Goal: Task Accomplishment & Management: Manage account settings

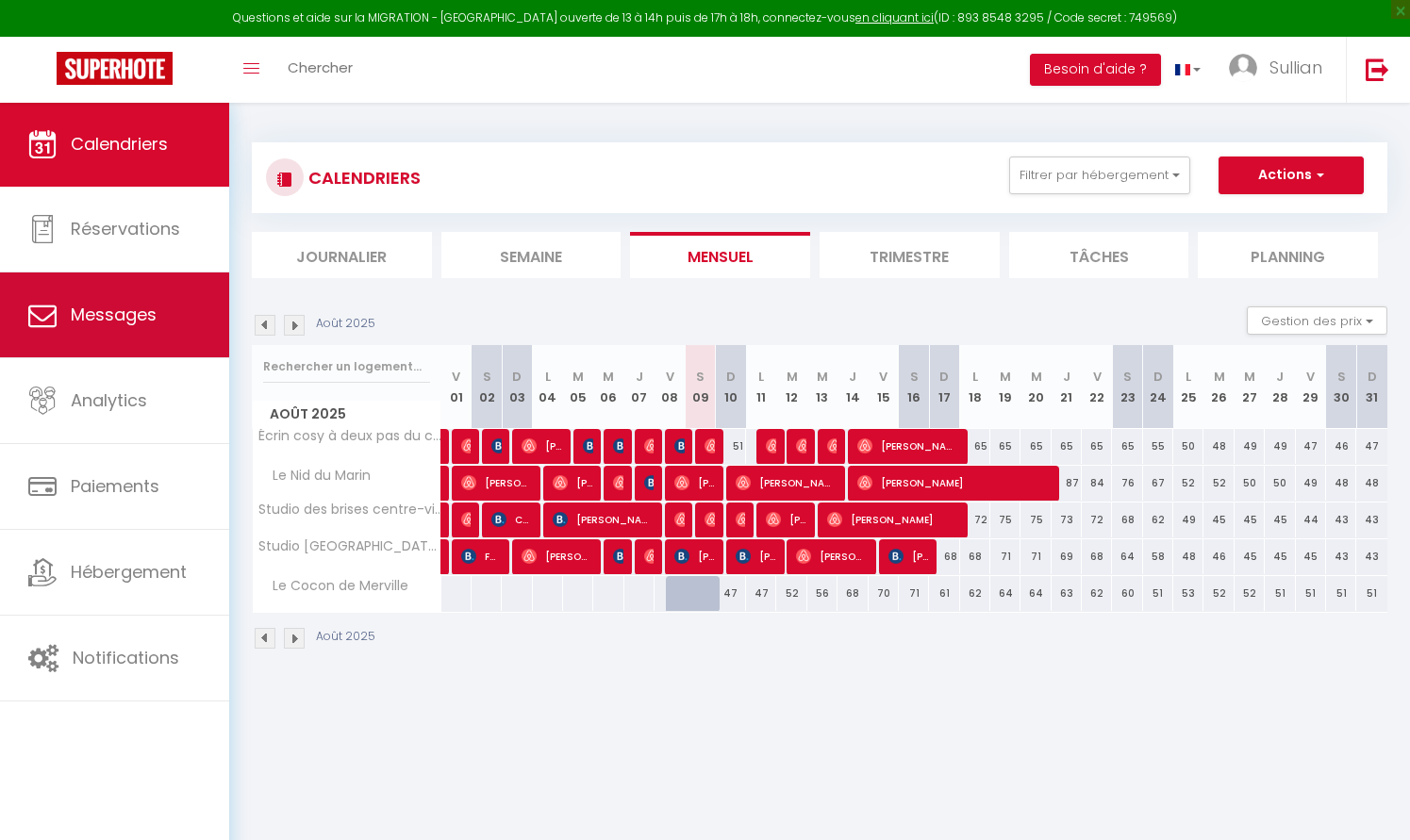
drag, startPoint x: 0, startPoint y: 0, endPoint x: 127, endPoint y: 303, distance: 328.5
click at [127, 303] on span "Messages" at bounding box center [113, 315] width 86 height 24
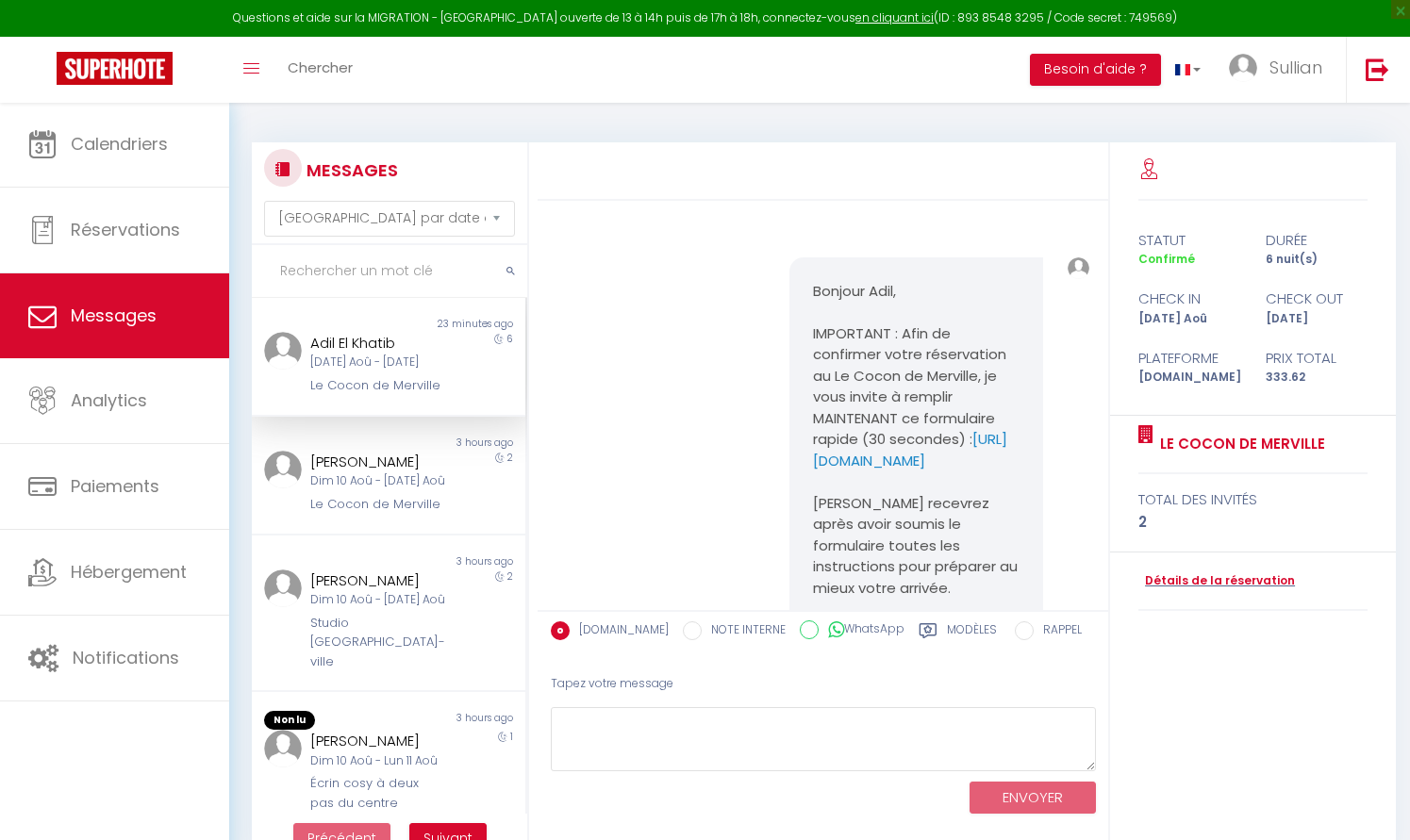
scroll to position [204, 0]
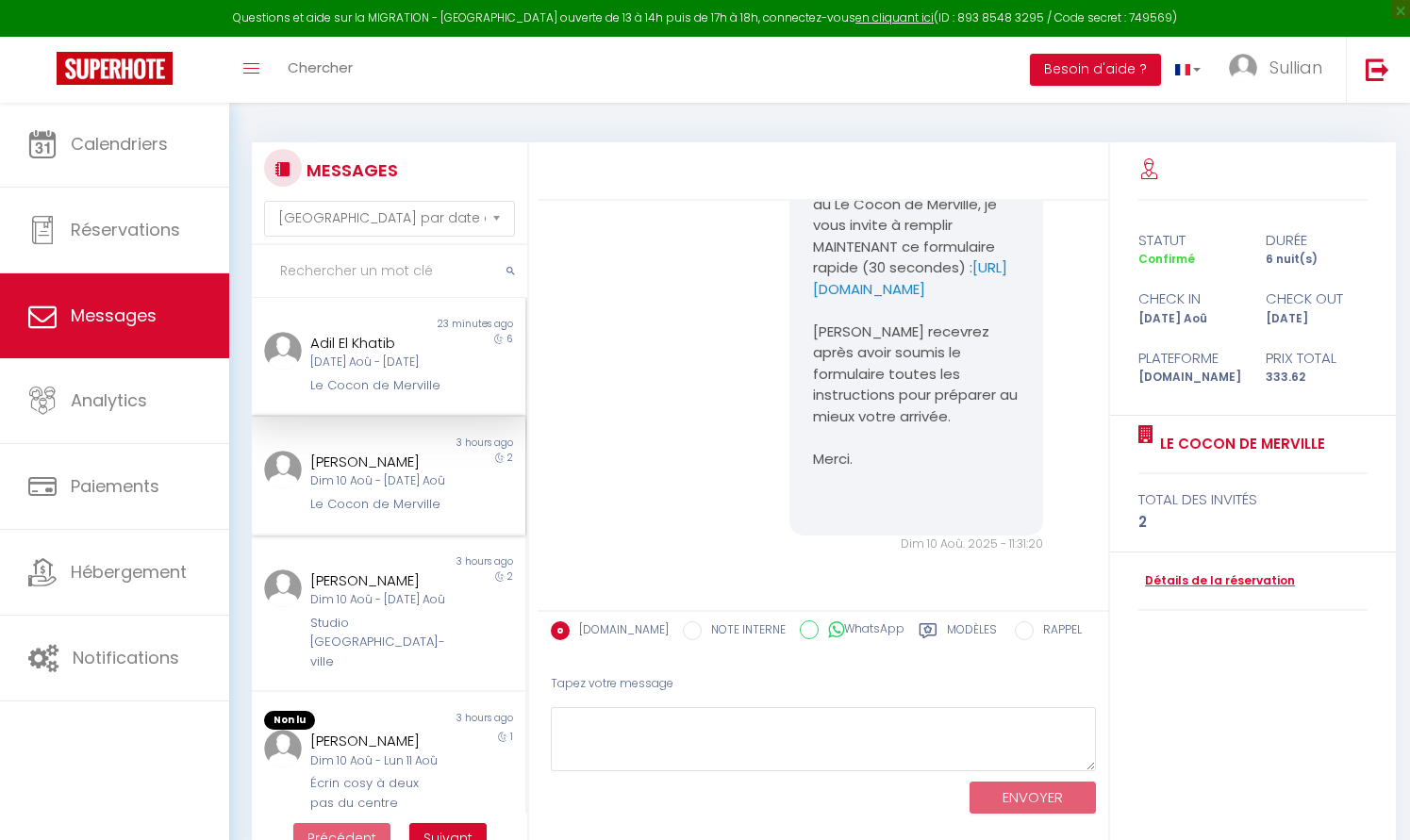
click at [350, 479] on div "Dim 10 Aoû - [DATE] Aoû" at bounding box center [377, 481] width 135 height 18
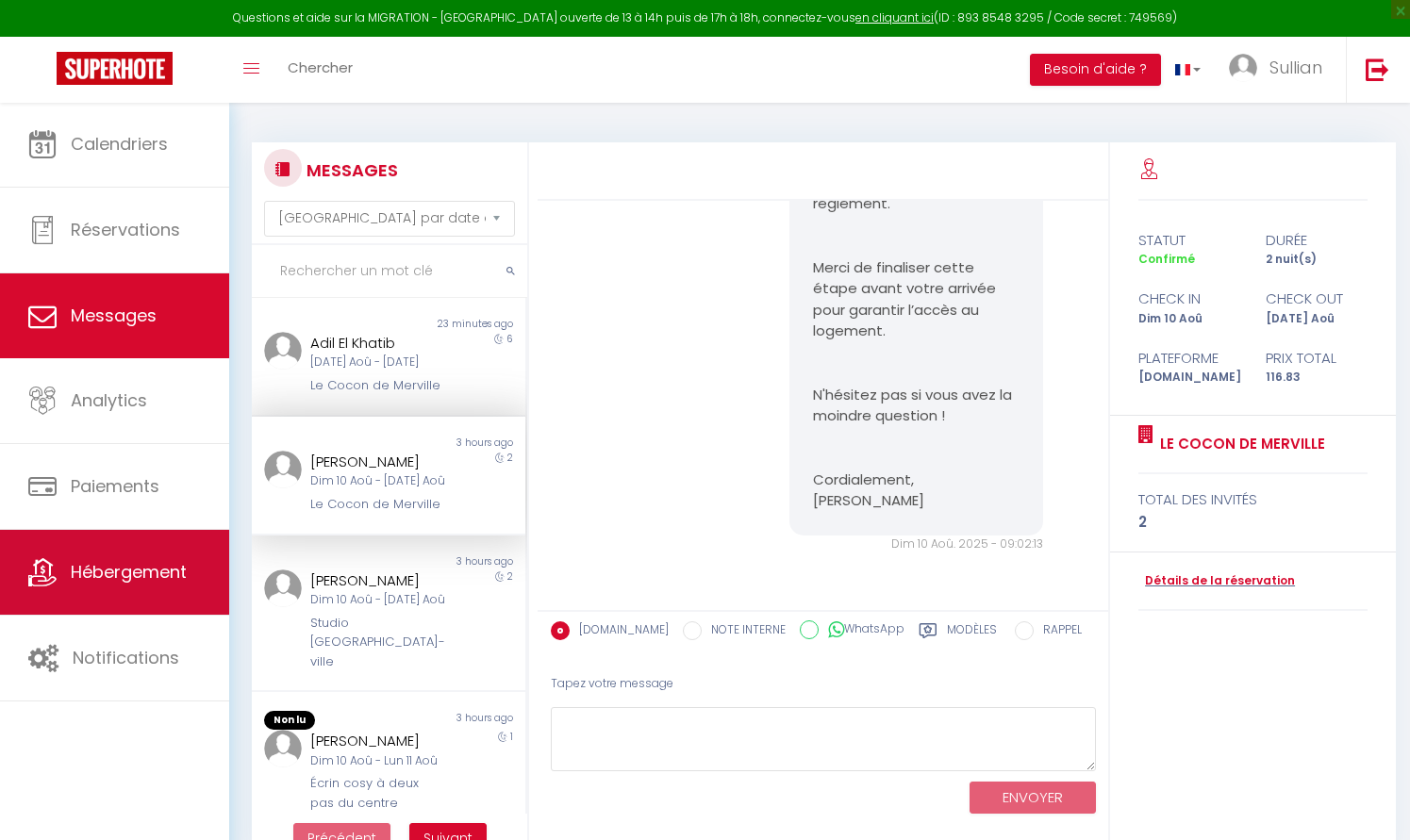
scroll to position [1277, 0]
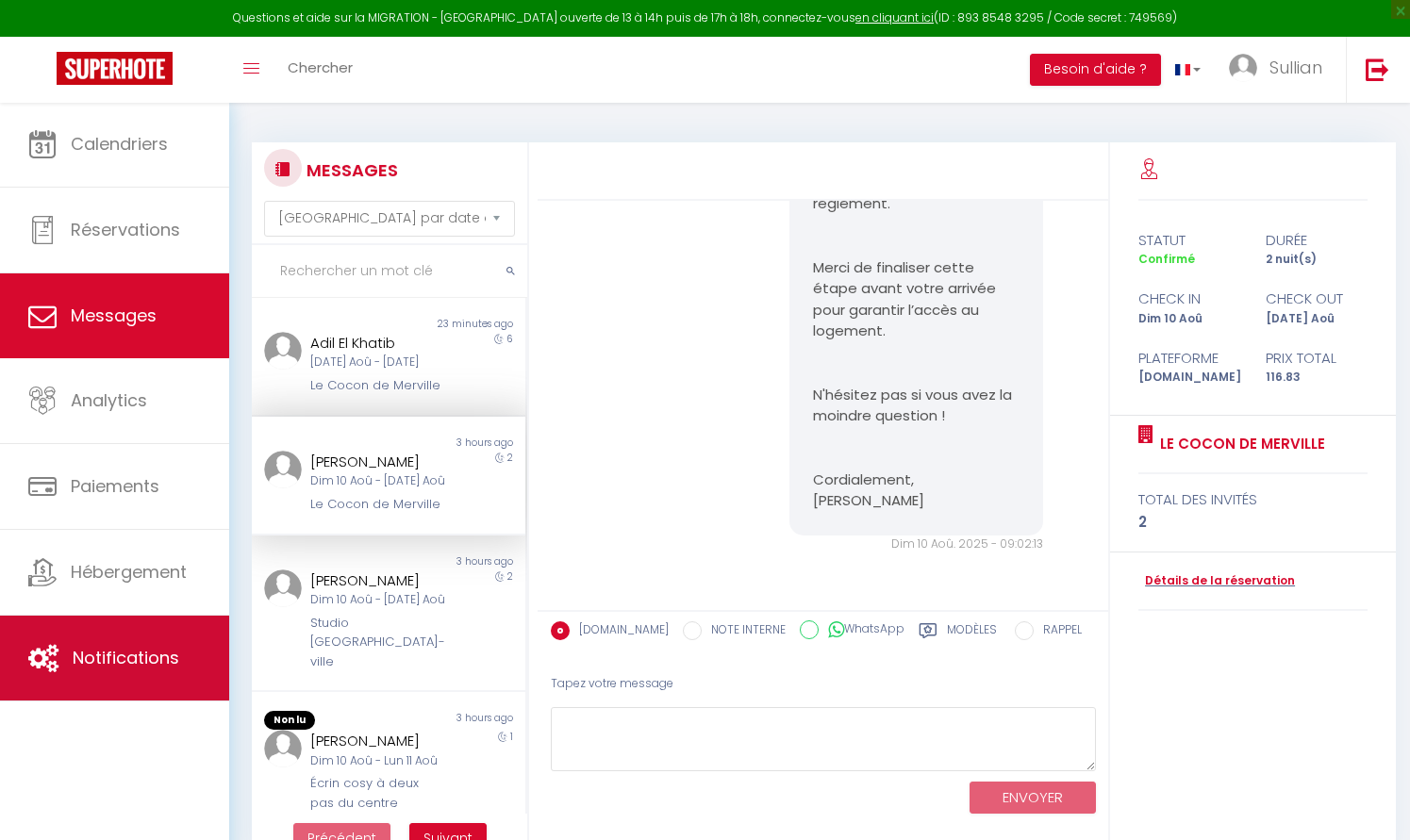
click at [153, 661] on span "Notifications" at bounding box center [126, 658] width 106 height 24
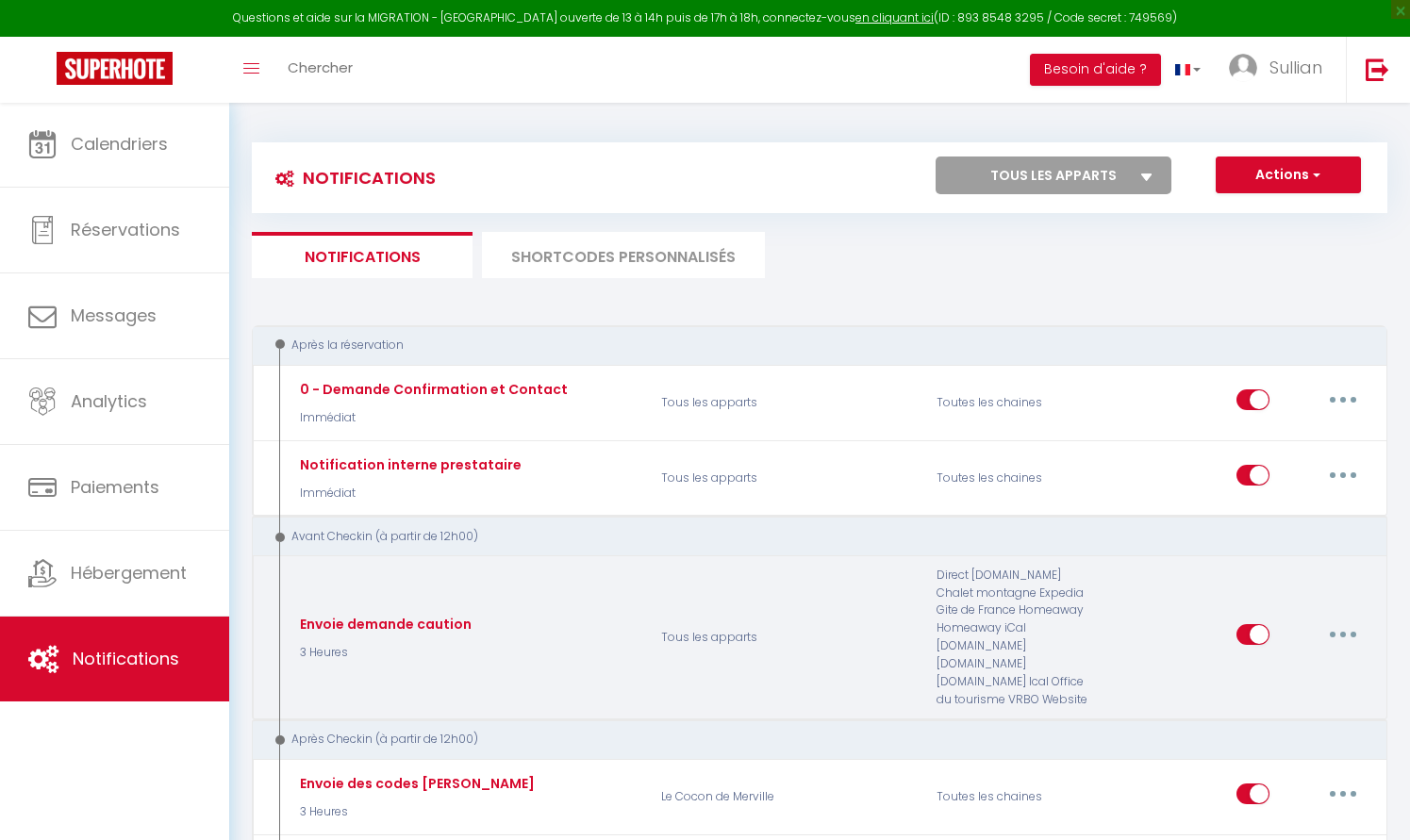
scroll to position [37, 0]
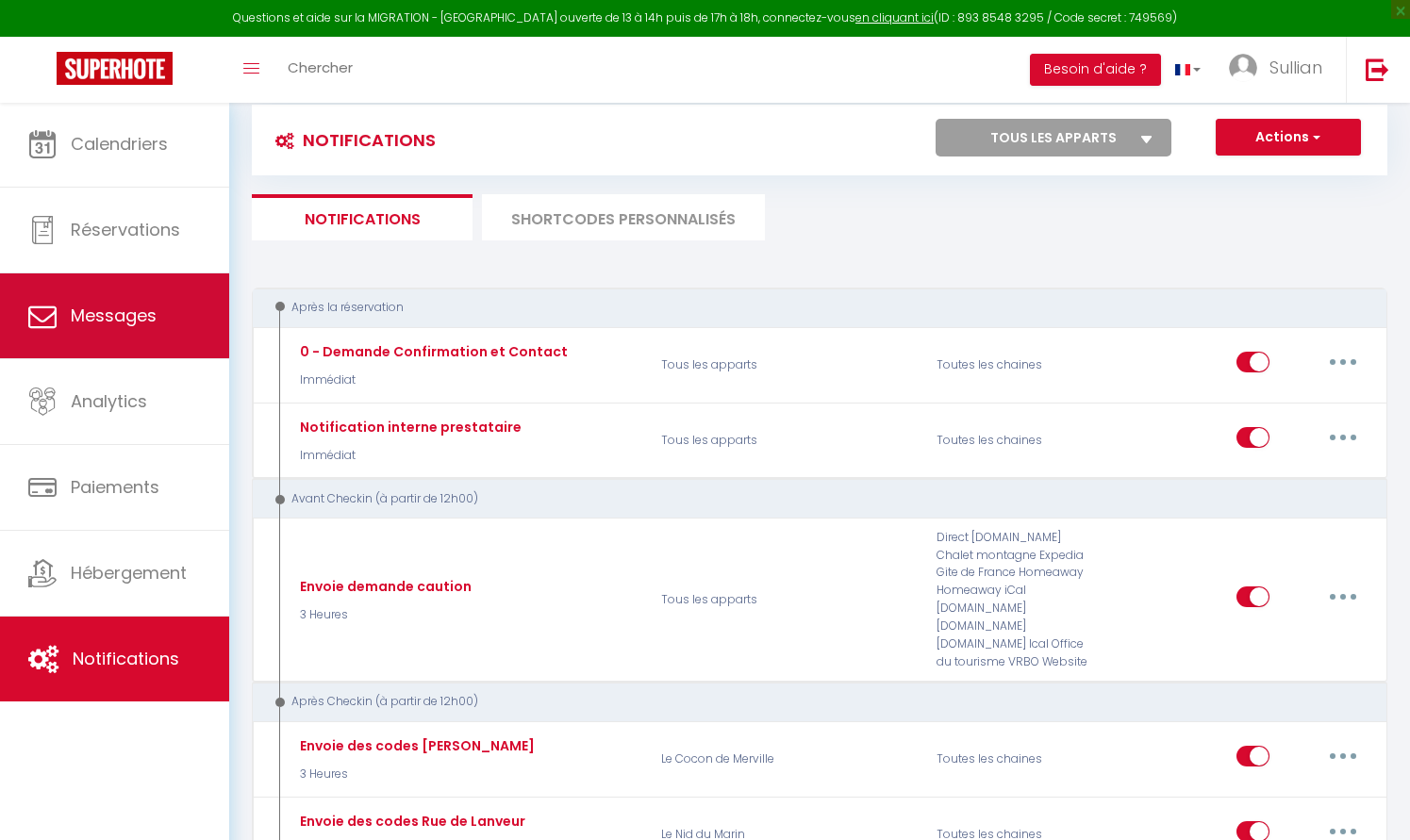
click at [194, 320] on link "Messages" at bounding box center [114, 316] width 229 height 85
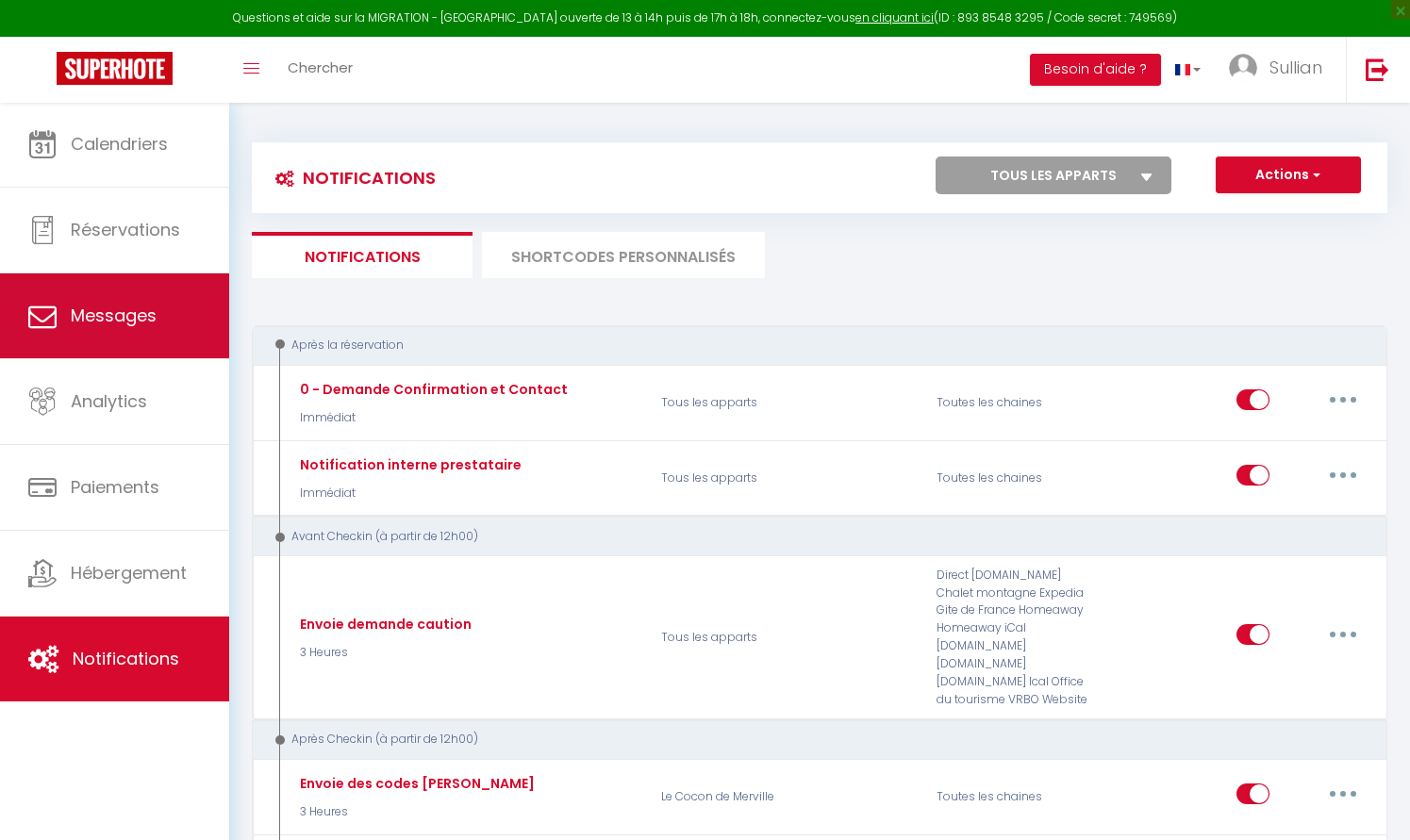
select select "message"
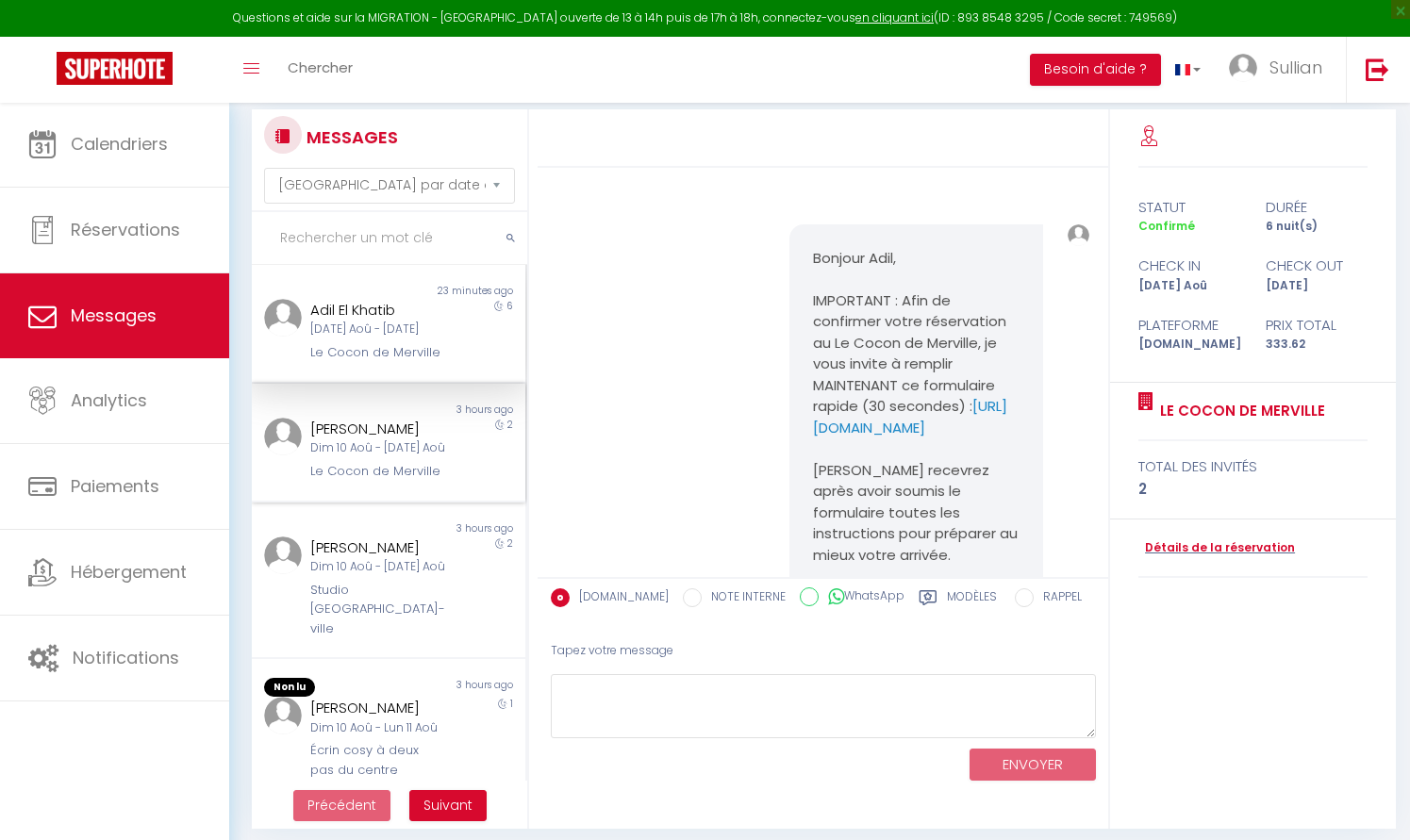
click at [410, 440] on div "Dim 10 Aoû - [DATE] Aoû" at bounding box center [377, 449] width 135 height 18
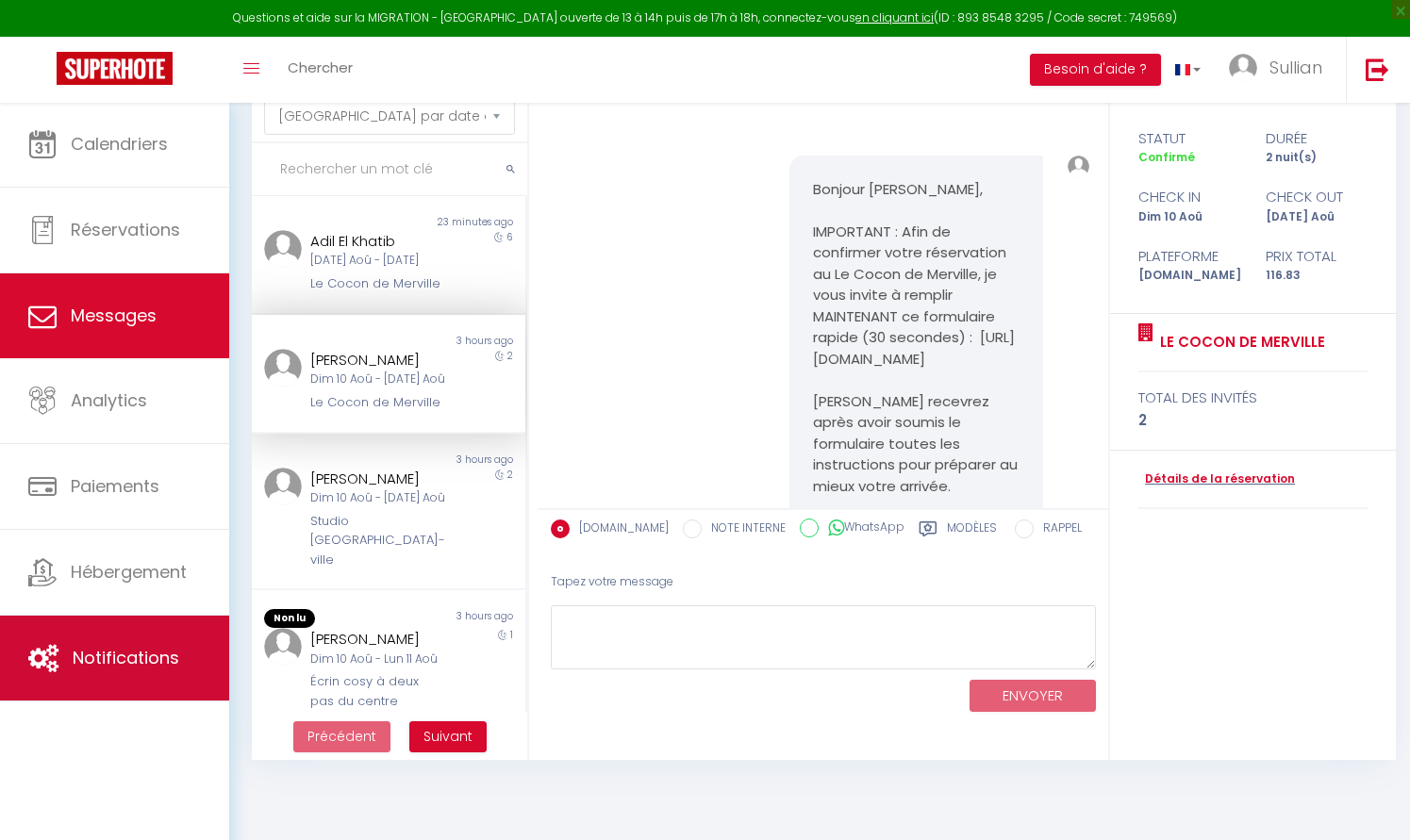
click at [102, 643] on link "Notifications" at bounding box center [114, 658] width 229 height 85
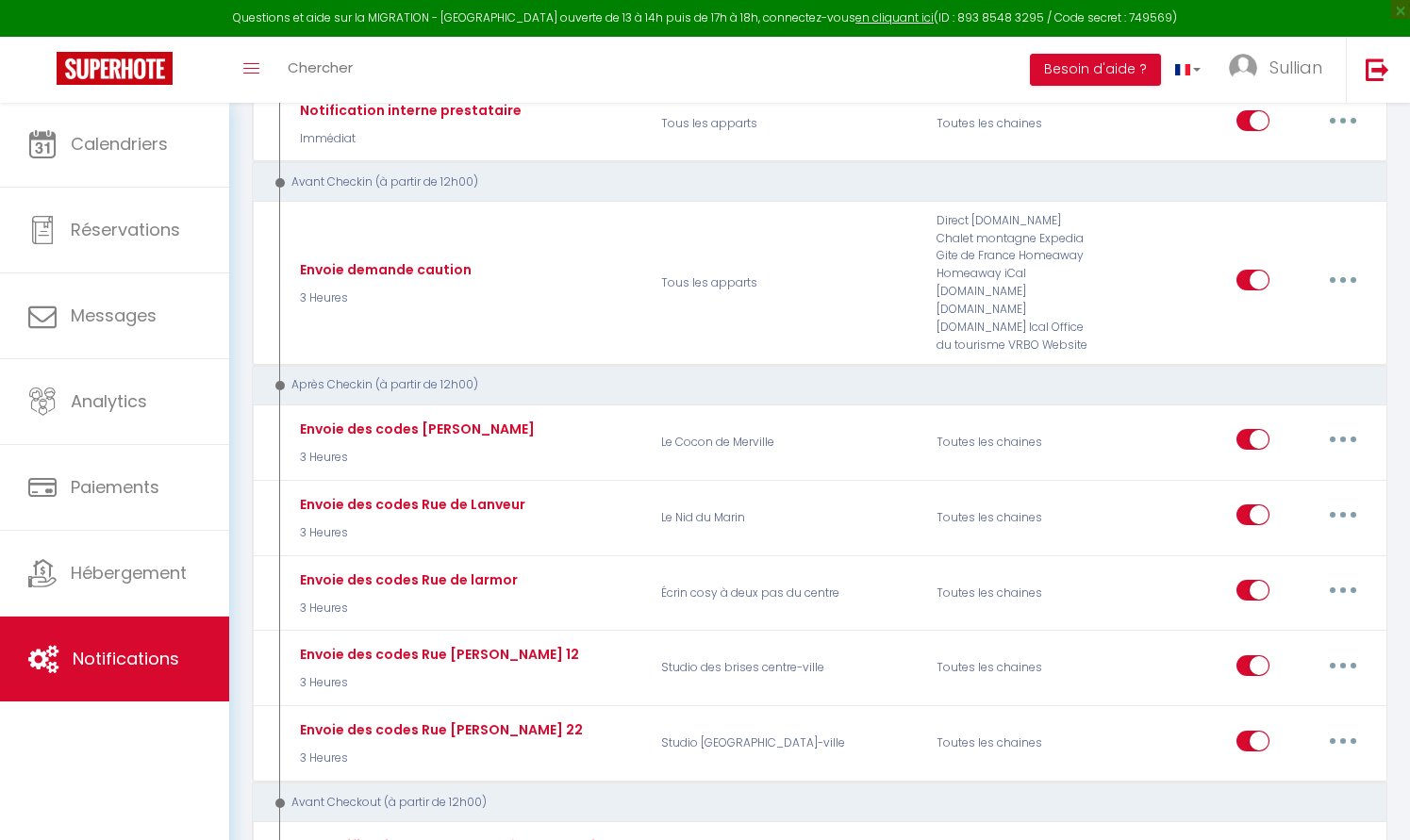
scroll to position [343, 0]
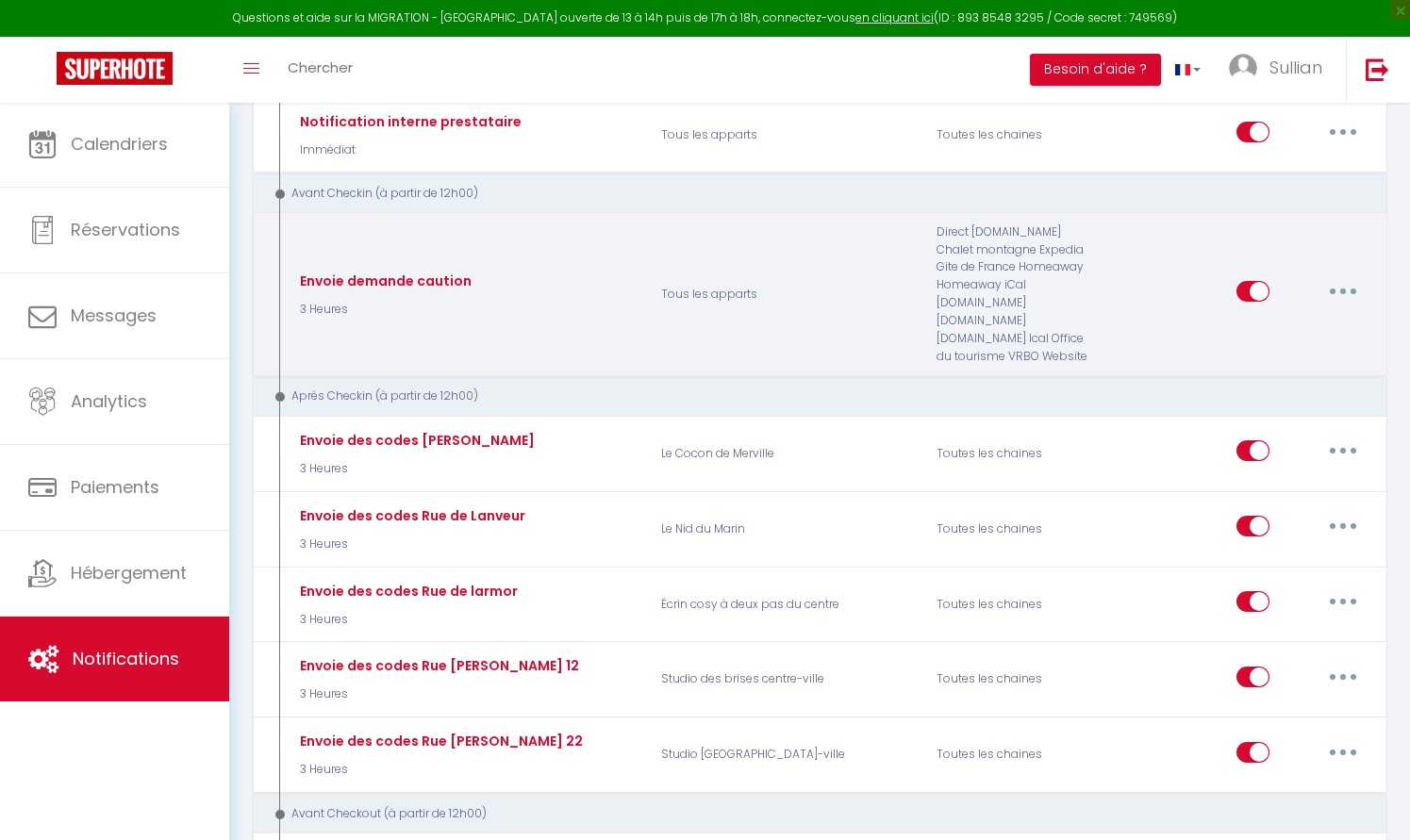
click at [1353, 276] on button "button" at bounding box center [1343, 291] width 53 height 30
click at [1274, 319] on link "Editer" at bounding box center [1294, 334] width 140 height 32
type input "Envoie demande caution"
select select "3 Heures"
select select "if_booking_is_paid"
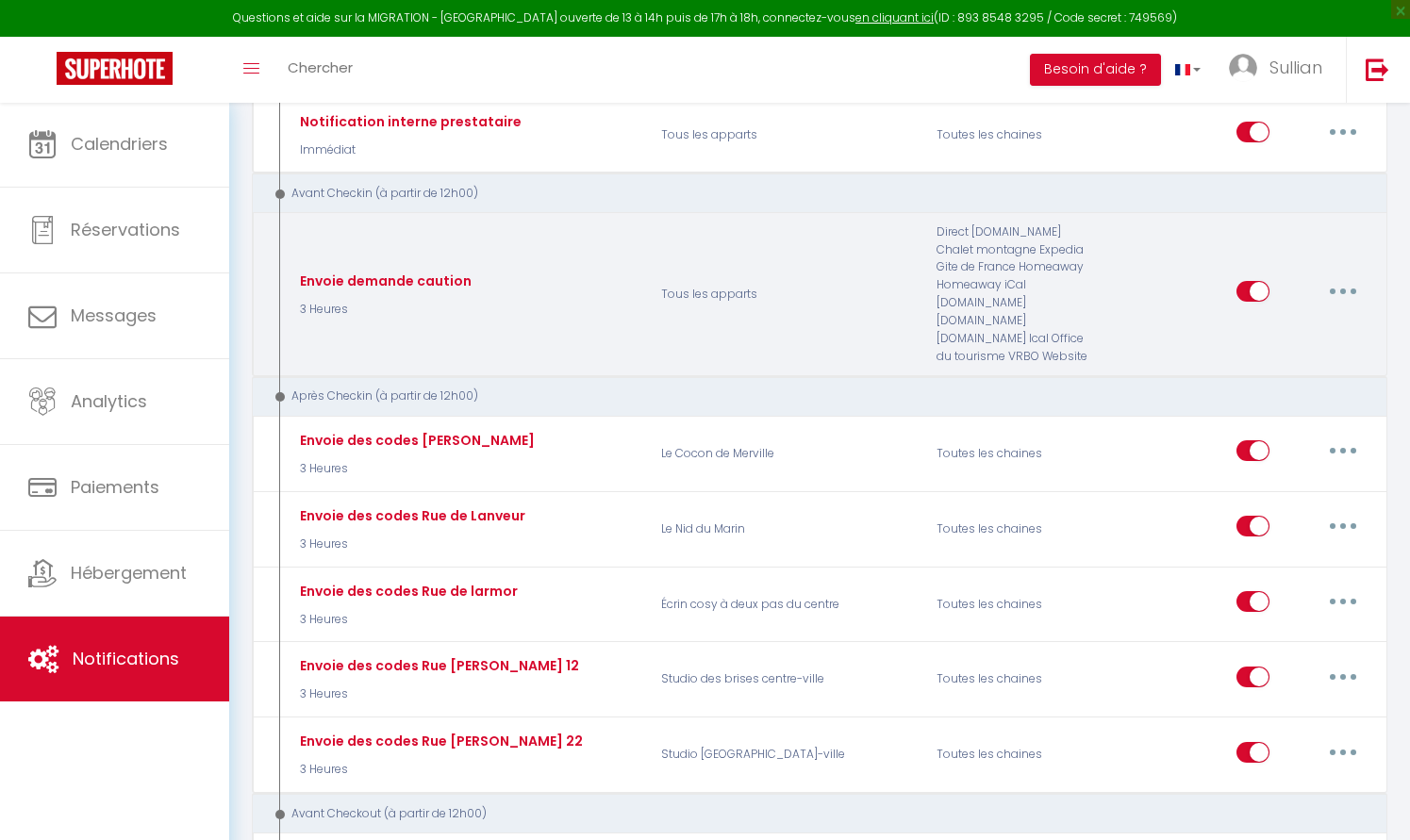
checkbox input "true"
checkbox input "false"
radio input "true"
type input "Demande caution[DEPOSITLINK]"
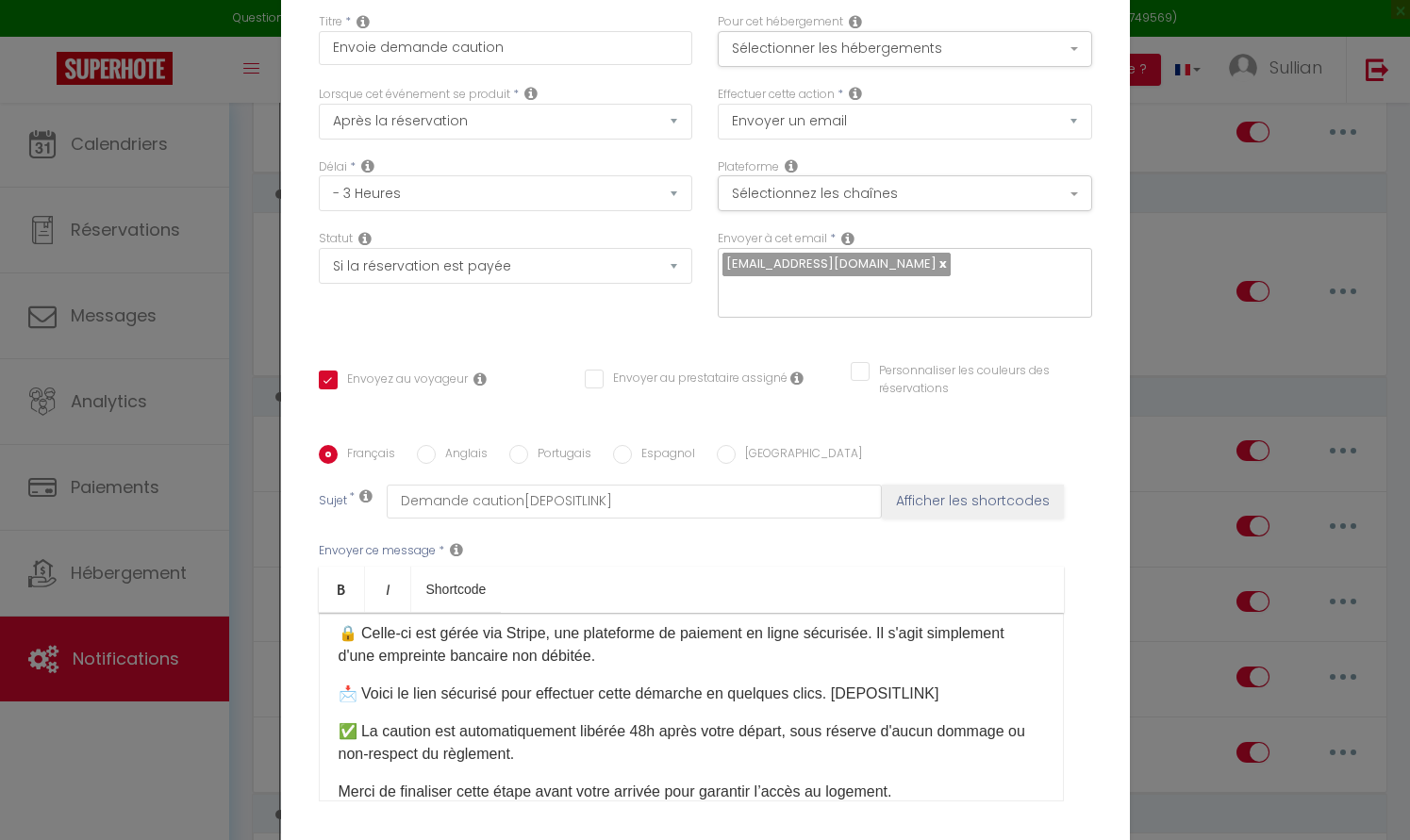
scroll to position [150, 0]
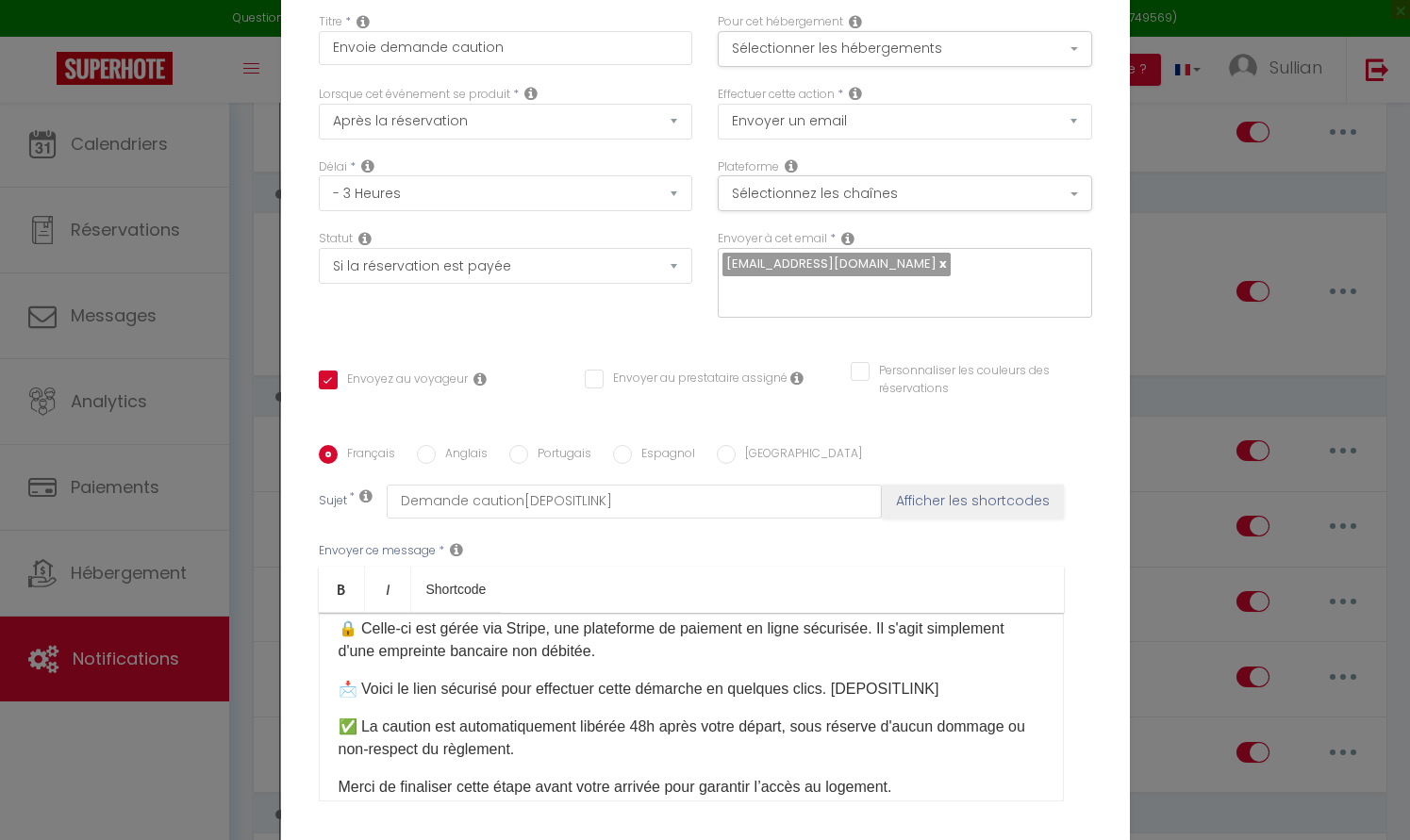
click at [951, 687] on p "📩 Voici le lien sécurisé pour effectuer cette démarche en quelques clics. [DEPO…" at bounding box center [691, 689] width 705 height 23
click at [982, 682] on p "📩 Voici le lien sécurisé pour effectuer cette démarche en quelques clics. [DEPO…" at bounding box center [691, 689] width 705 height 23
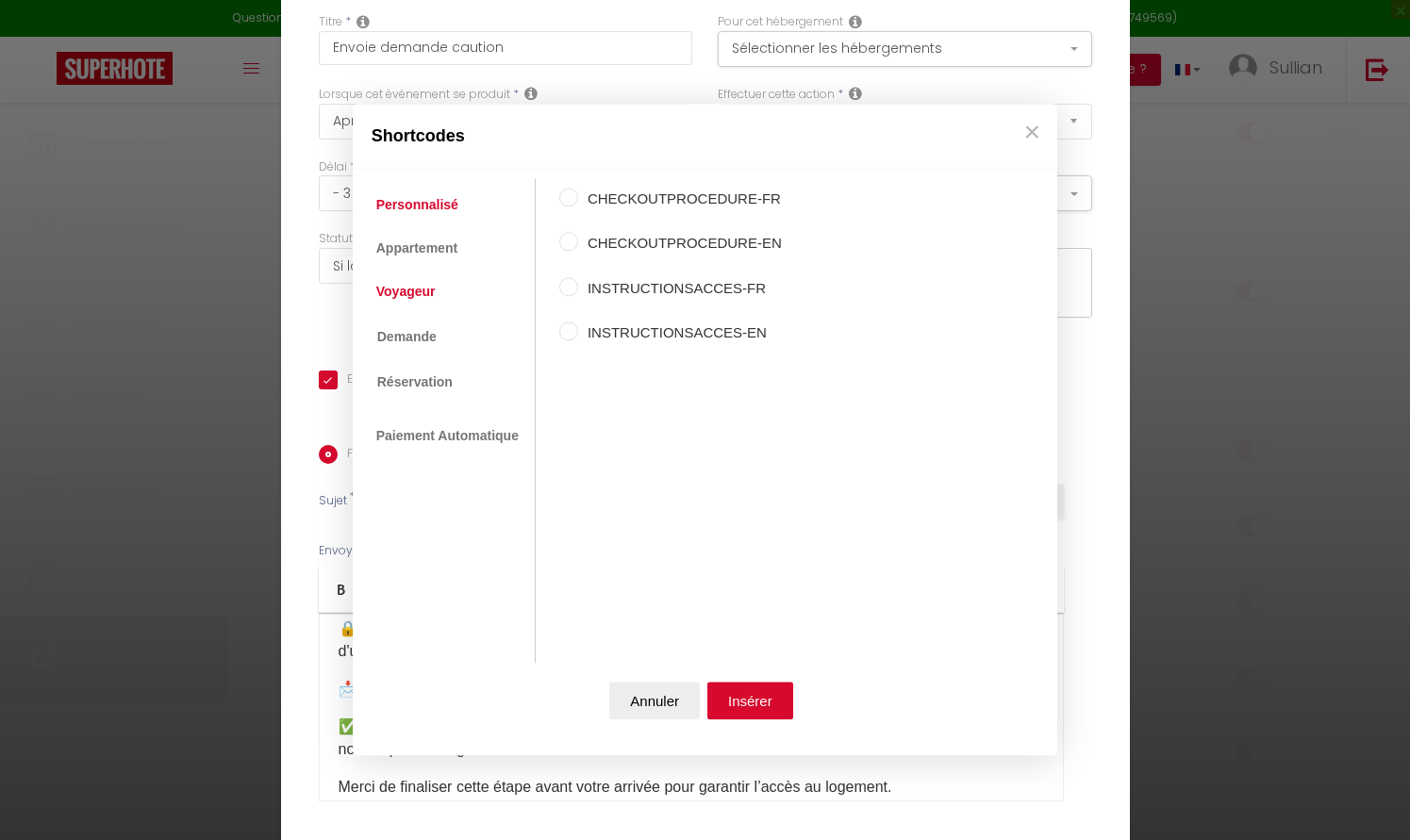
click at [428, 290] on link "Voyageur" at bounding box center [406, 292] width 79 height 34
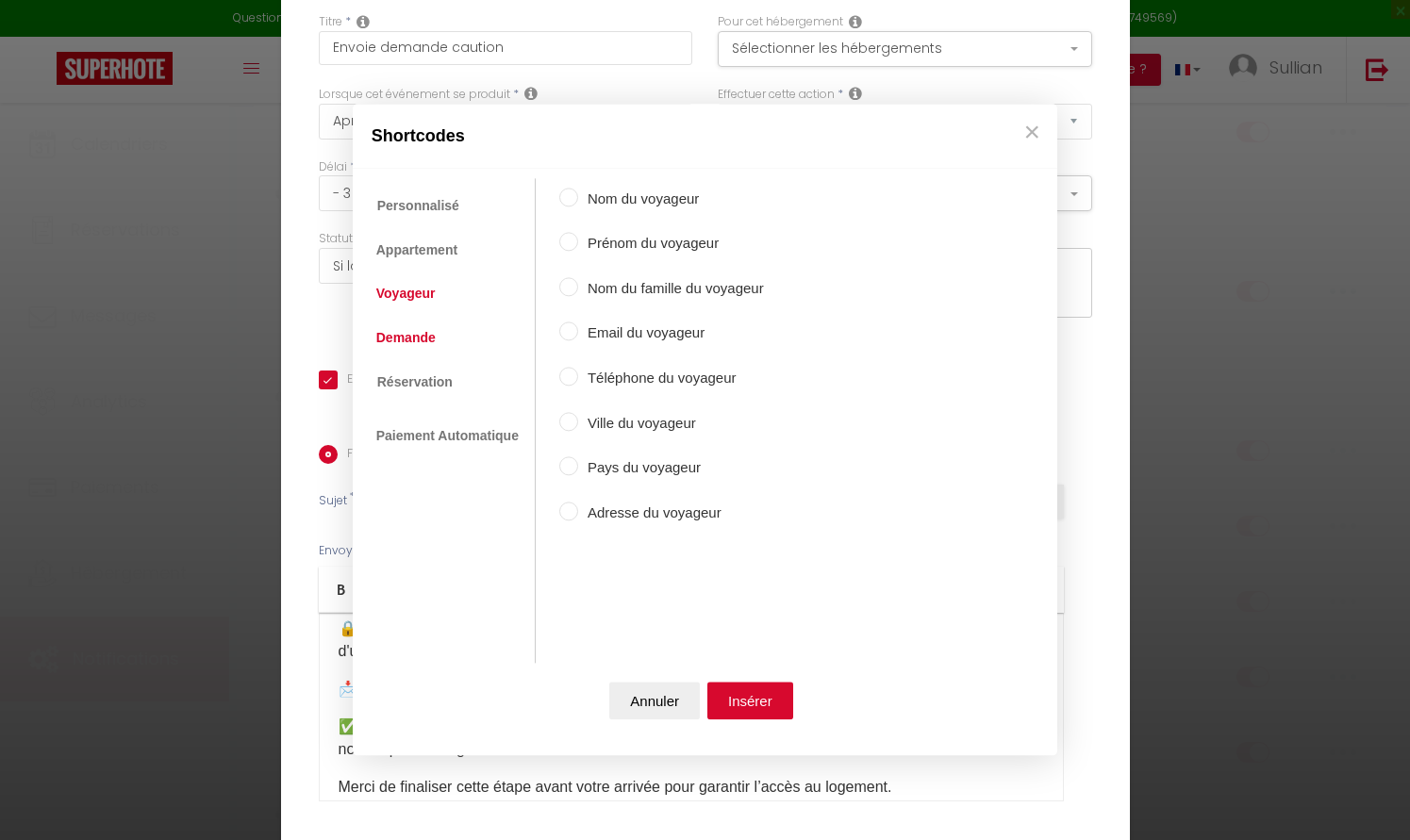
click at [429, 346] on link "Demande" at bounding box center [406, 337] width 79 height 34
click at [454, 380] on link "Réservation" at bounding box center [414, 381] width 94 height 34
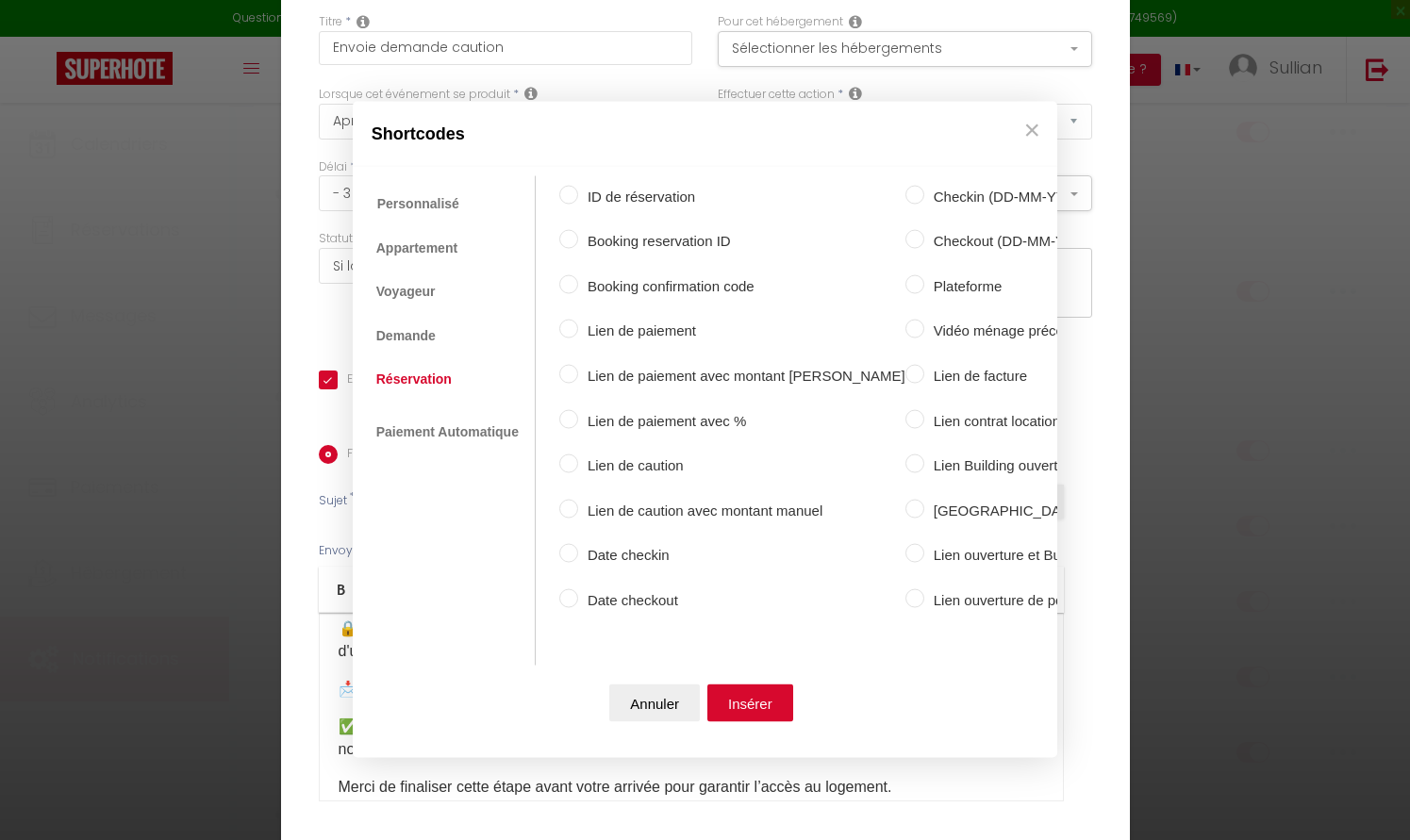
click at [649, 463] on label "Lien de caution" at bounding box center [742, 465] width 328 height 23
click at [579, 463] on input "Lien de caution" at bounding box center [568, 463] width 19 height 19
radio input "true"
click at [753, 686] on button "Insérer" at bounding box center [750, 703] width 86 height 37
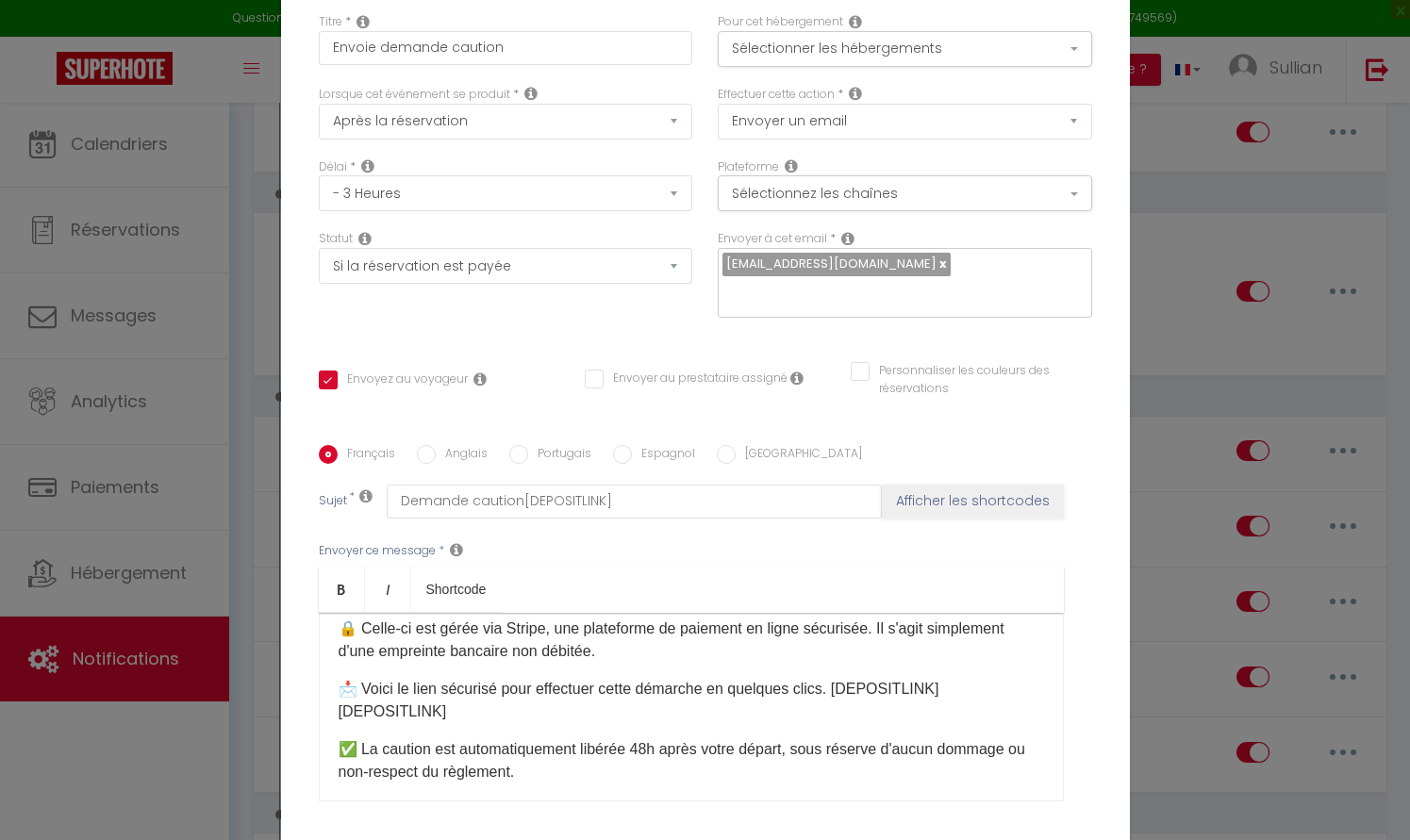
drag, startPoint x: 843, startPoint y: 692, endPoint x: 945, endPoint y: 688, distance: 102.1
click at [945, 688] on p "📩 Voici le lien sécurisé pour effectuer cette démarche en quelques clics. [DEPO…" at bounding box center [691, 700] width 705 height 45
drag, startPoint x: 945, startPoint y: 688, endPoint x: 880, endPoint y: 689, distance: 65.0
click at [880, 689] on p "📩 Voici le lien sécurisé pour effectuer cette démarche en quelques clics. [DEPO…" at bounding box center [691, 700] width 705 height 45
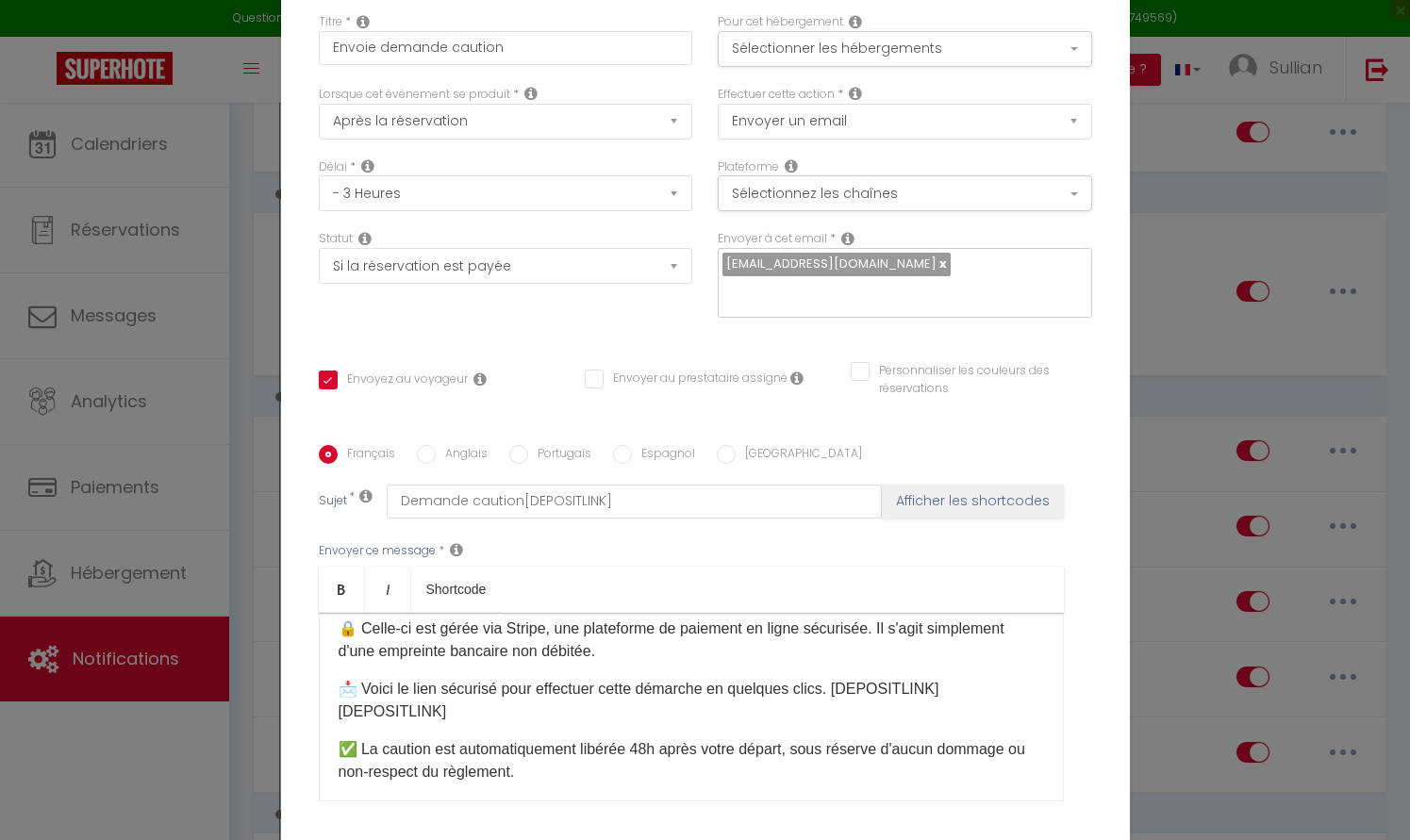
click at [940, 689] on p "📩 Voici le lien sécurisé pour effectuer cette démarche en quelques clics. [DEPO…" at bounding box center [691, 700] width 705 height 45
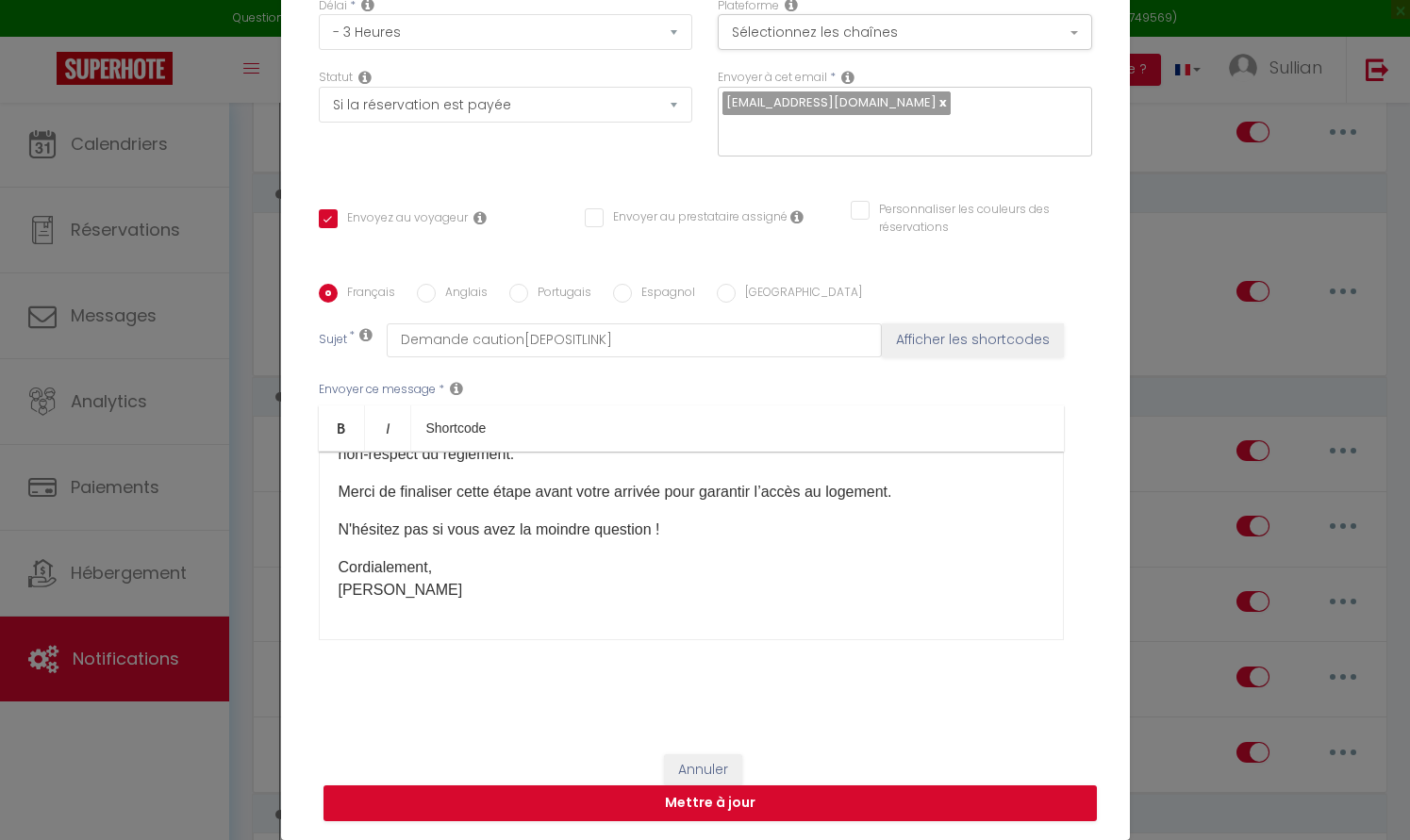
scroll to position [160, 0]
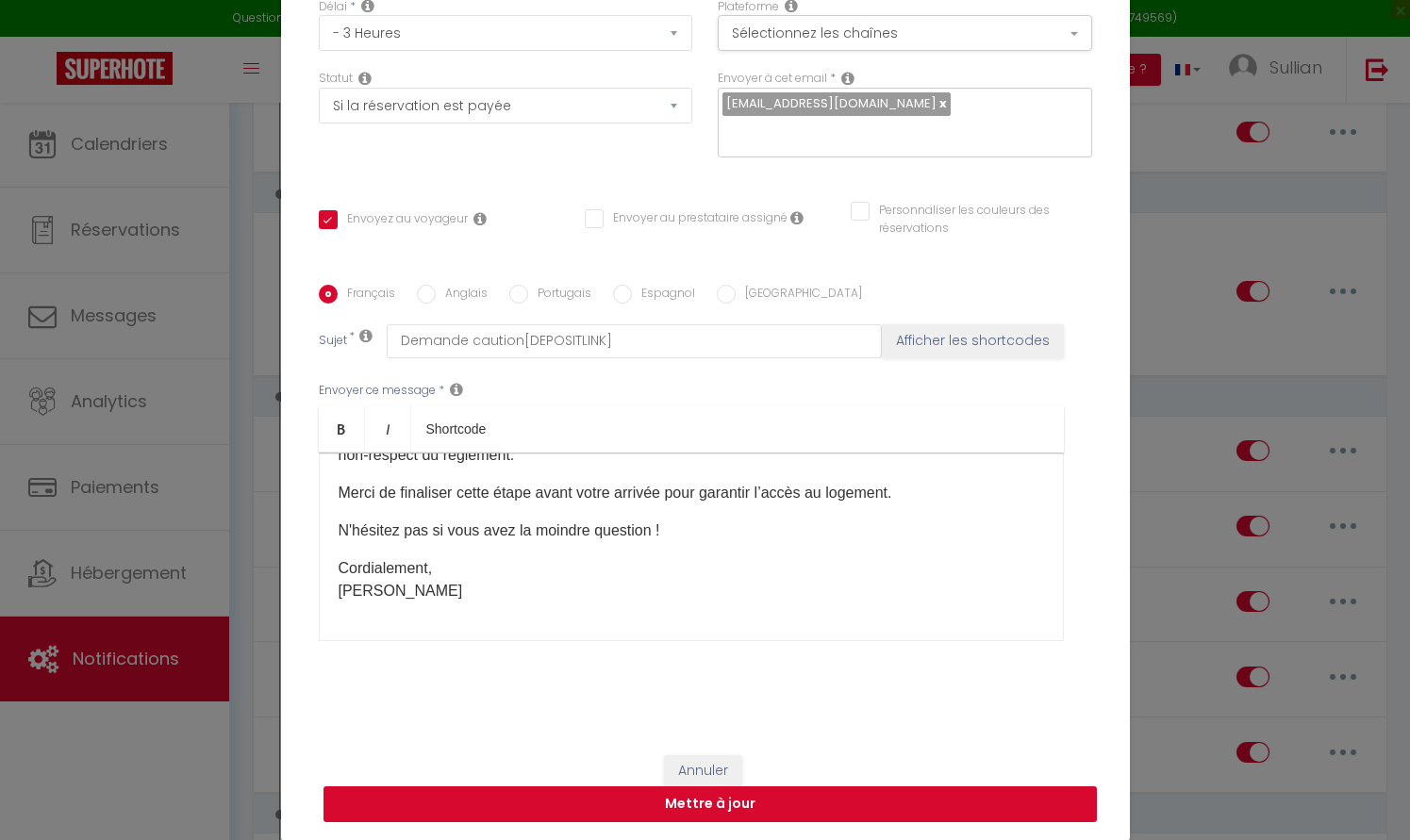
click at [820, 807] on button "Mettre à jour" at bounding box center [710, 804] width 773 height 35
checkbox input "true"
checkbox input "false"
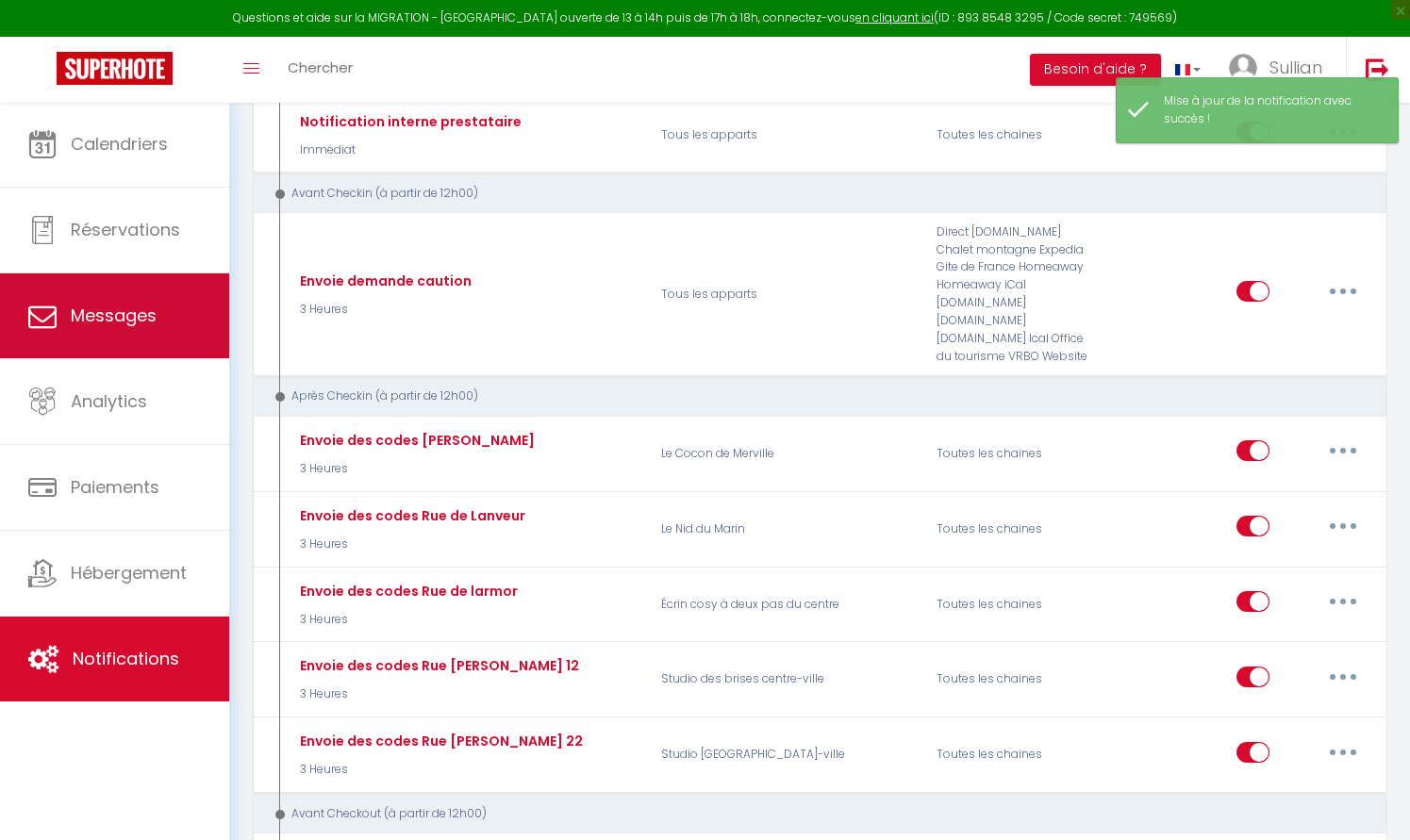
click at [124, 302] on link "Messages" at bounding box center [114, 316] width 229 height 85
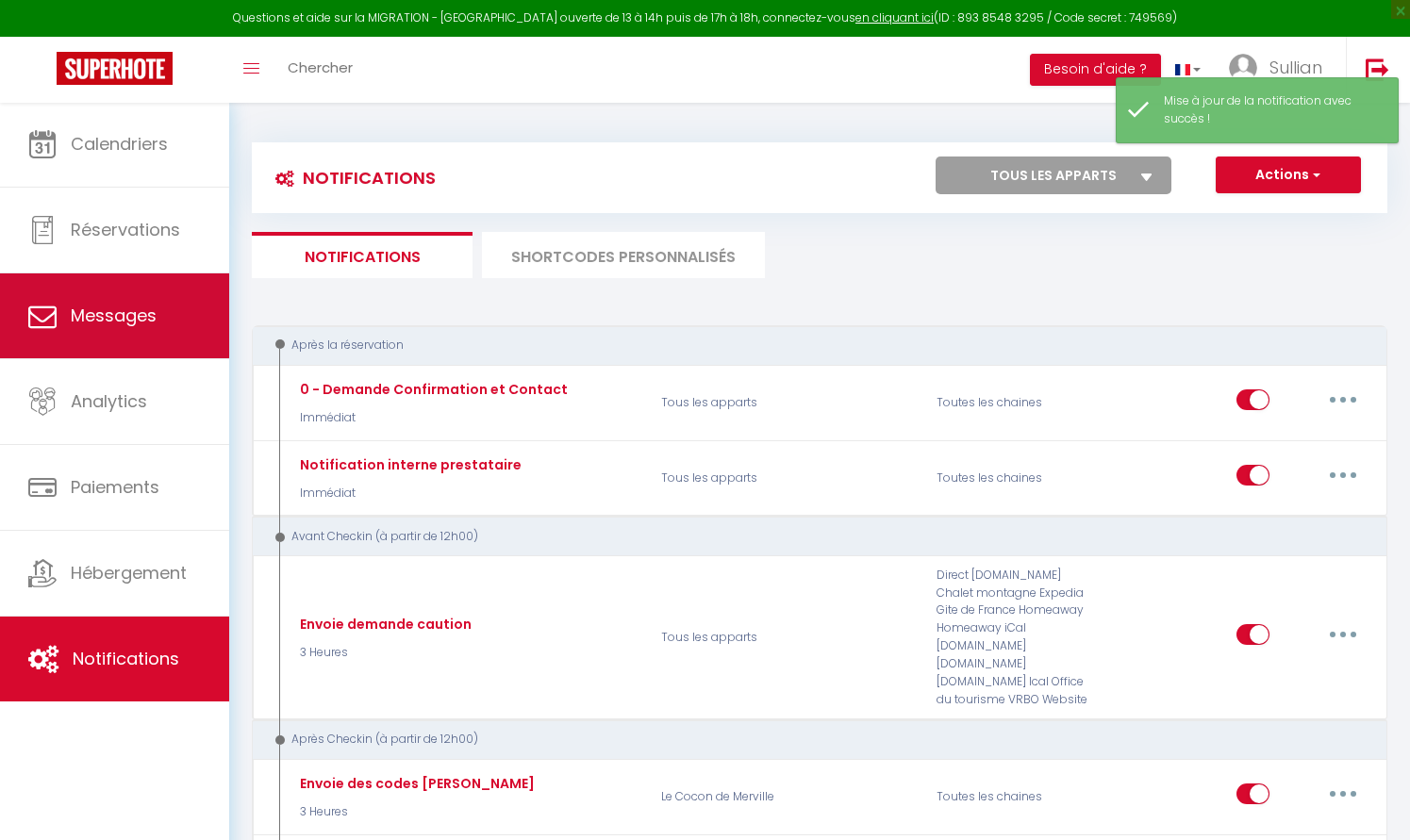
select select "message"
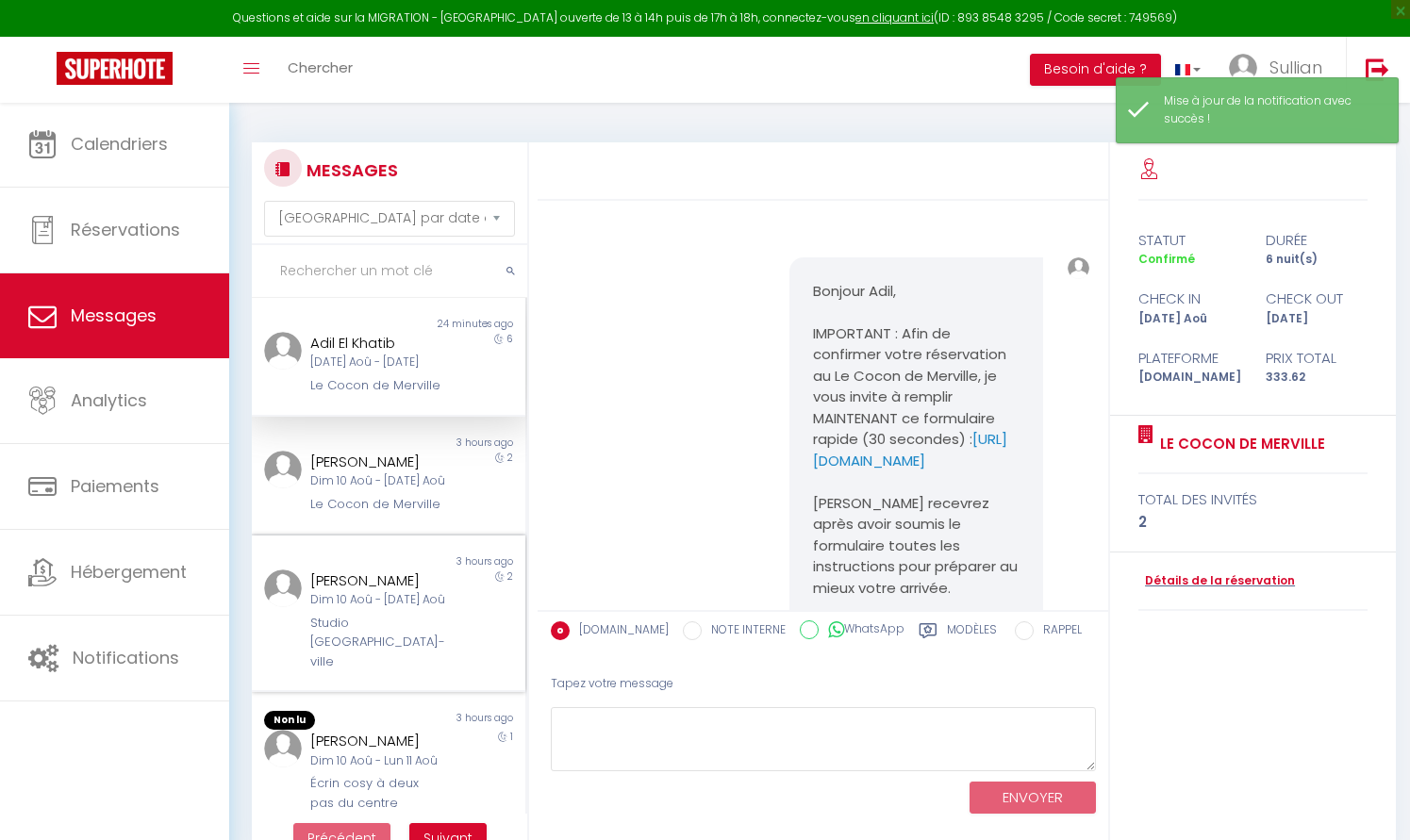
scroll to position [204, 0]
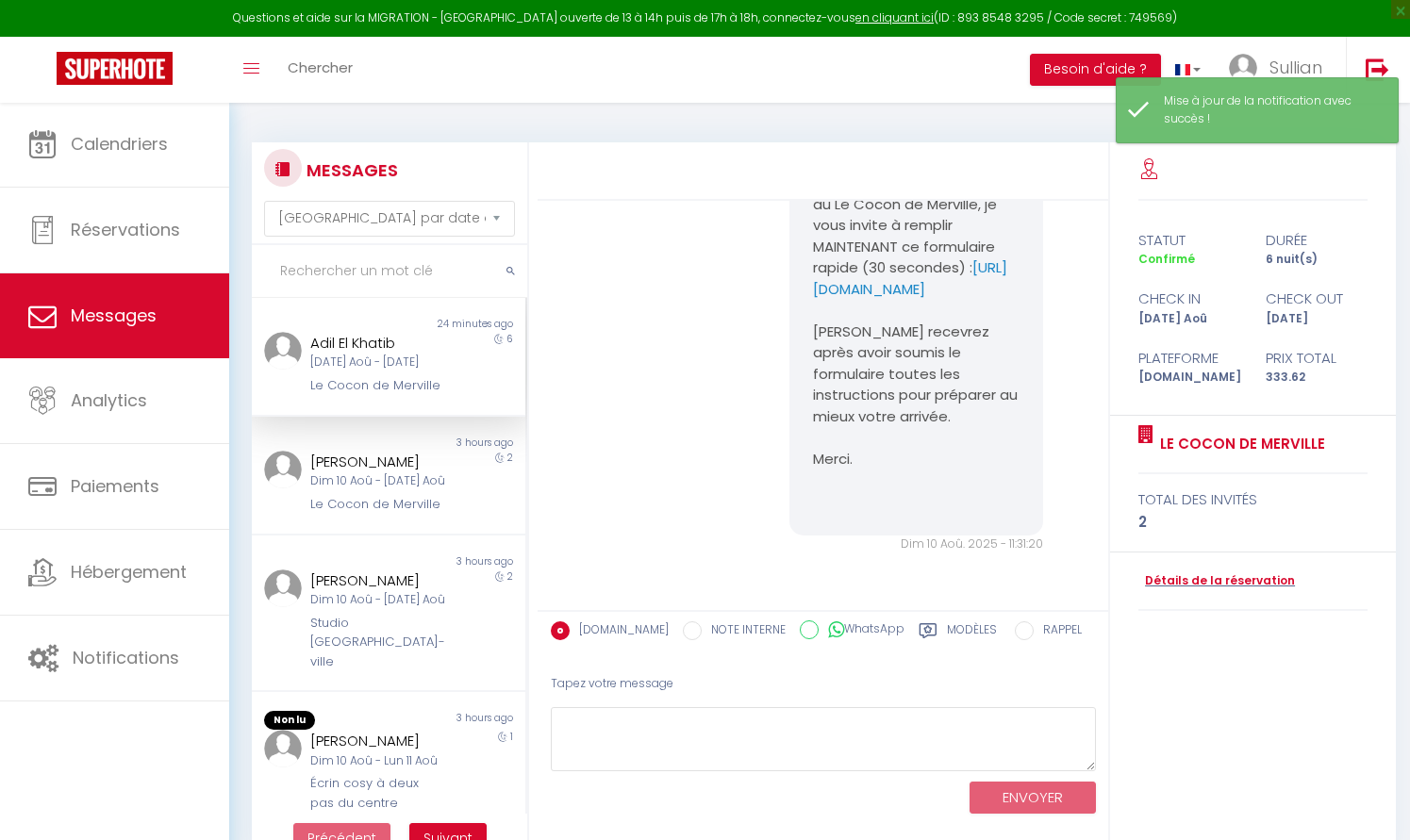
click at [948, 630] on label "Modèles" at bounding box center [971, 633] width 50 height 24
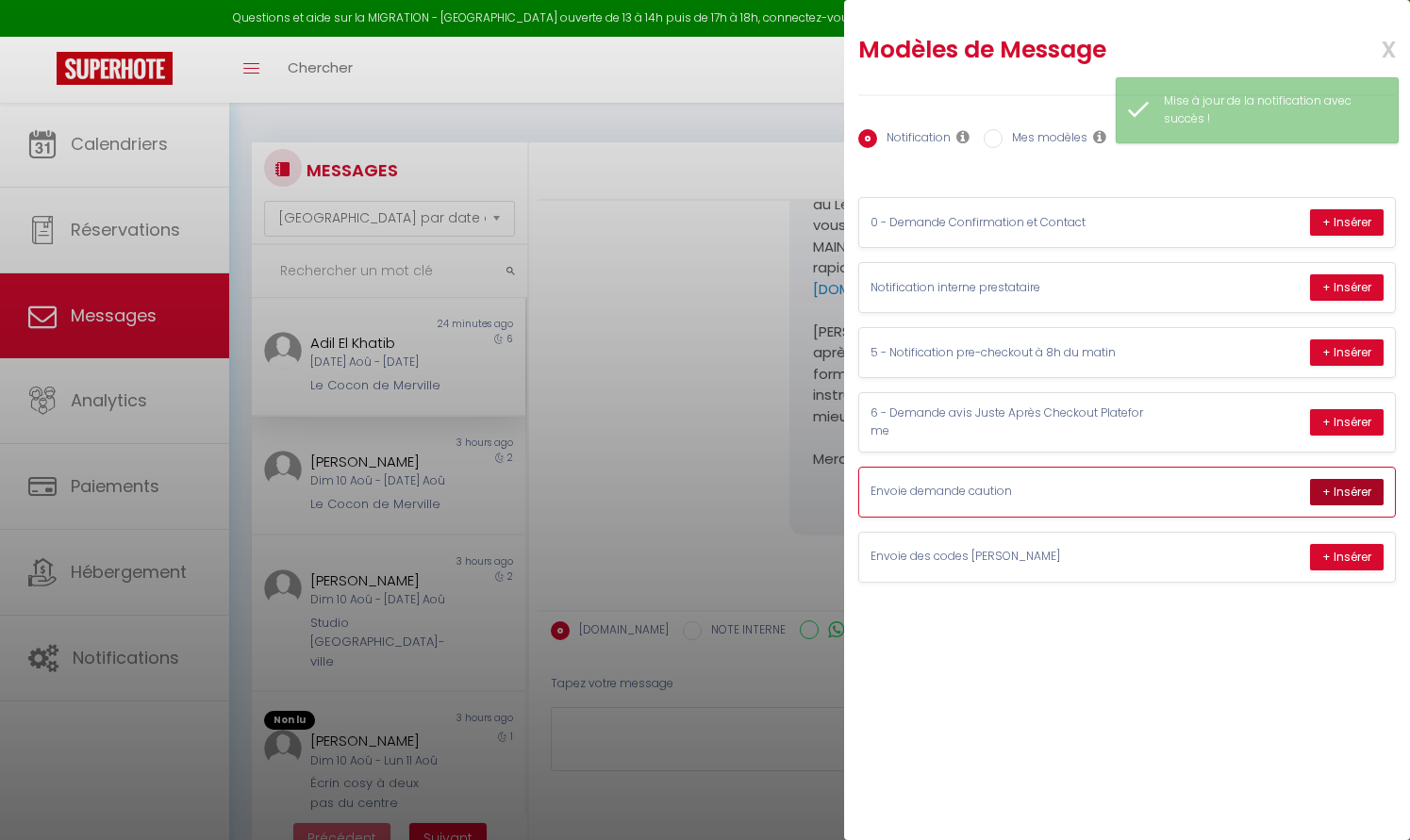
click at [1323, 490] on button "+ Insérer" at bounding box center [1346, 492] width 74 height 27
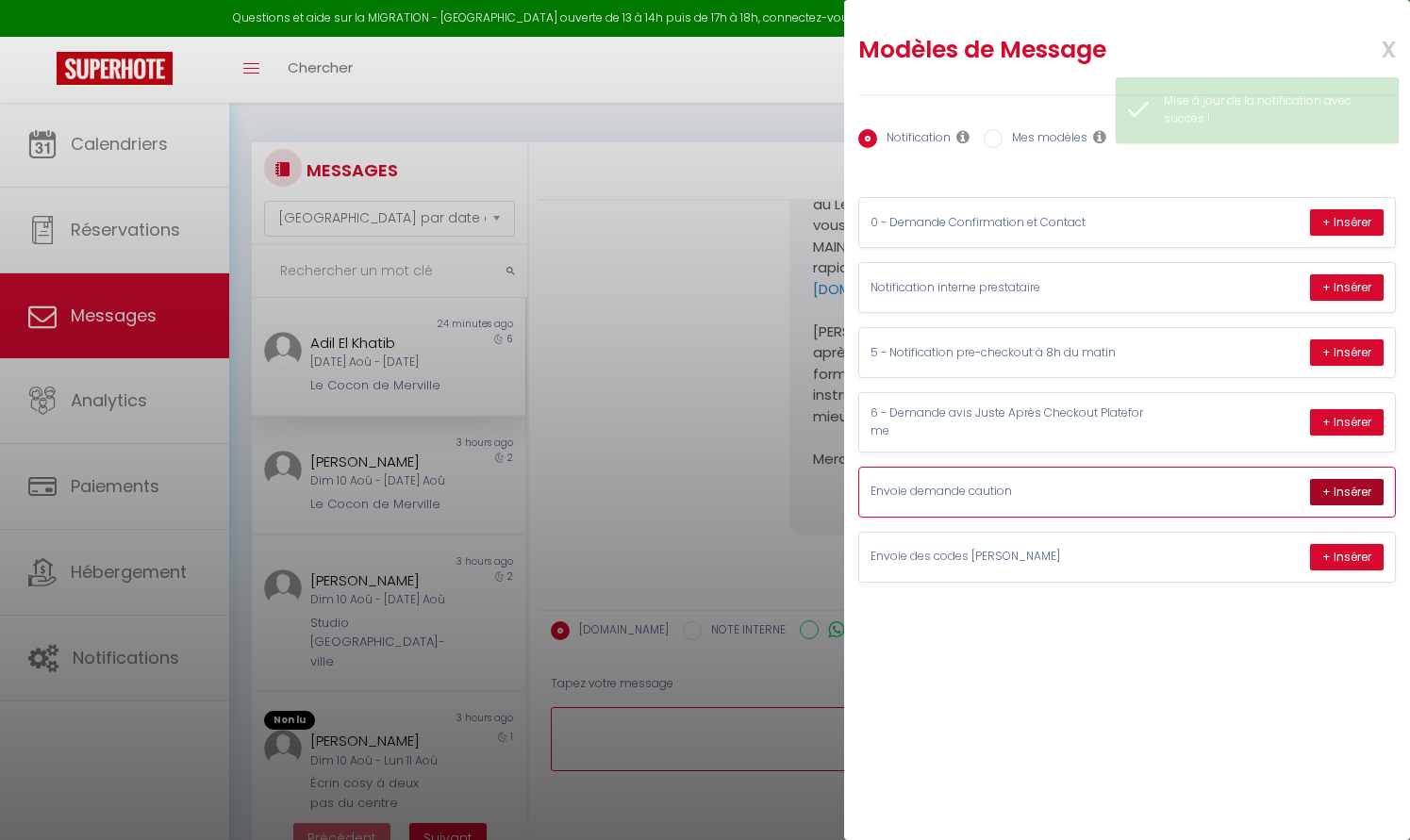
type textarea "Bonjour Adil, Merci pour votre réservation et votre confiance ! Conformément à …"
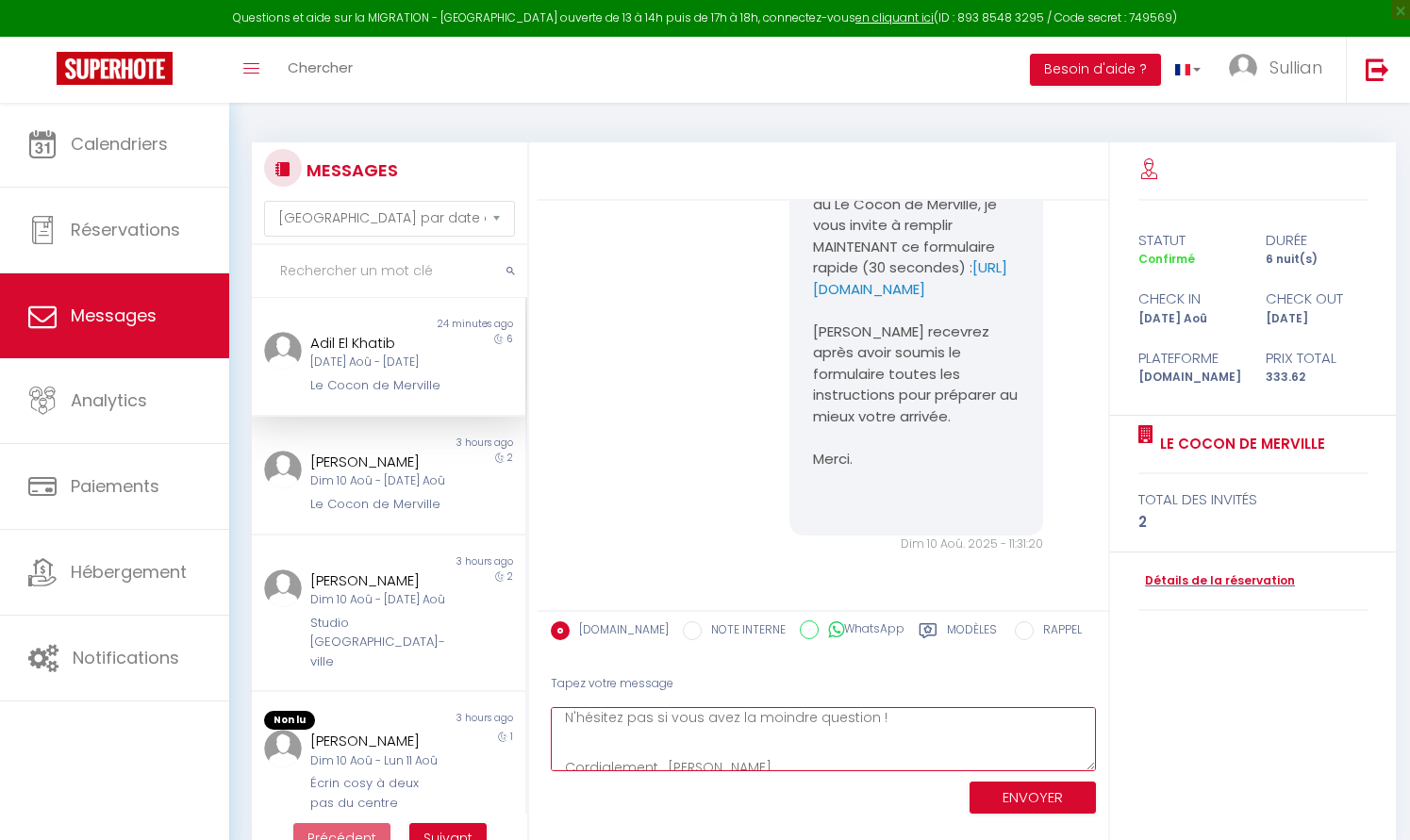
scroll to position [383, 0]
drag, startPoint x: 832, startPoint y: 759, endPoint x: 584, endPoint y: 649, distance: 271.3
click at [584, 649] on div "[DOMAIN_NAME] NOTE INTERNE WhatsApp Modèles 10 « ‹ » › [DATE] [PHONE_NUMBER] Su…" at bounding box center [822, 715] width 570 height 211
click at [351, 443] on div "Non lu" at bounding box center [320, 443] width 137 height 15
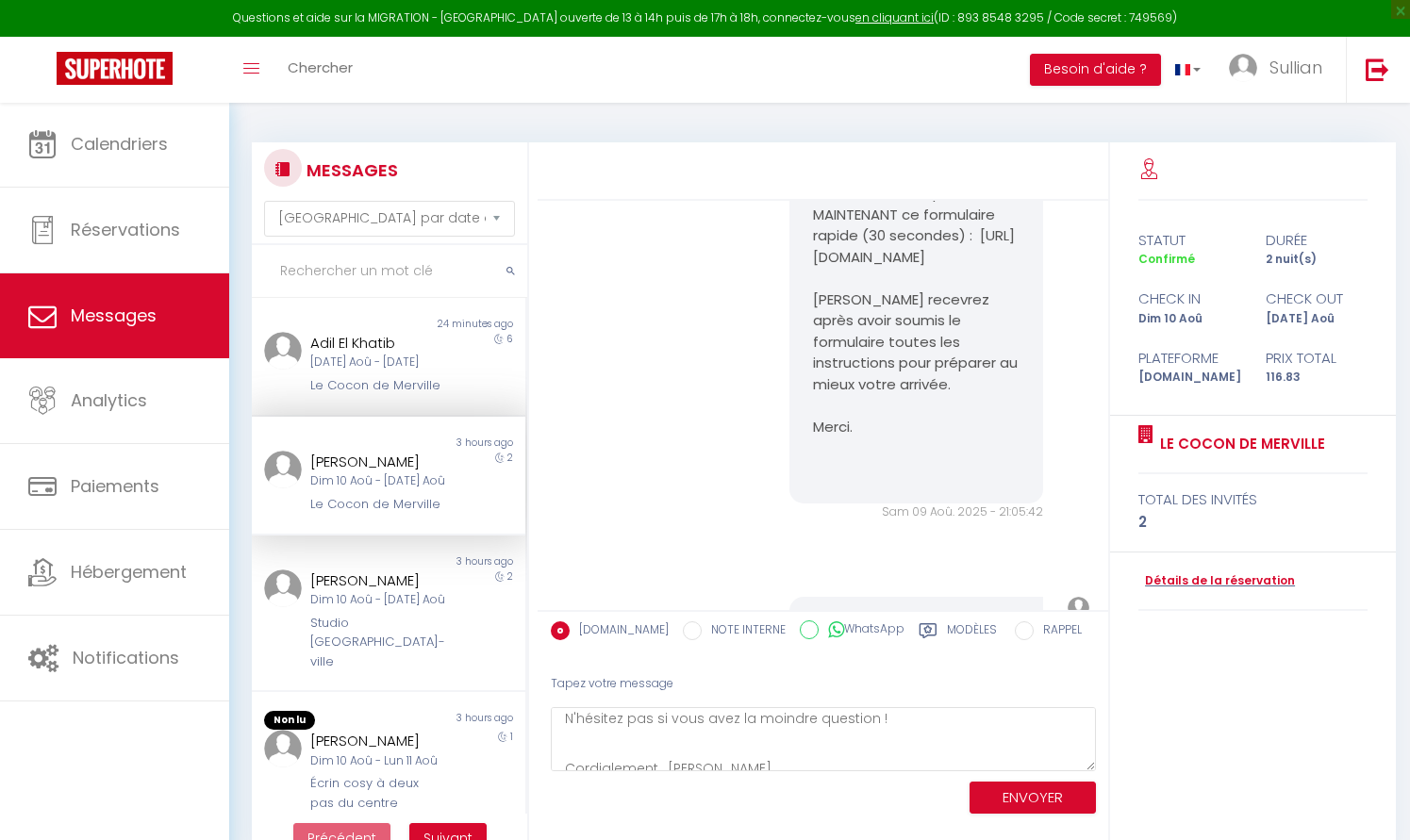
scroll to position [1277, 0]
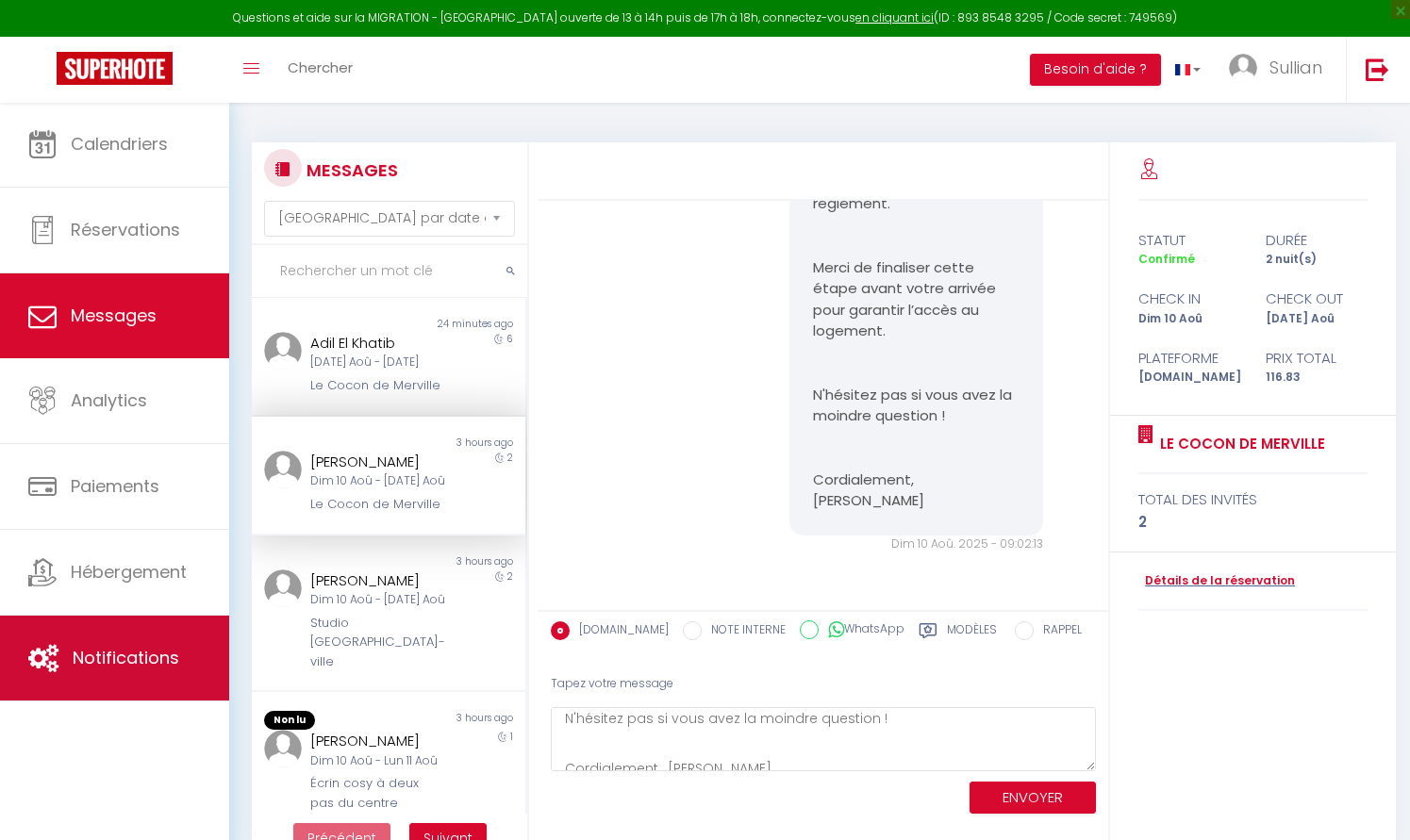
click at [118, 624] on link "Notifications" at bounding box center [114, 658] width 229 height 85
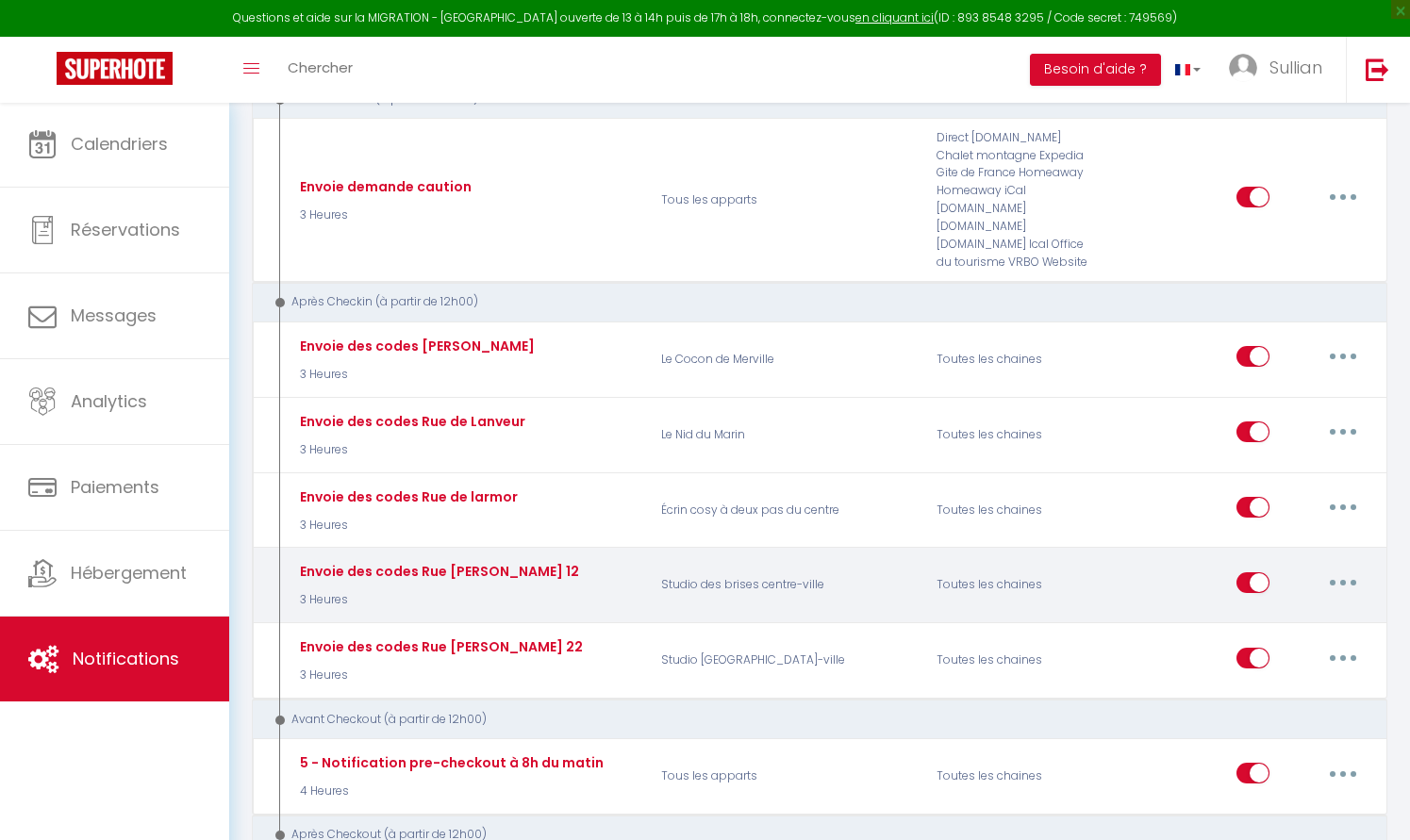
scroll to position [340, 0]
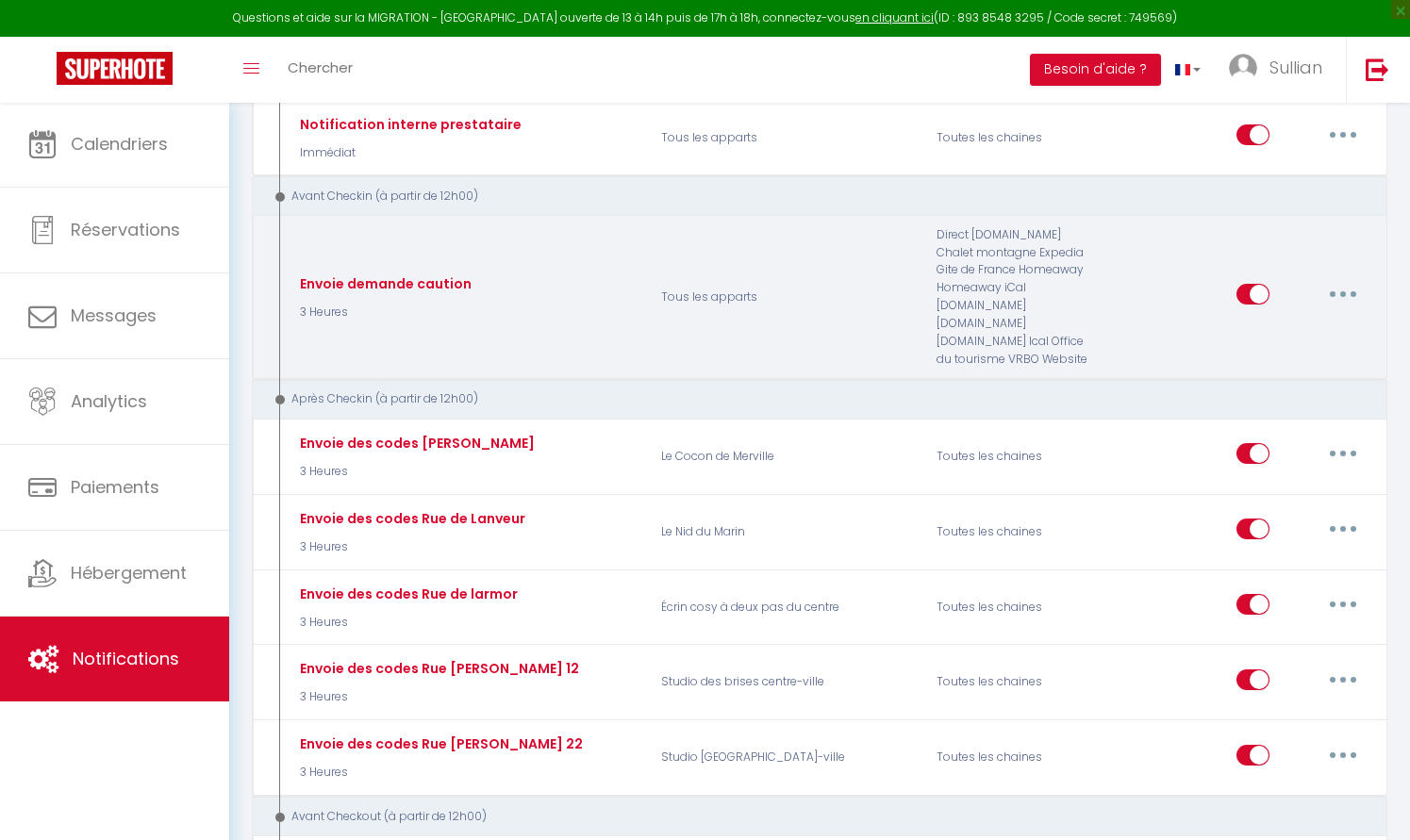
click at [1345, 285] on button "button" at bounding box center [1343, 294] width 53 height 30
click at [1327, 330] on link "Editer" at bounding box center [1294, 337] width 140 height 32
type input "Envoie demande caution"
select select "3 Heures"
select select "if_booking_is_paid"
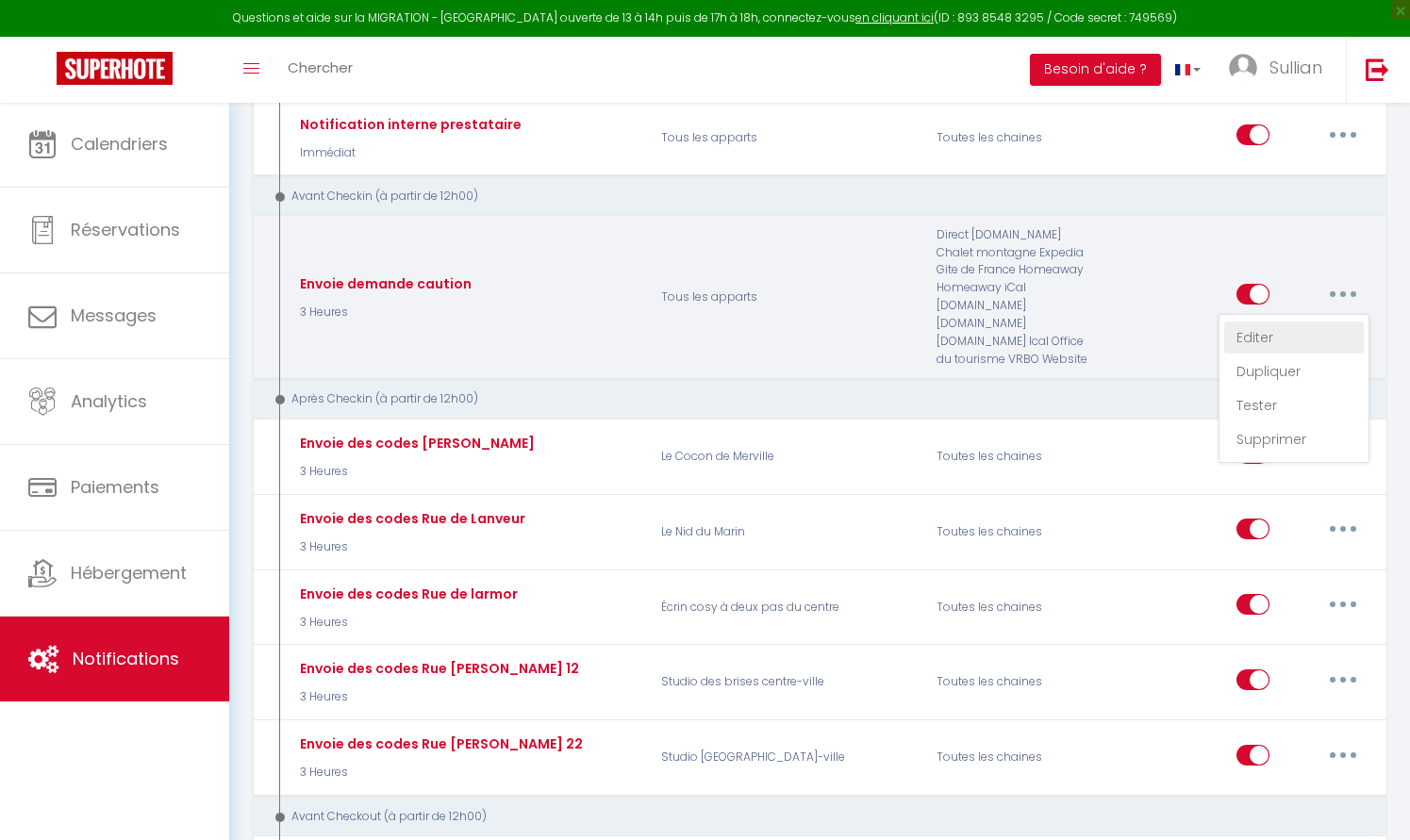
checkbox input "true"
checkbox input "false"
radio input "true"
type input "Demande caution[DEPOSITLINK]"
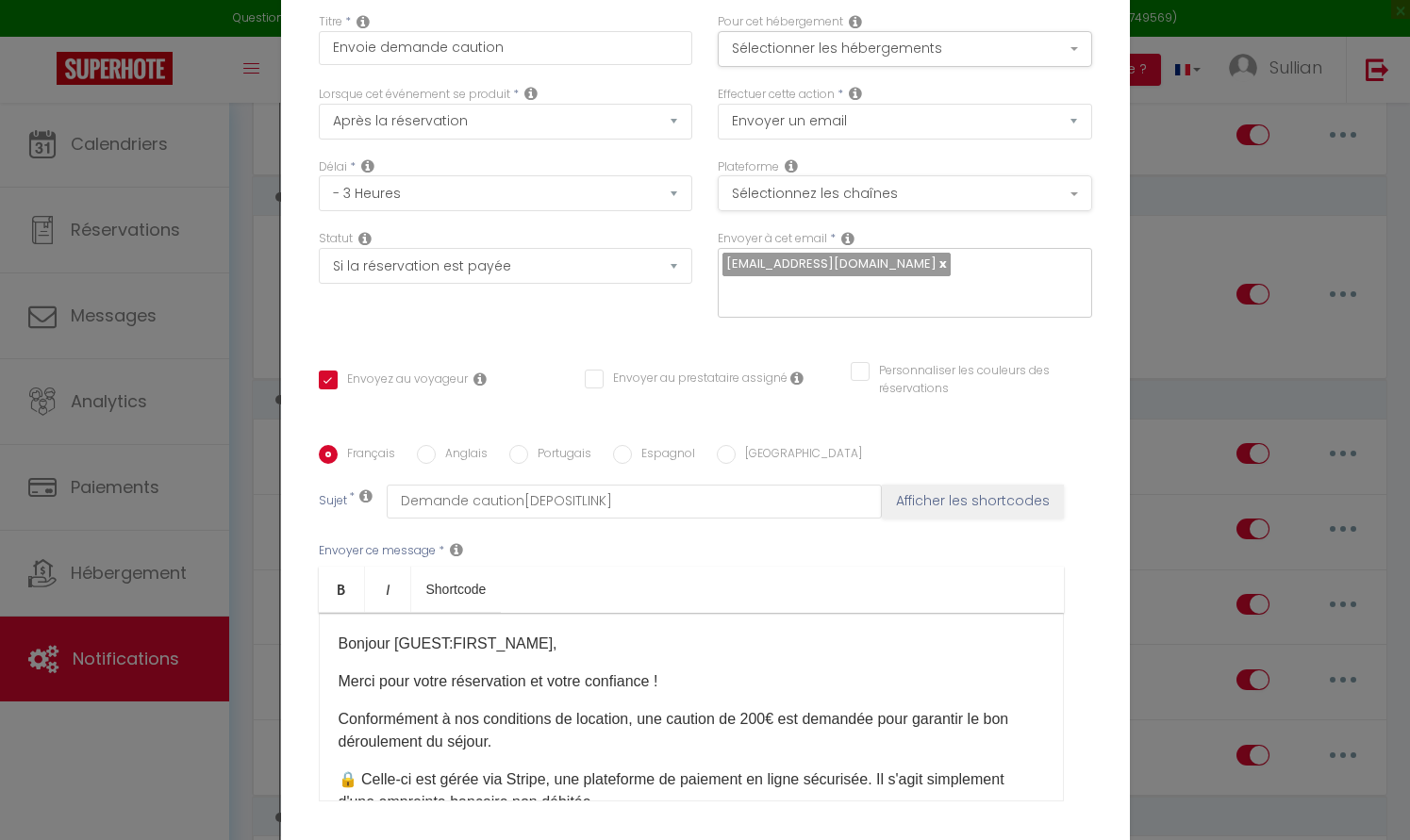
click at [988, 199] on button "Sélectionnez les chaînes" at bounding box center [904, 193] width 375 height 35
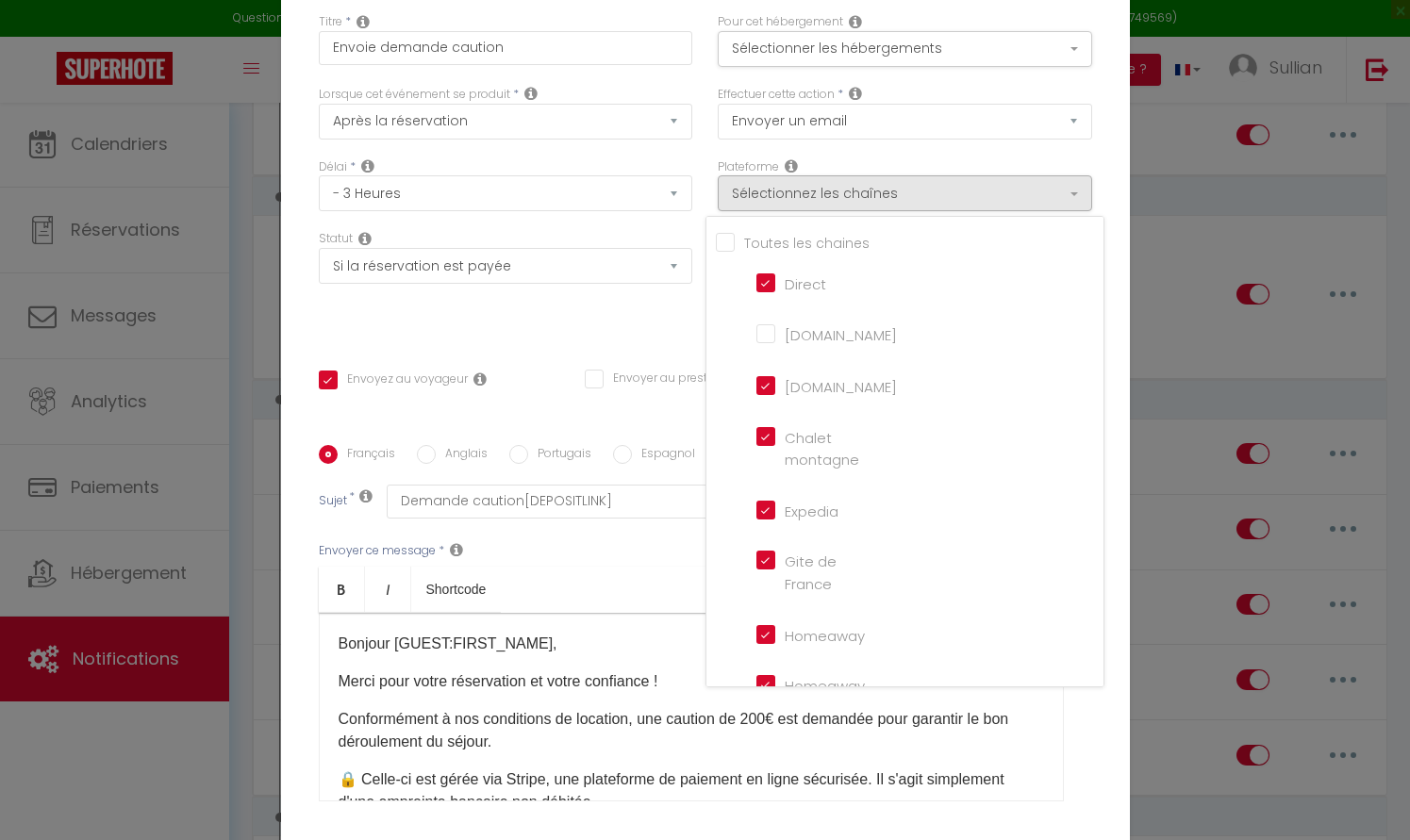
click at [662, 328] on div "Statut Aucun Si la réservation est payée Si réservation non payée Si la caution…" at bounding box center [505, 283] width 398 height 106
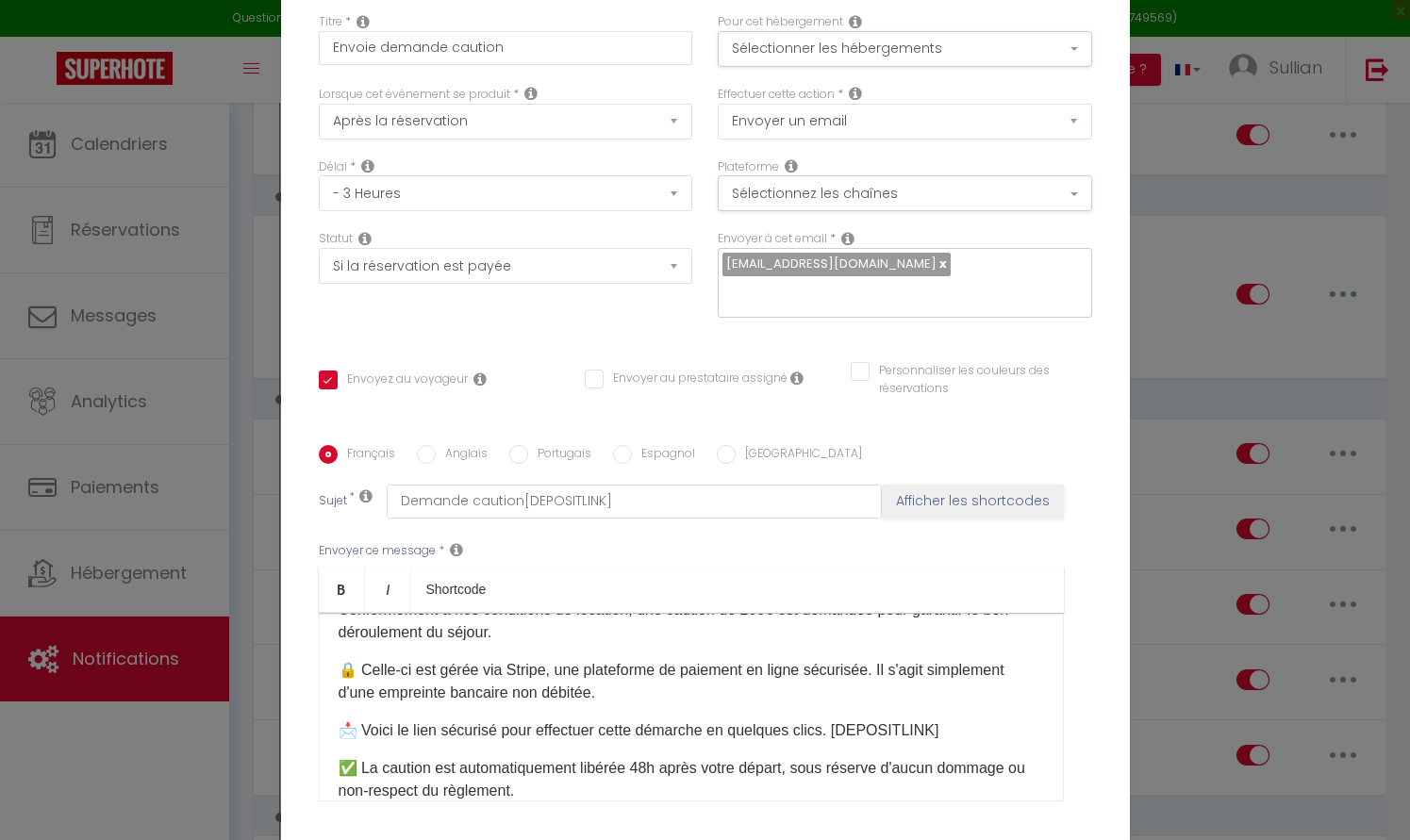
scroll to position [112, 0]
click at [887, 730] on p "📩 Voici le lien sécurisé pour effectuer cette démarche en quelques clics. ​[DEP…" at bounding box center [691, 728] width 705 height 23
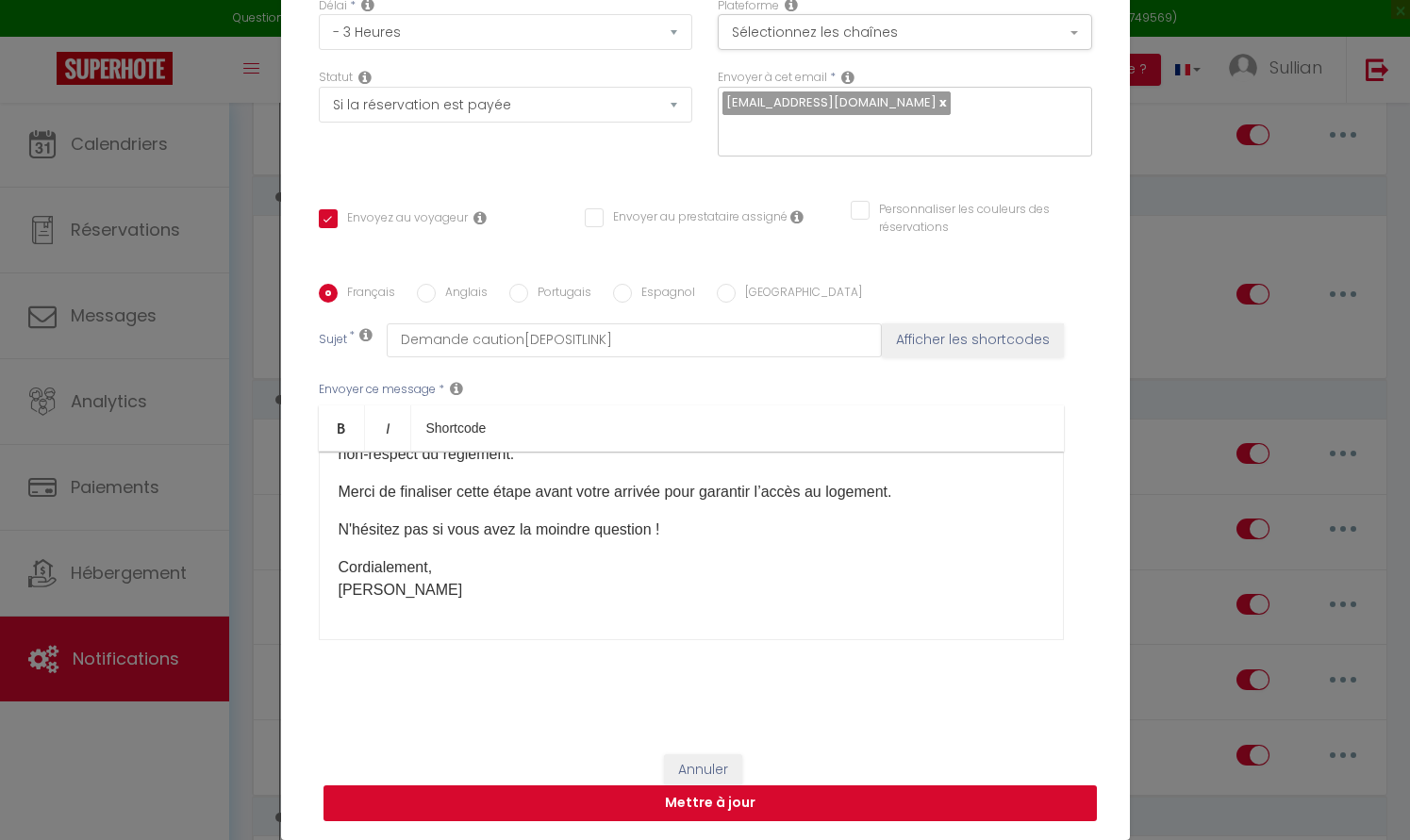
scroll to position [160, 0]
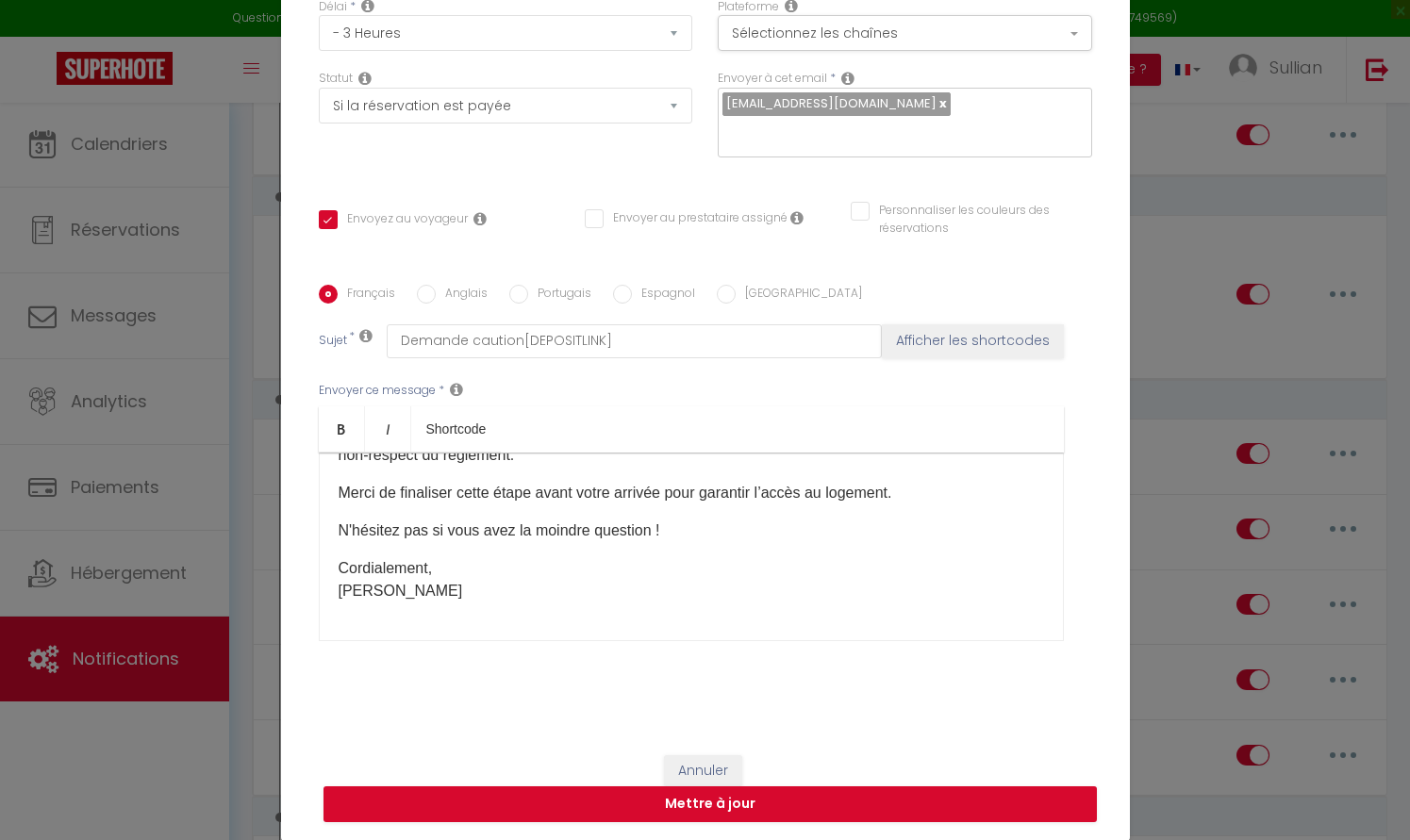
click at [1011, 328] on button "Afficher les shortcodes" at bounding box center [972, 341] width 182 height 34
checkbox input "true"
checkbox input "false"
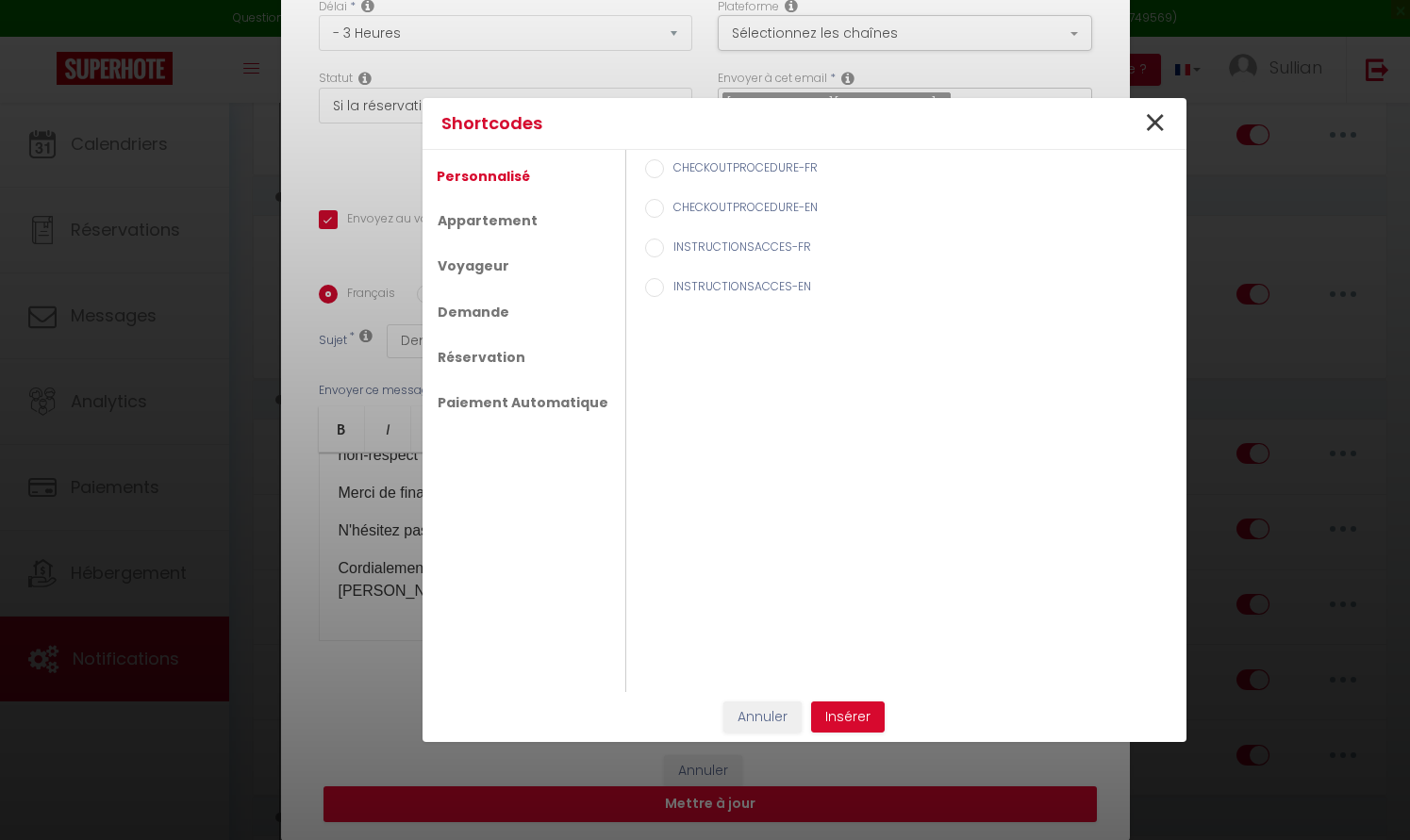
click at [1157, 125] on span "×" at bounding box center [1155, 124] width 24 height 57
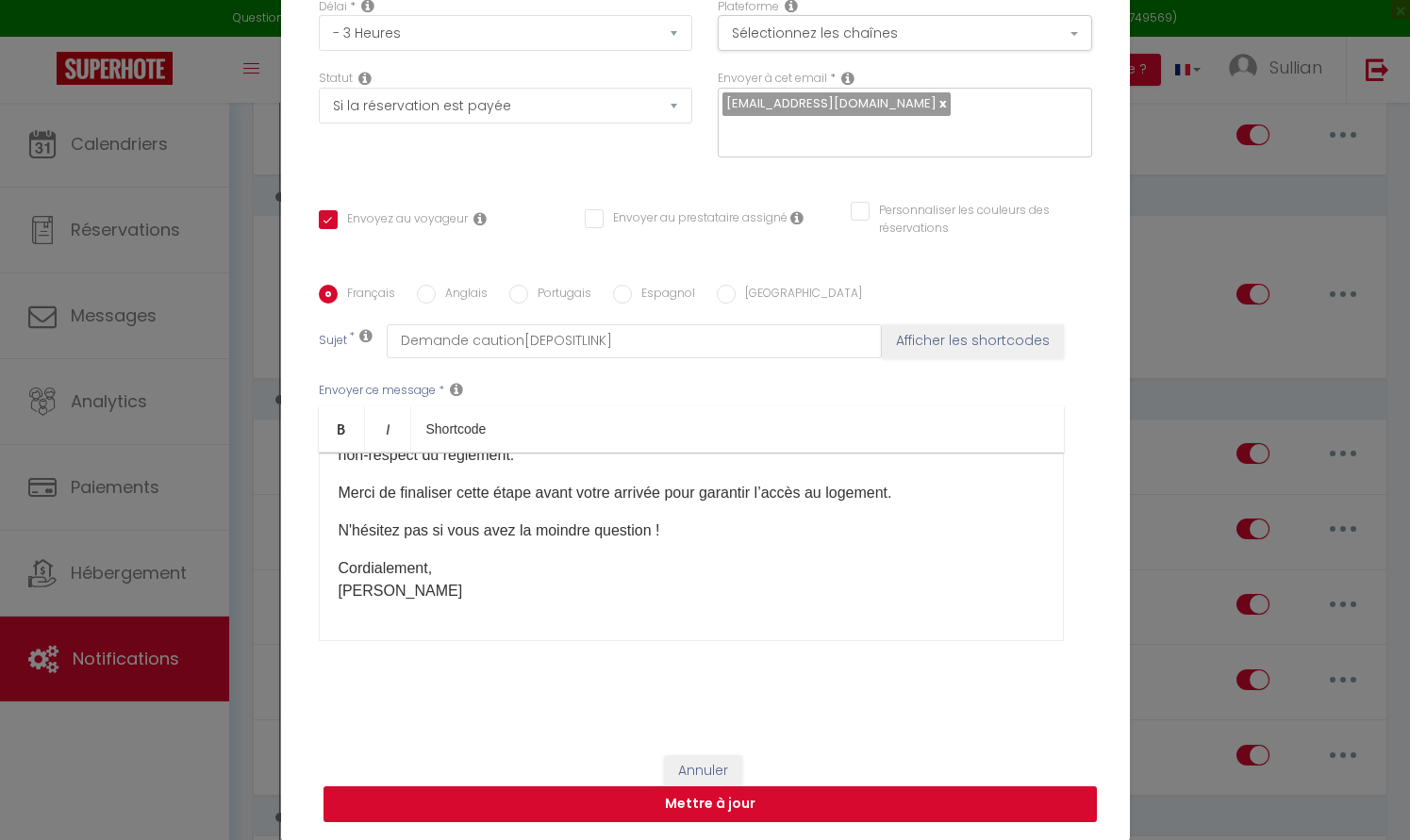
click at [770, 796] on button "Mettre à jour" at bounding box center [710, 804] width 773 height 35
checkbox input "true"
checkbox input "false"
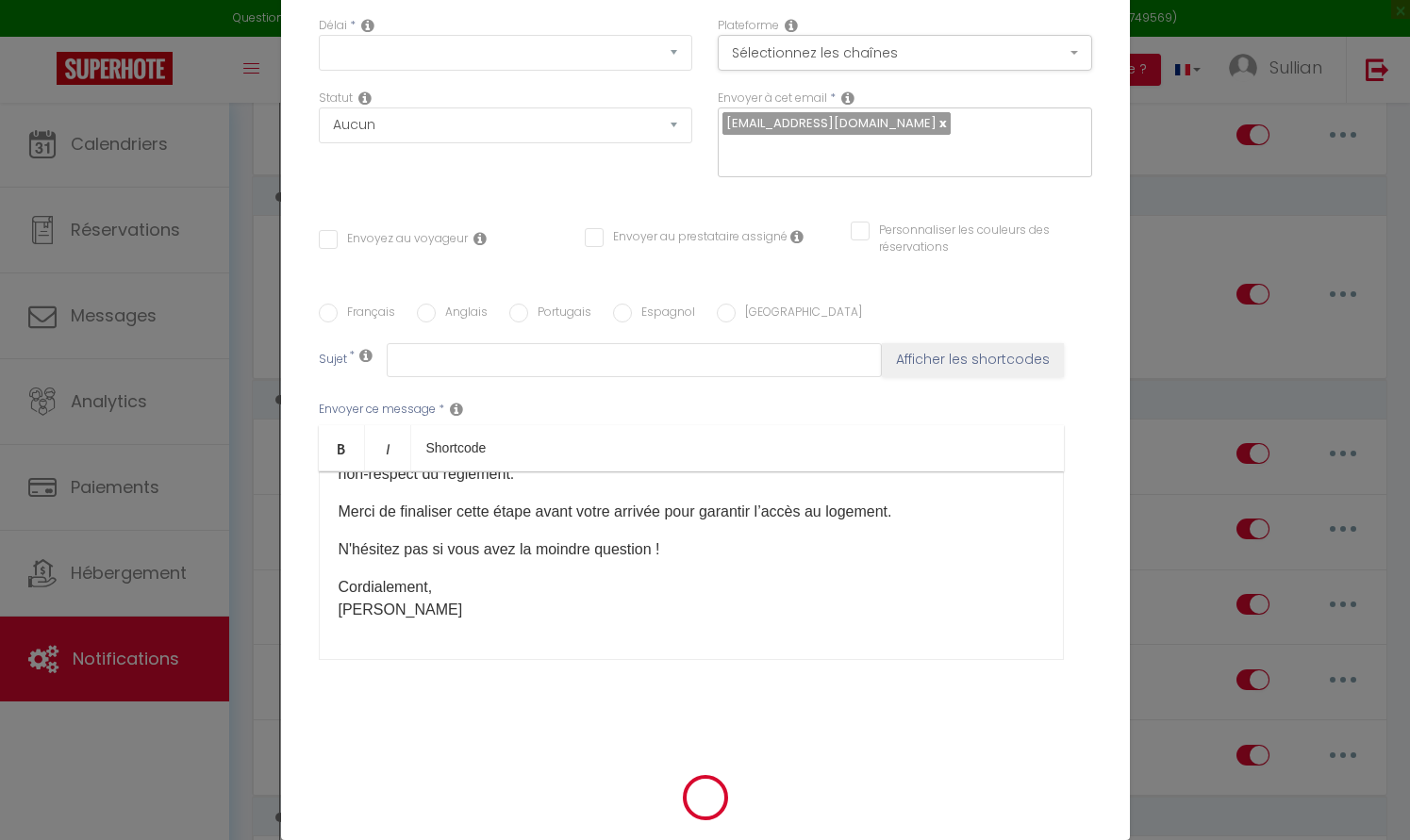
scroll to position [0, 0]
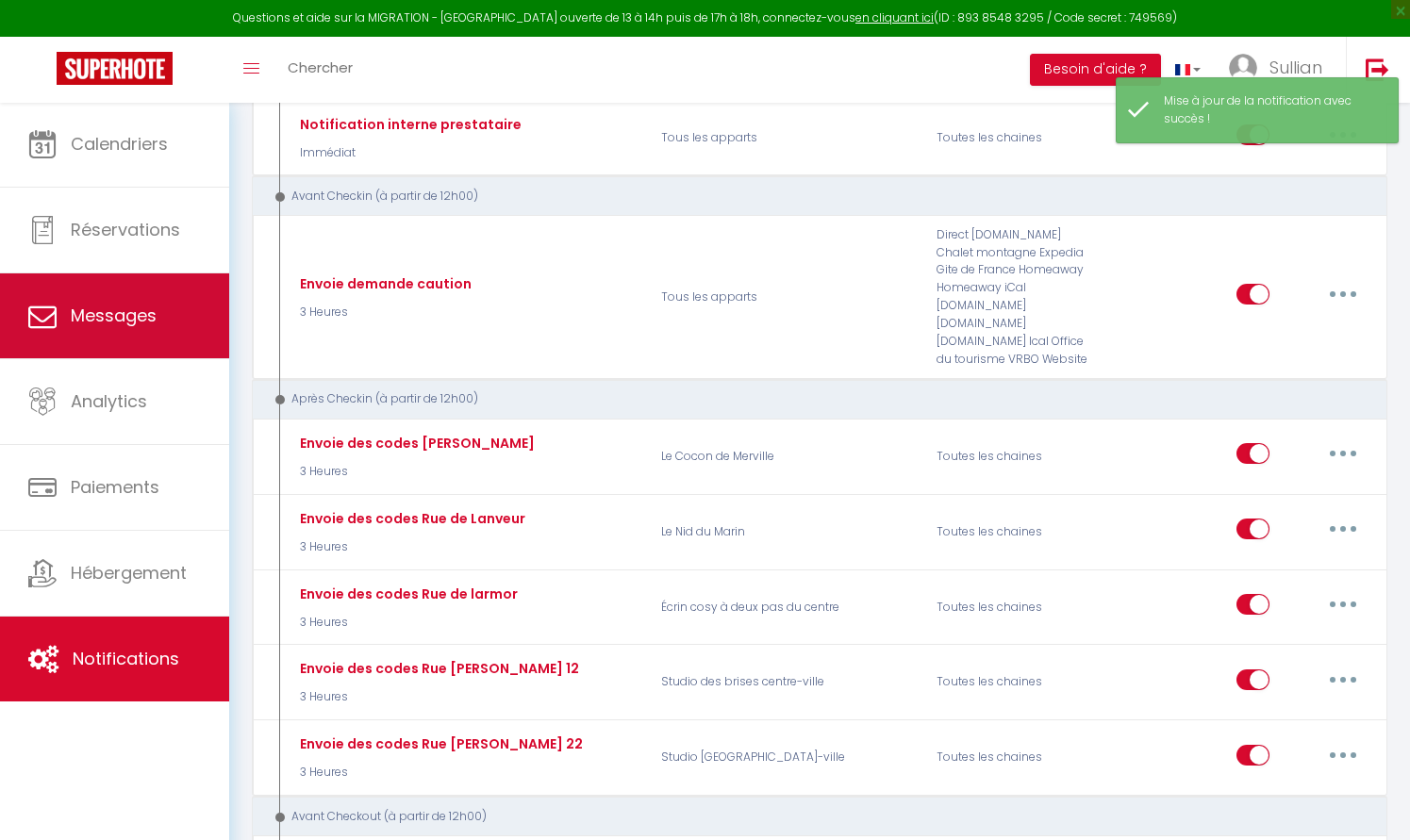
click at [133, 300] on link "Messages" at bounding box center [114, 316] width 229 height 85
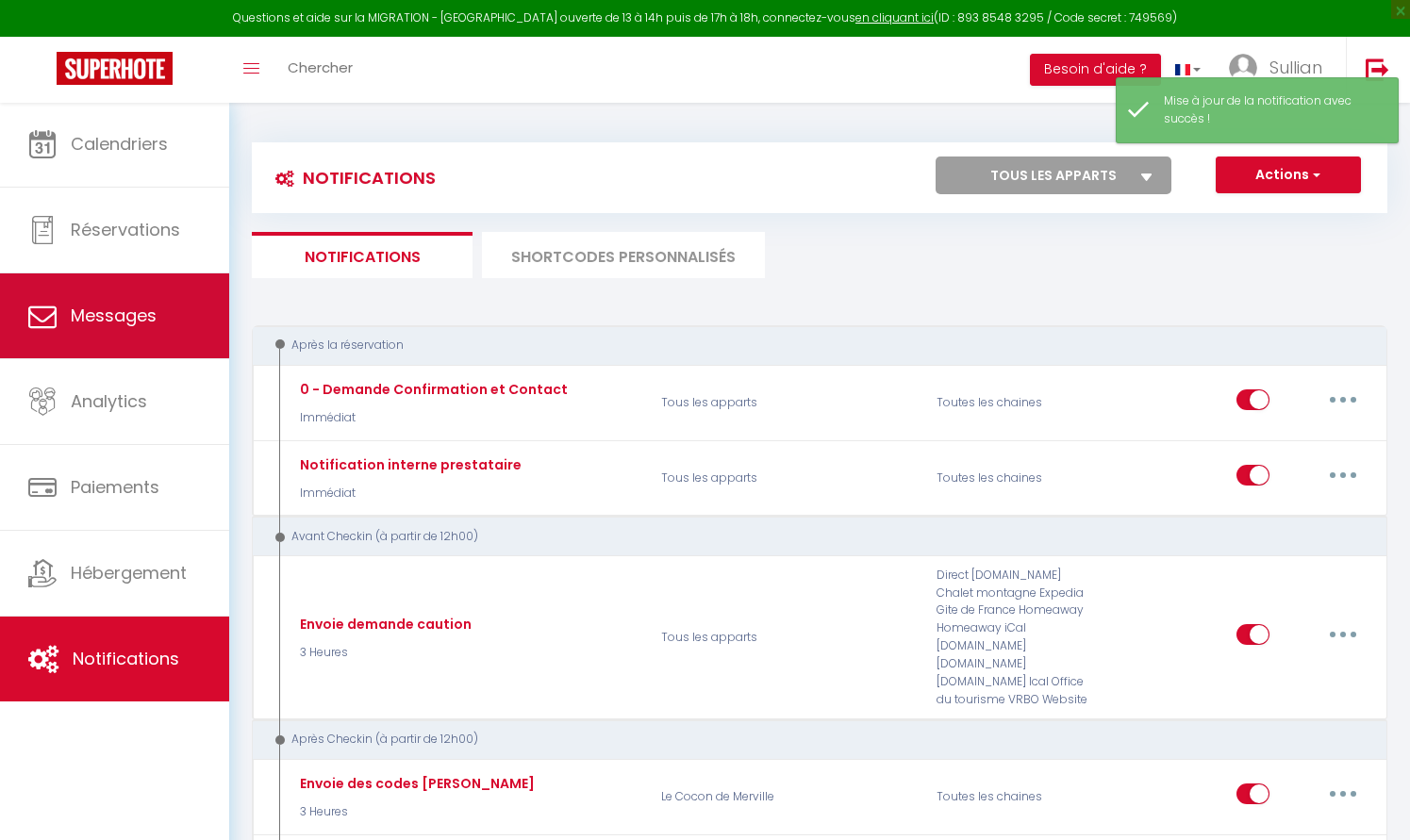
select select "message"
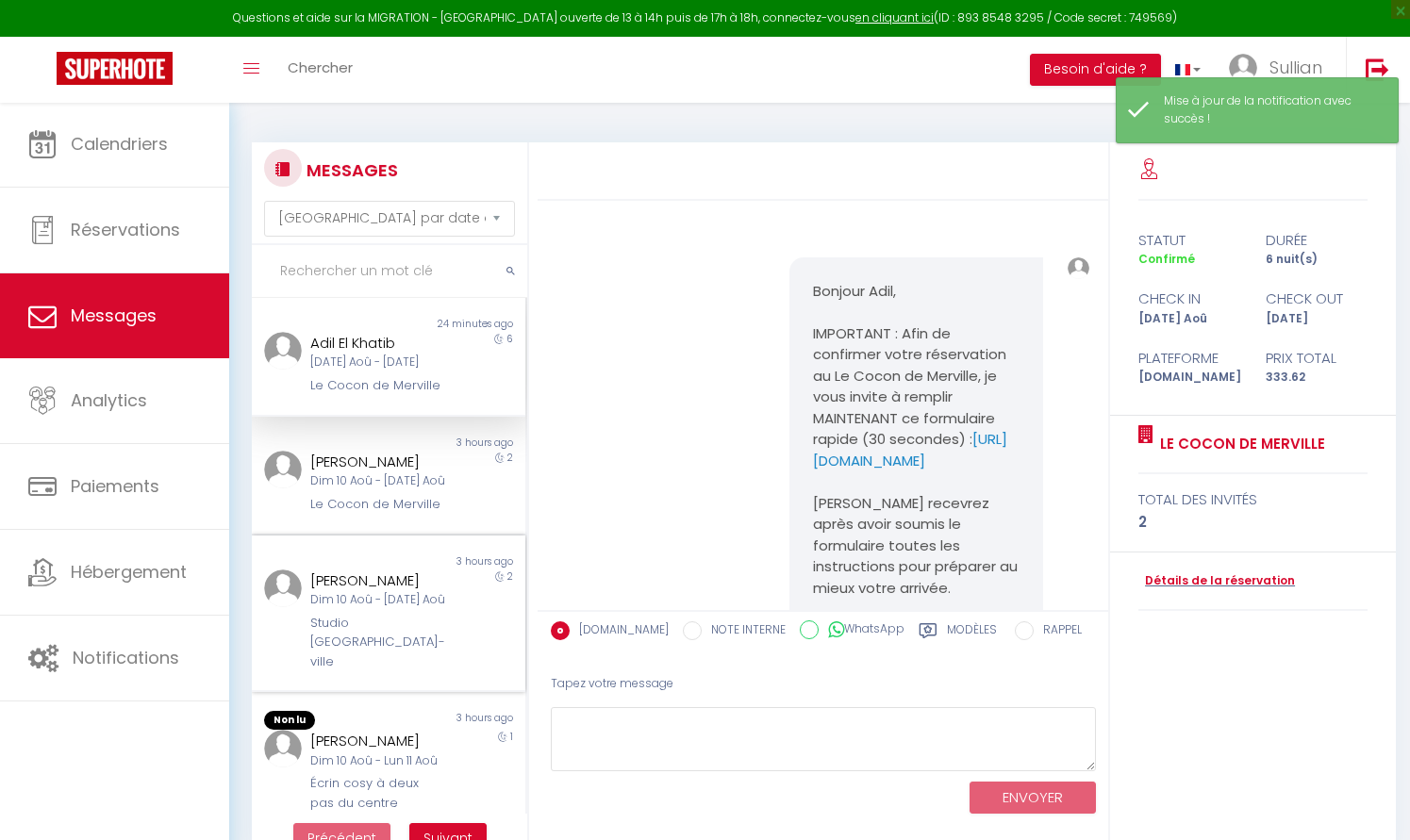
scroll to position [204, 0]
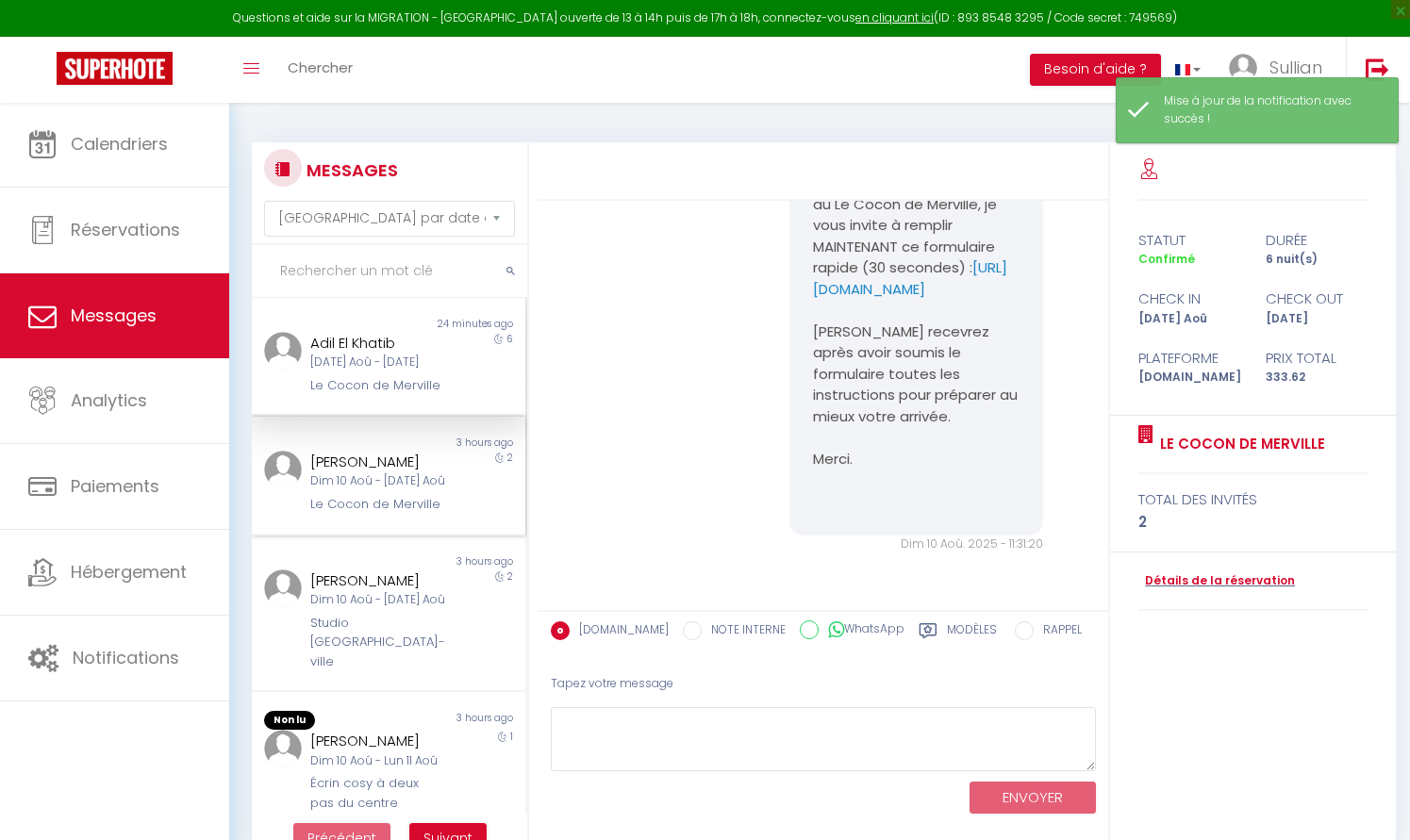
click at [356, 487] on div "Dim 10 Aoû - [DATE] Aoû" at bounding box center [377, 481] width 135 height 18
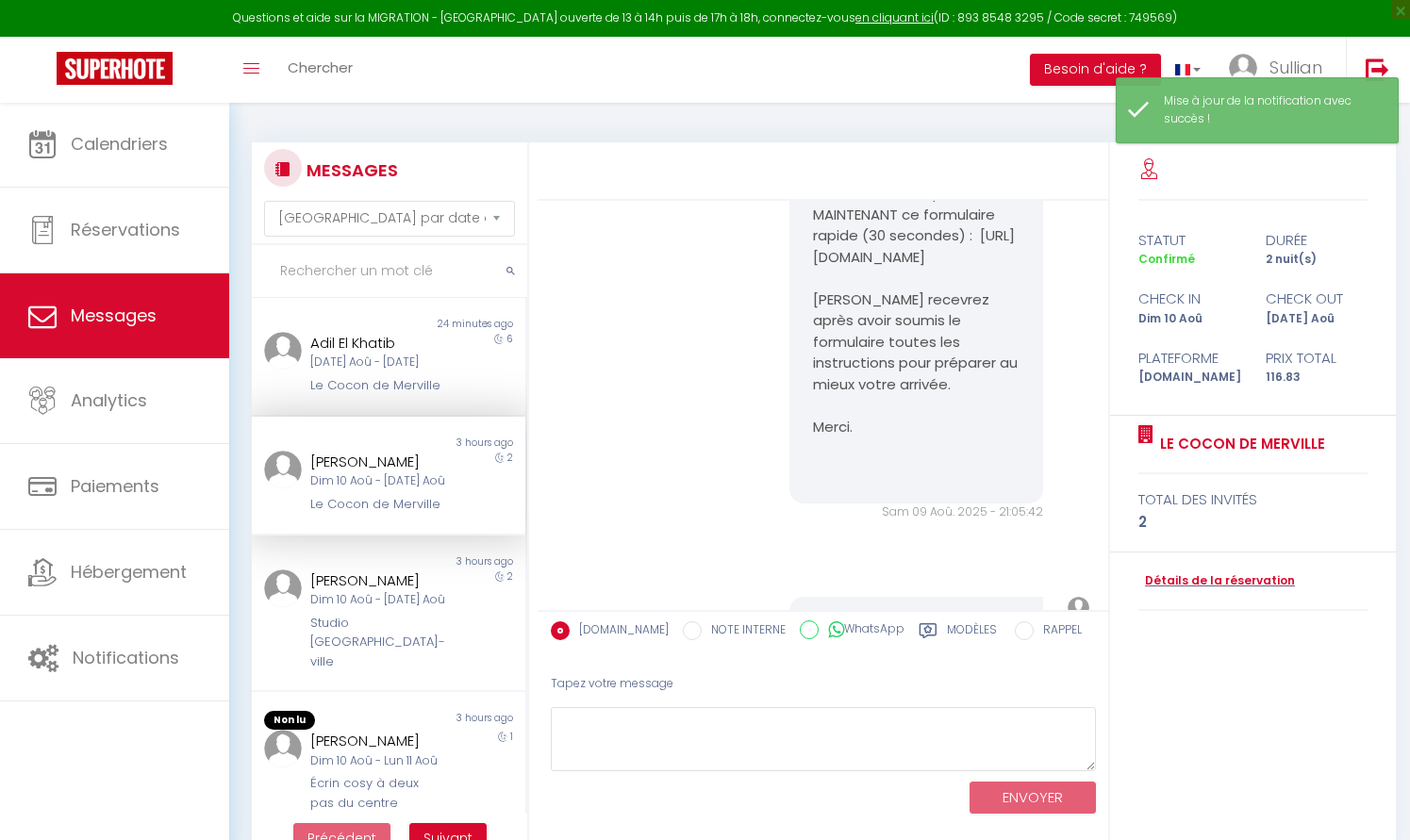
scroll to position [1277, 0]
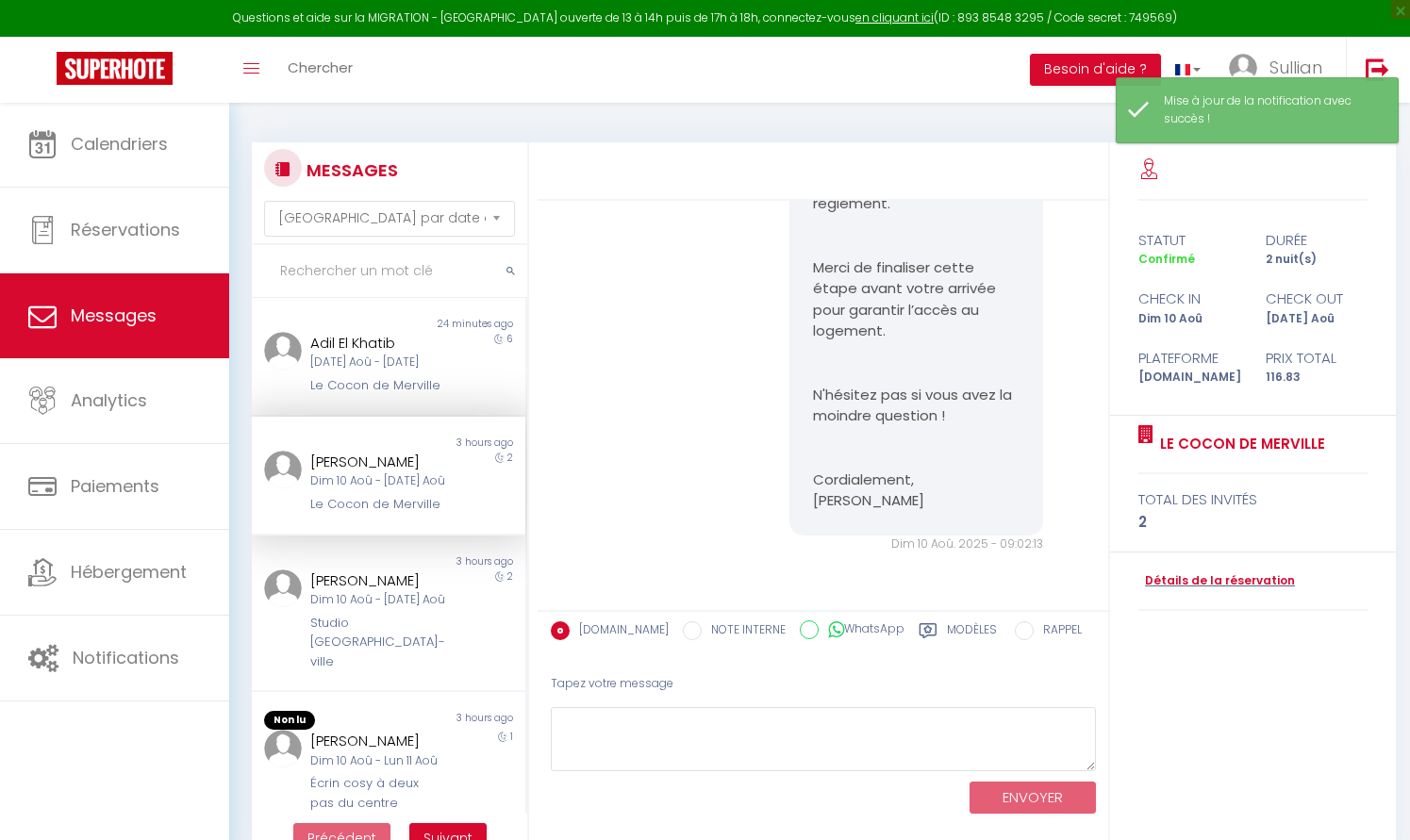
click at [954, 634] on label "Modèles" at bounding box center [971, 633] width 50 height 24
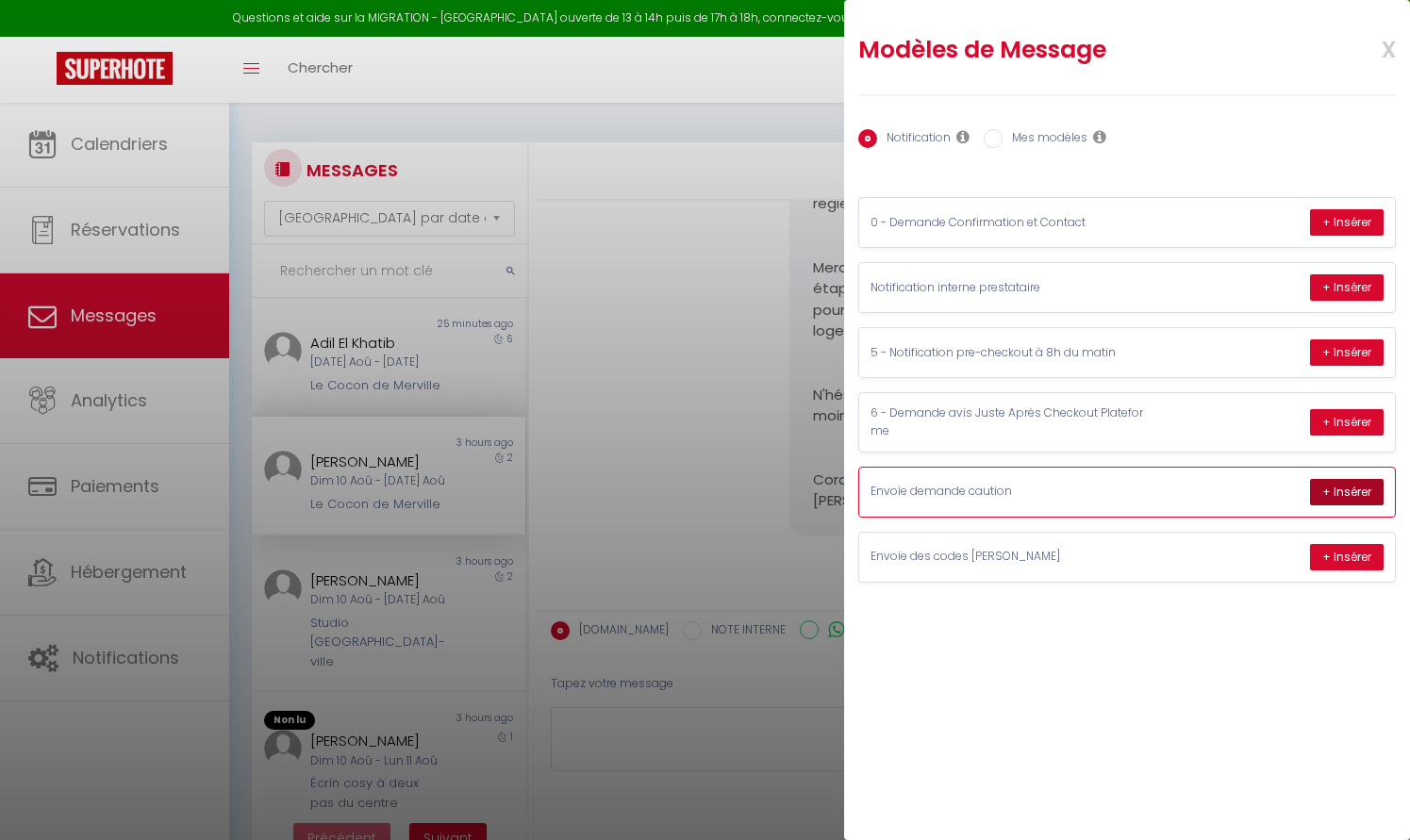
click at [1359, 479] on button "+ Insérer" at bounding box center [1346, 492] width 74 height 27
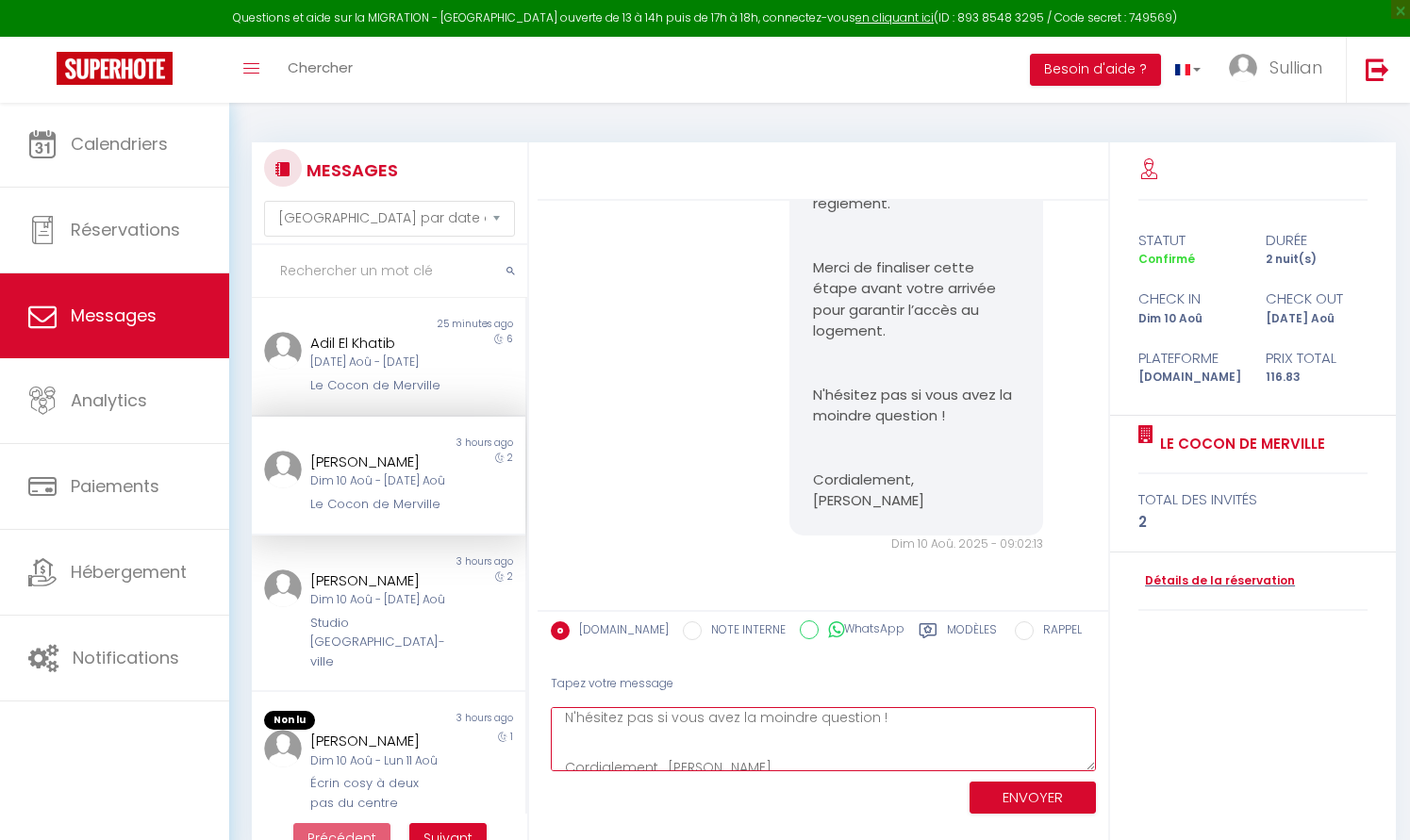
scroll to position [383, 0]
drag, startPoint x: 920, startPoint y: 749, endPoint x: 616, endPoint y: 727, distance: 304.8
click at [616, 727] on textarea "Bonjour [PERSON_NAME], Merci pour votre réservation et votre confiance ! Confor…" at bounding box center [824, 740] width 545 height 65
type textarea "Bonjour [PERSON_NAME], Merci pour votre réservation et votre confiance ! Confor…"
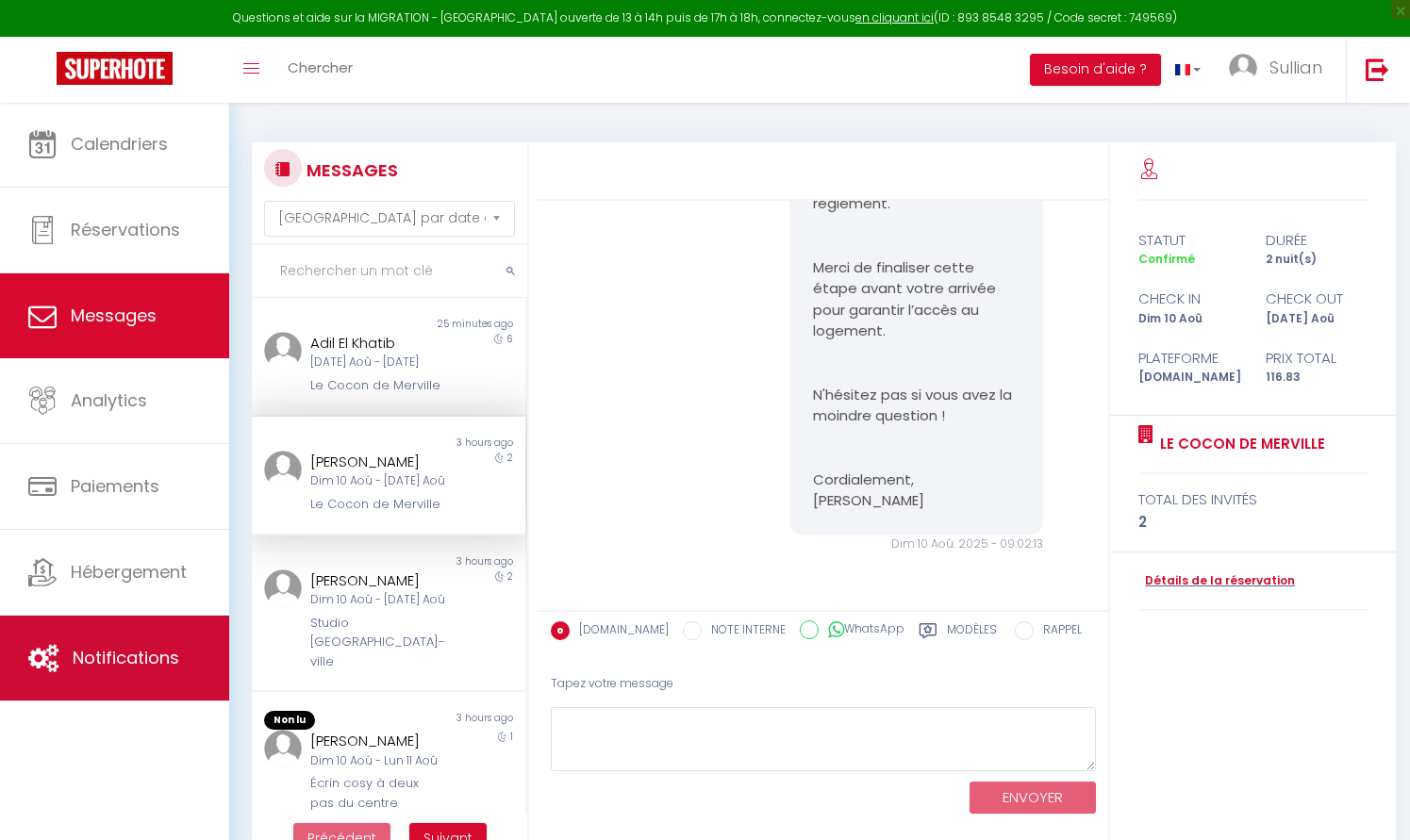
click at [99, 678] on link "Notifications" at bounding box center [114, 658] width 229 height 85
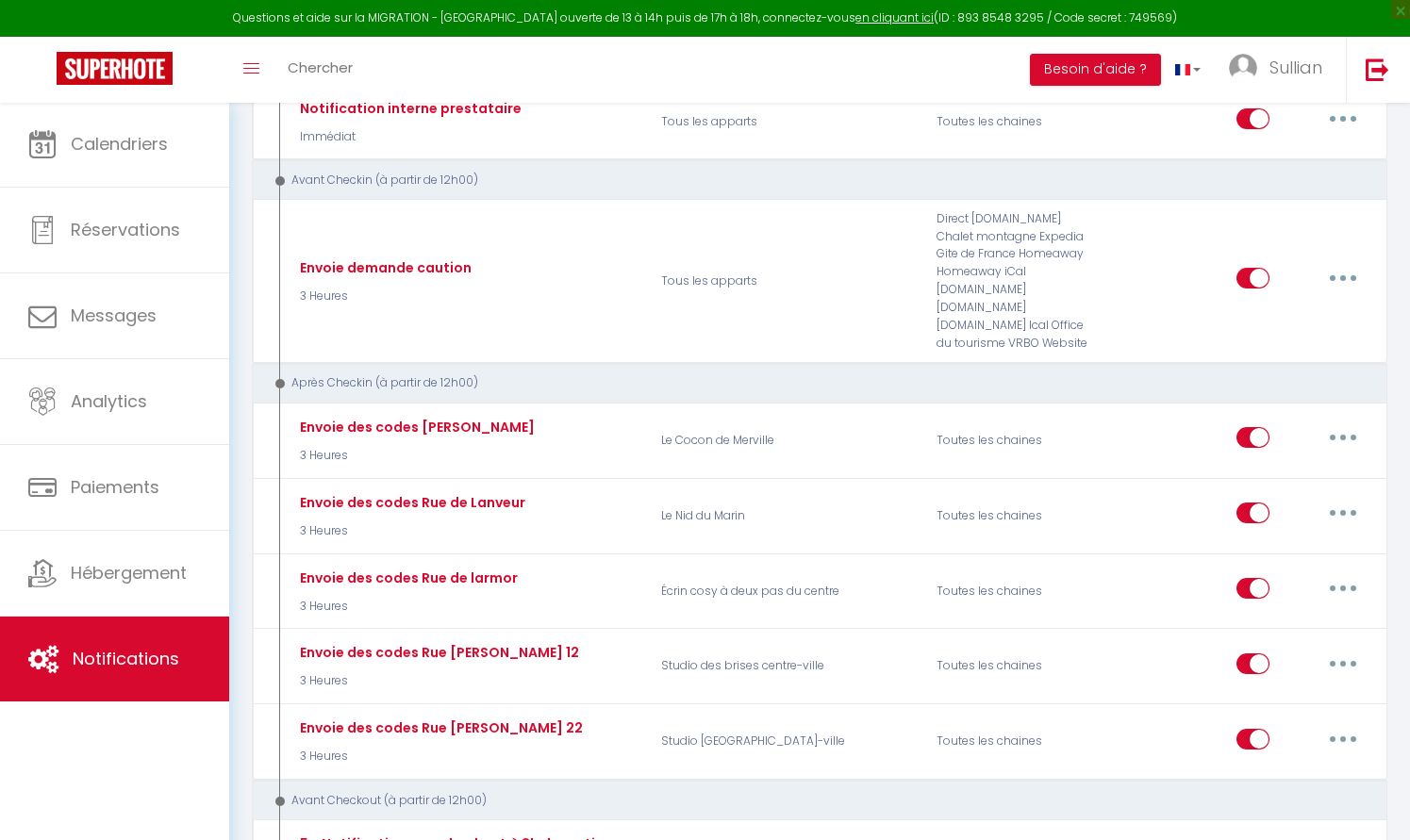
scroll to position [245, 0]
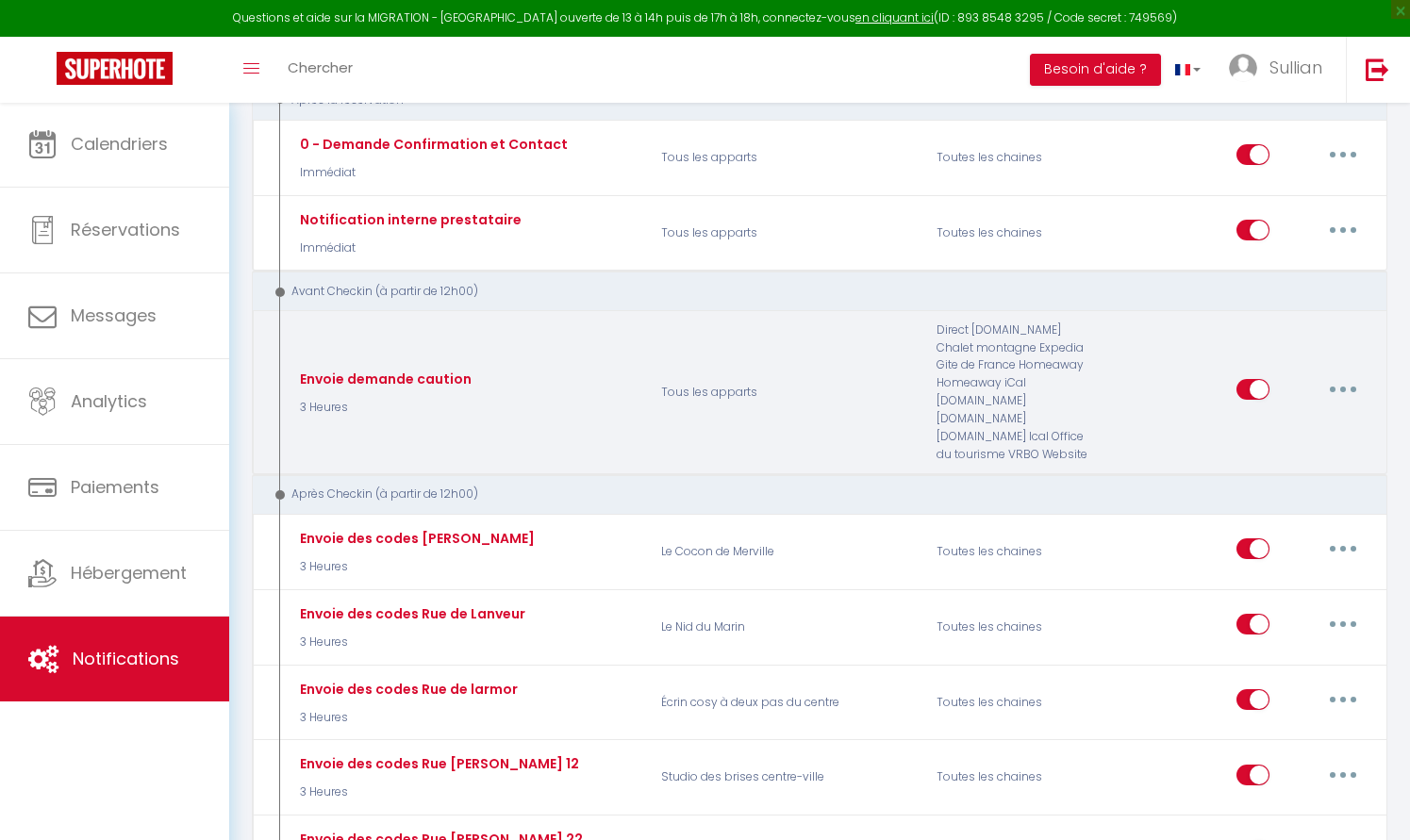
click at [1344, 387] on icon "button" at bounding box center [1343, 390] width 6 height 6
click at [1313, 420] on link "Editer" at bounding box center [1294, 433] width 140 height 32
type input "Envoie demande caution"
select select "3 Heures"
select select "if_booking_is_paid"
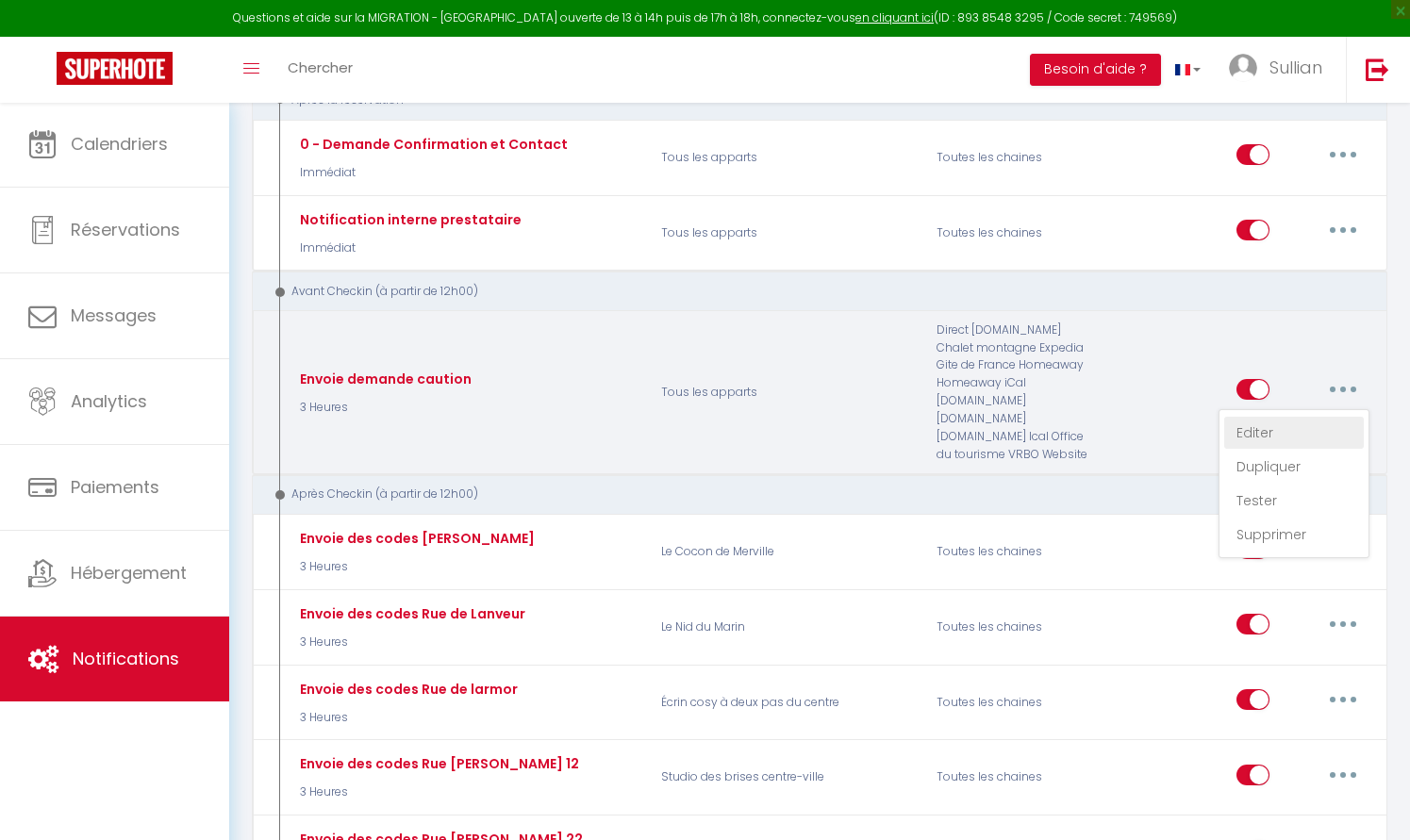
checkbox input "true"
checkbox input "false"
radio input "true"
type input "Demande caution[DEPOSITLINK]"
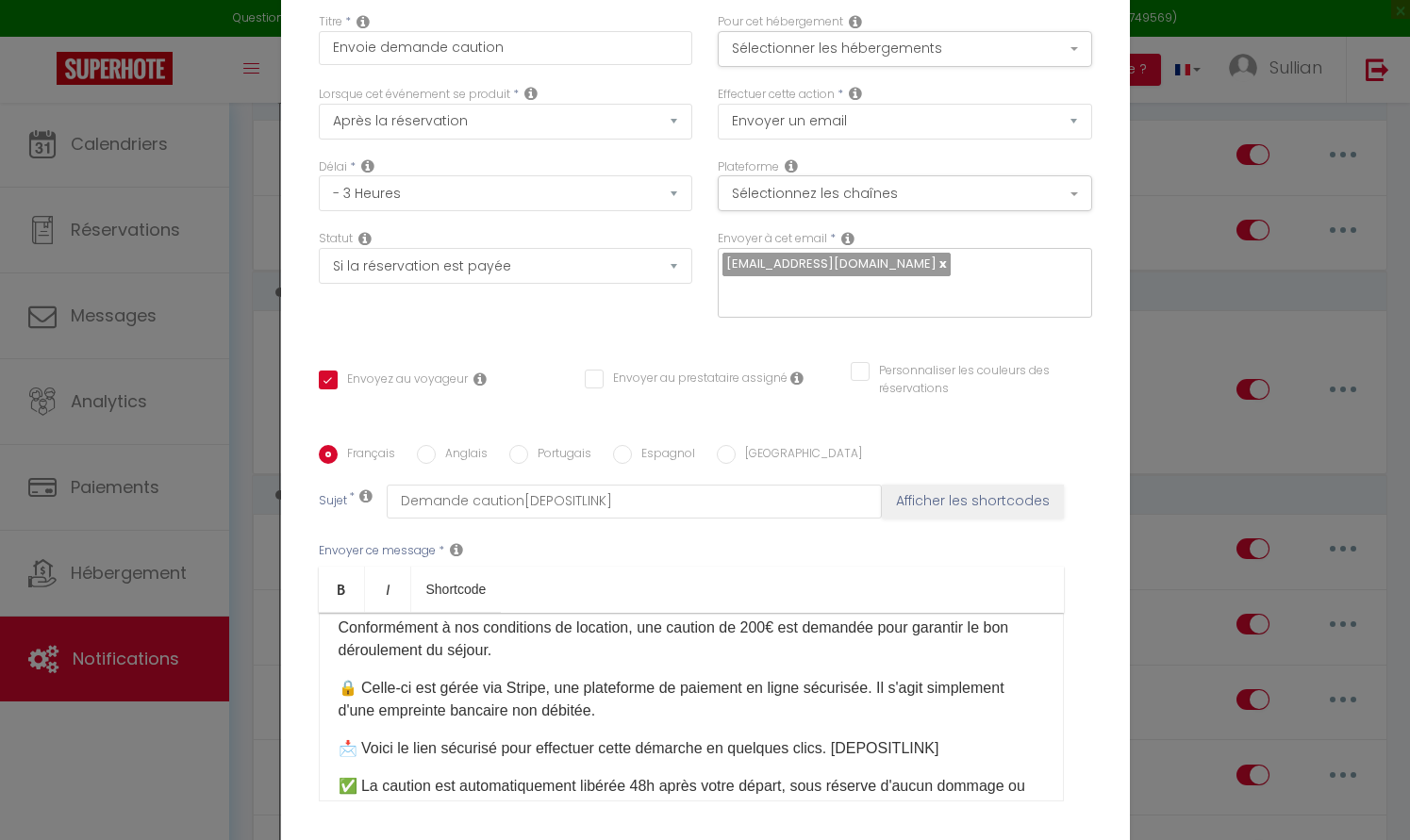
scroll to position [101, 0]
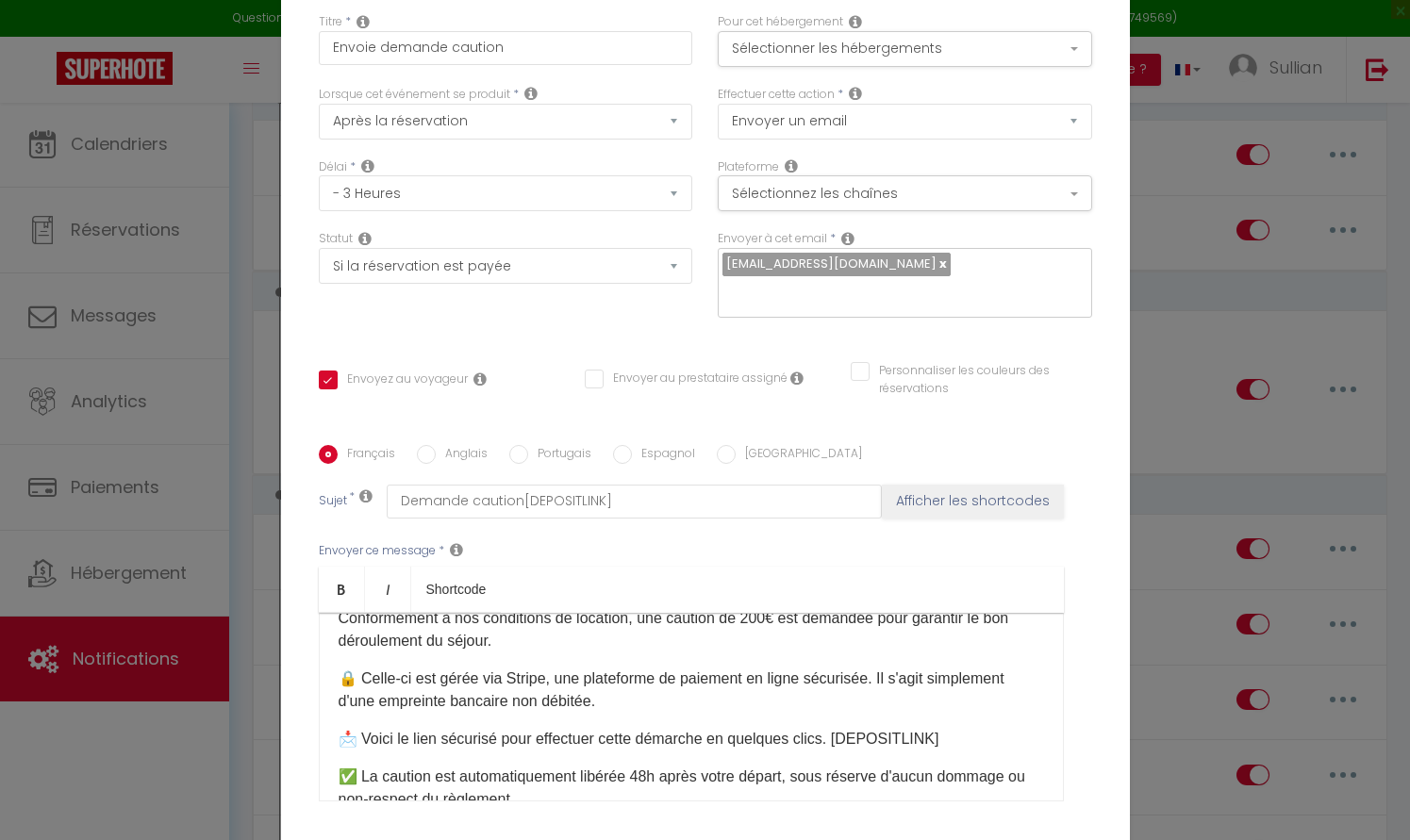
click at [852, 743] on p "📩 Voici le lien sécurisé pour effectuer cette démarche en quelques clics. ​[DEP…" at bounding box center [691, 739] width 705 height 23
click at [844, 740] on p "📩 Voici le lien sécurisé pour effectuer cette démarche en quelques clics. ​[DEP…" at bounding box center [691, 739] width 705 height 23
click at [911, 743] on p "📩 Voici le lien sécurisé pour effectuer cette démarche en quelques clics. ​[DEP…" at bounding box center [691, 739] width 705 height 23
click at [996, 744] on p "📩 Voici le lien sécurisé pour effectuer cette démarche en quelques clics. ​[DEP…" at bounding box center [691, 739] width 705 height 23
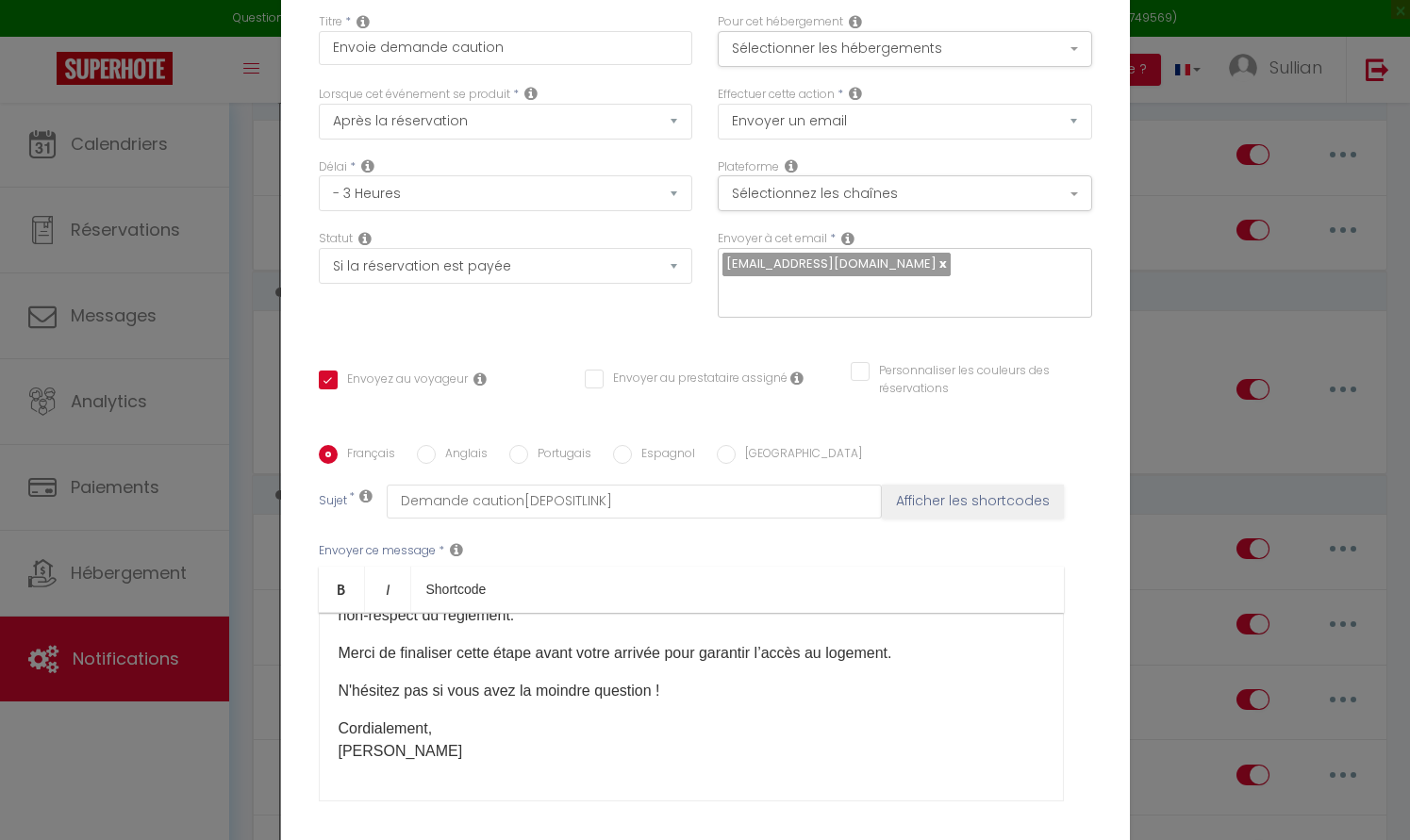
scroll to position [284, 0]
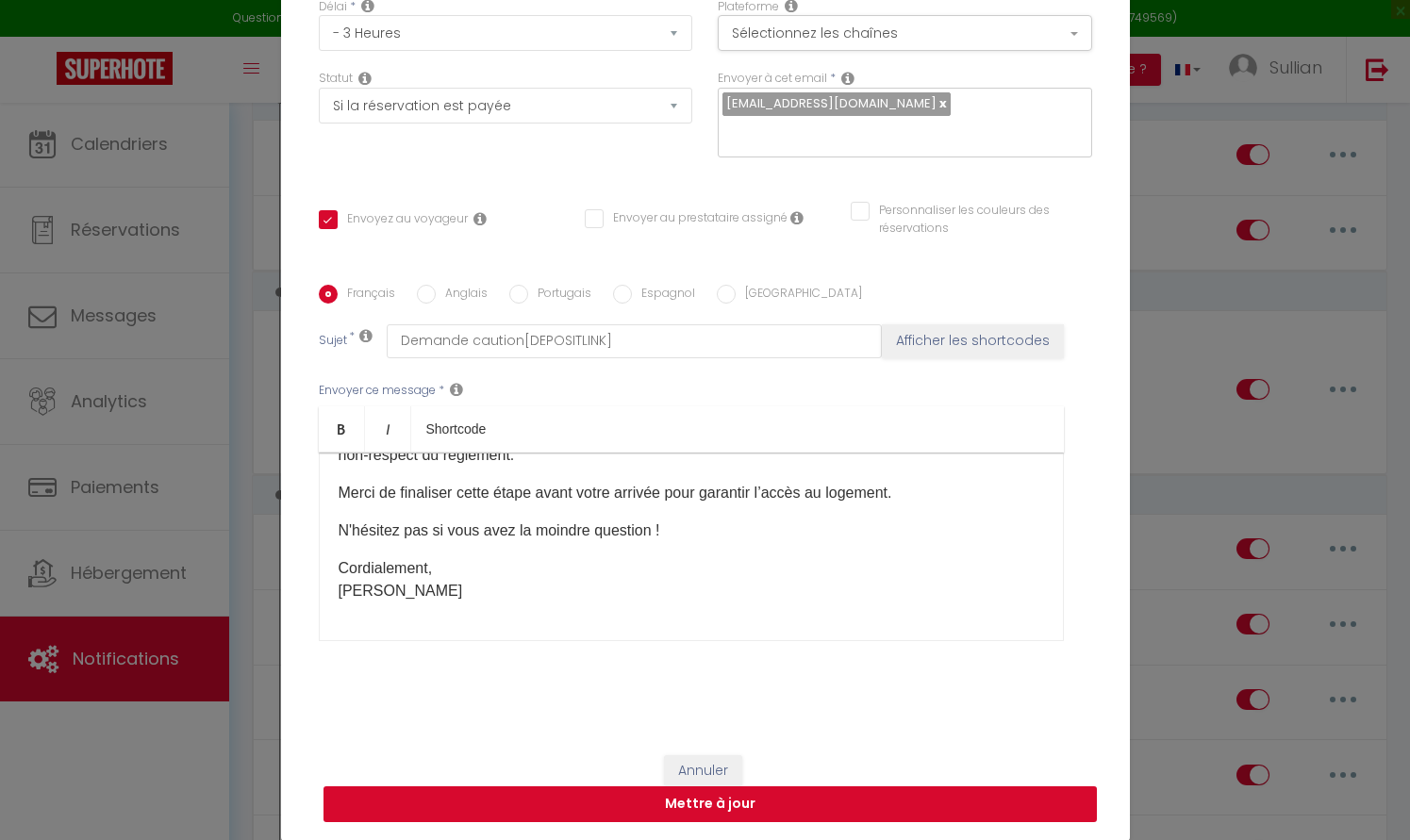
click at [758, 811] on button "Mettre à jour" at bounding box center [710, 804] width 773 height 35
checkbox input "true"
checkbox input "false"
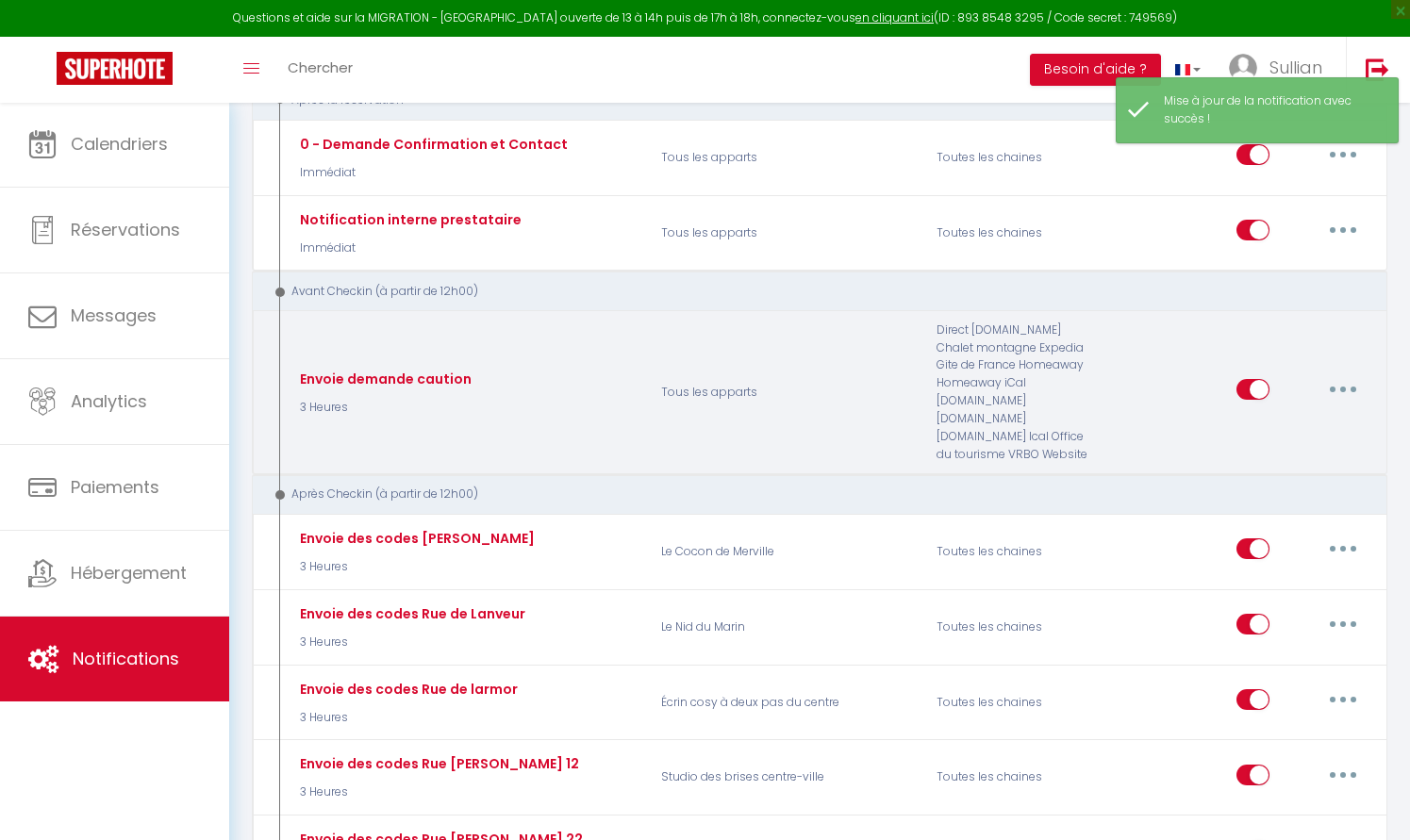
click at [1345, 381] on button "button" at bounding box center [1343, 390] width 53 height 30
click at [1305, 497] on link "Tester" at bounding box center [1294, 501] width 140 height 32
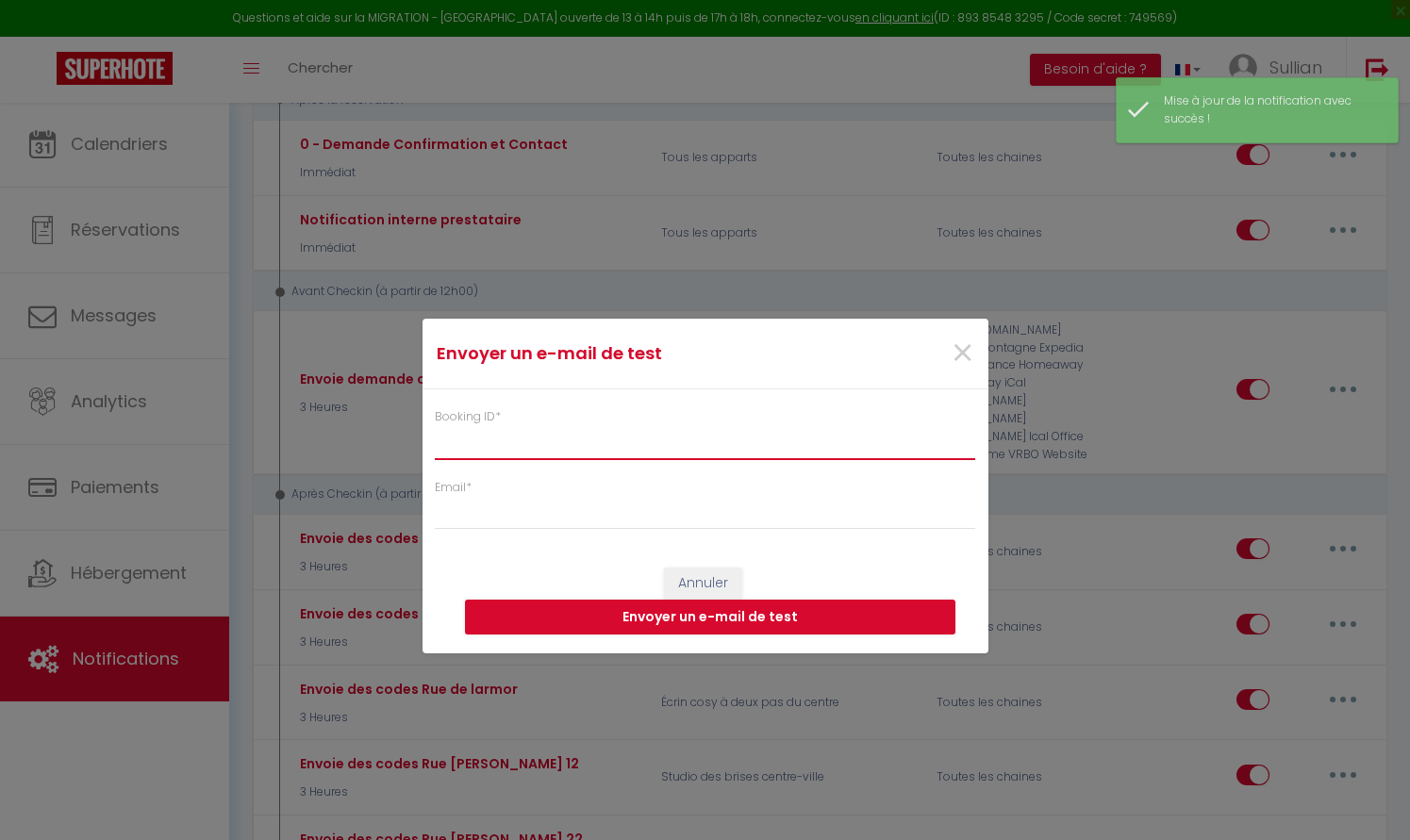
click at [571, 437] on input "Booking ID *" at bounding box center [705, 442] width 541 height 34
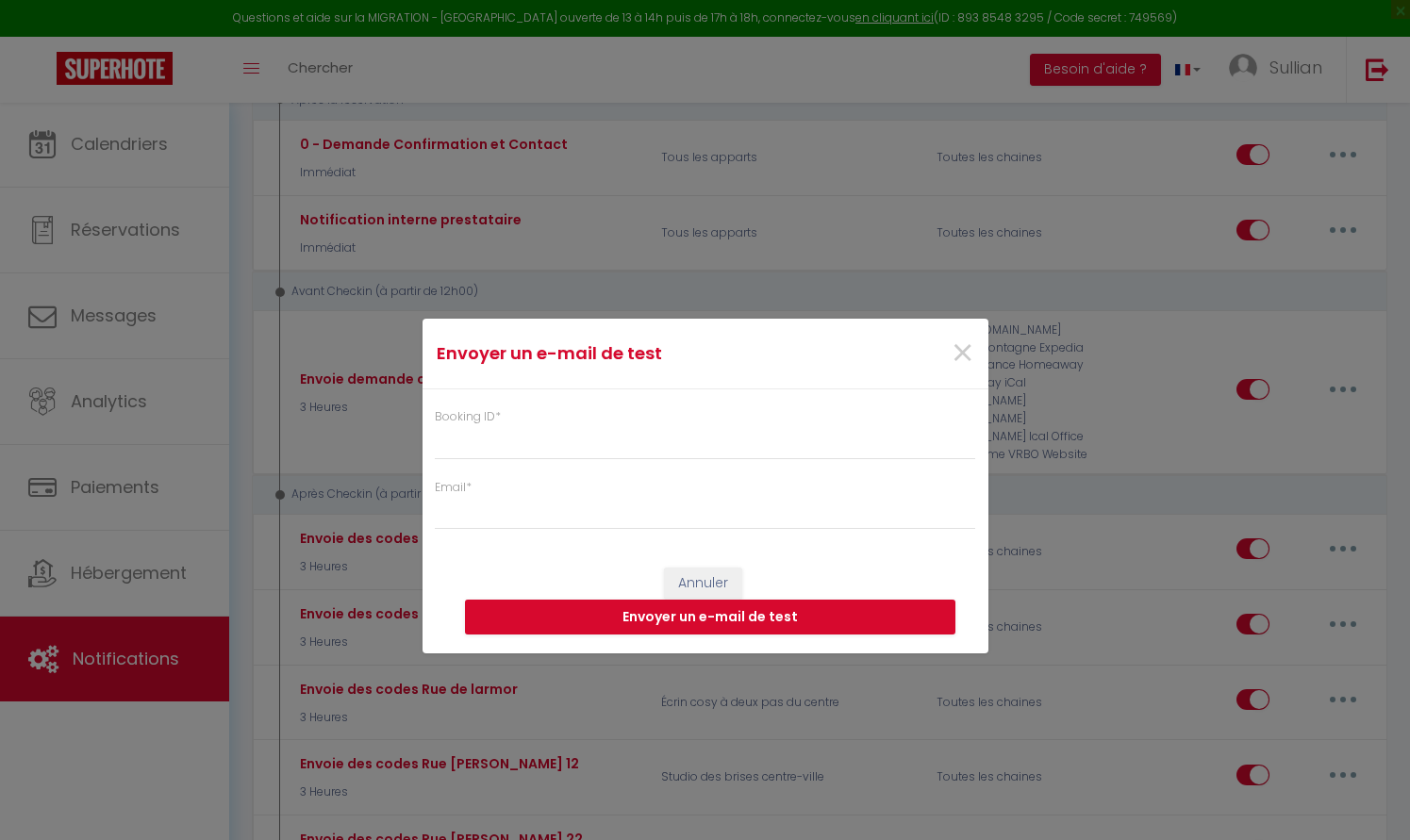
click at [949, 354] on div "×" at bounding box center [892, 353] width 188 height 41
click at [951, 352] on span "×" at bounding box center [962, 354] width 24 height 57
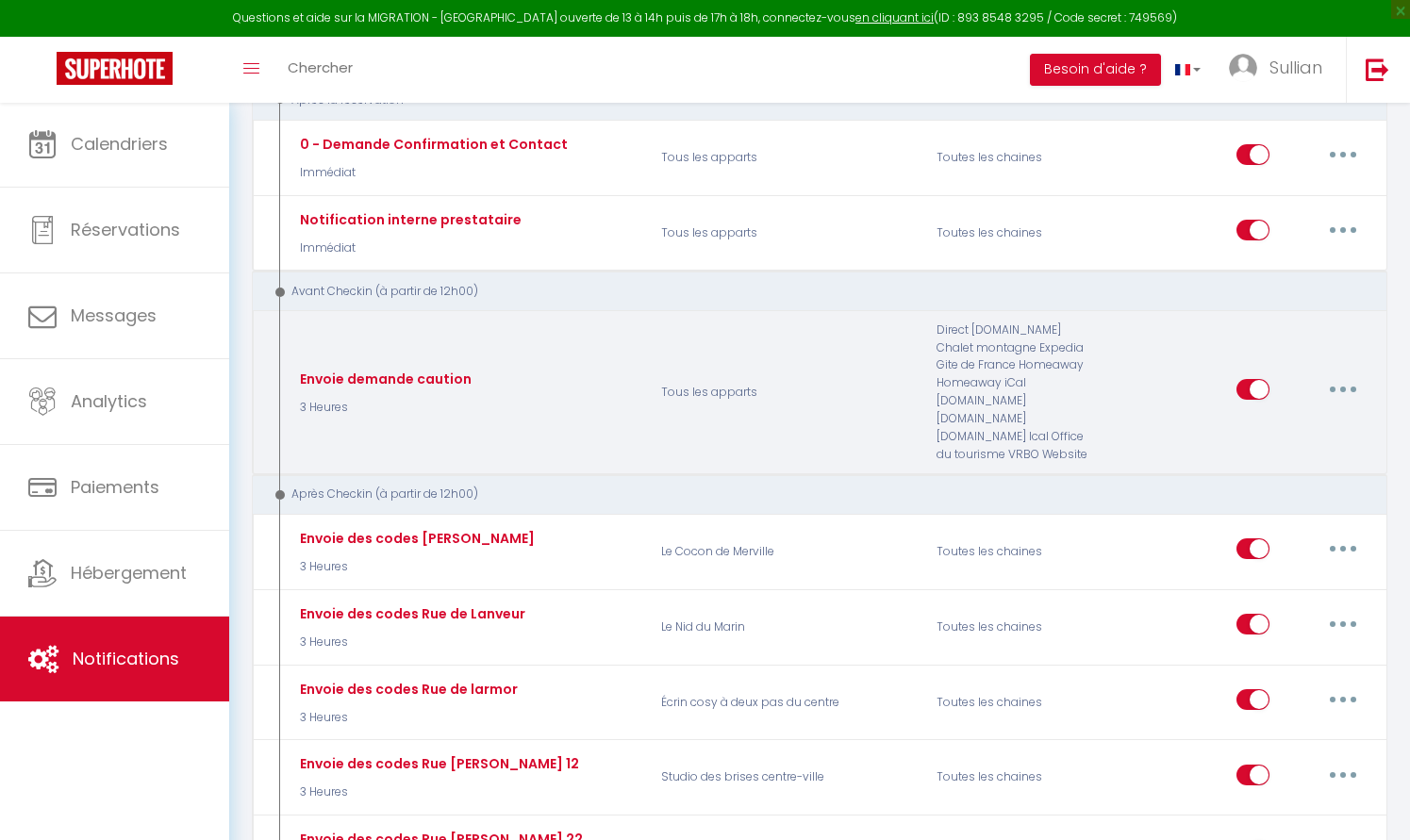
click at [1332, 375] on button "button" at bounding box center [1343, 390] width 53 height 30
click at [1303, 417] on link "Editer" at bounding box center [1294, 433] width 140 height 32
type input "Envoie demande caution"
select select "3 Heures"
select select "if_booking_is_paid"
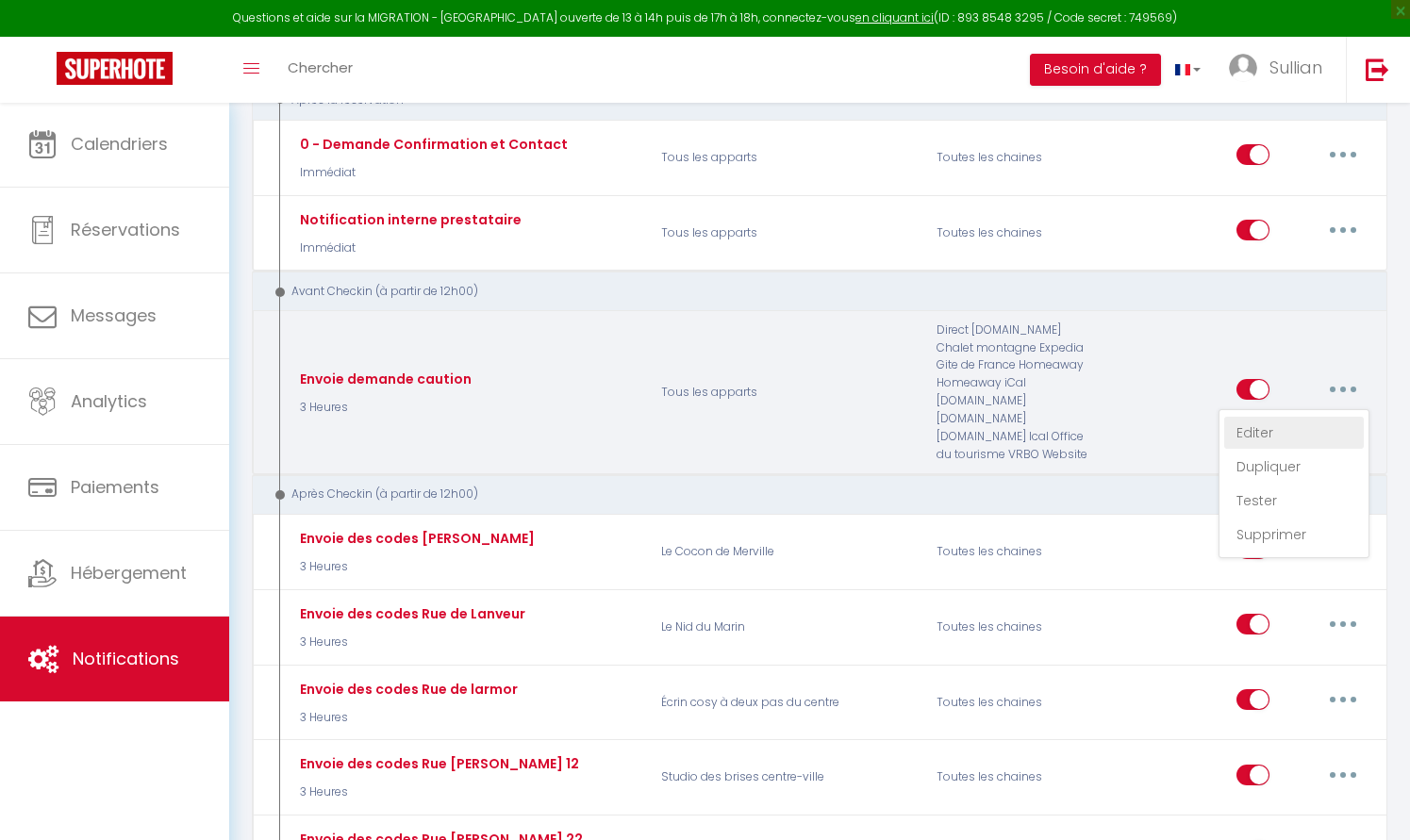
checkbox input "true"
checkbox input "false"
radio input "true"
type input "Demande caution[DEPOSITLINK]"
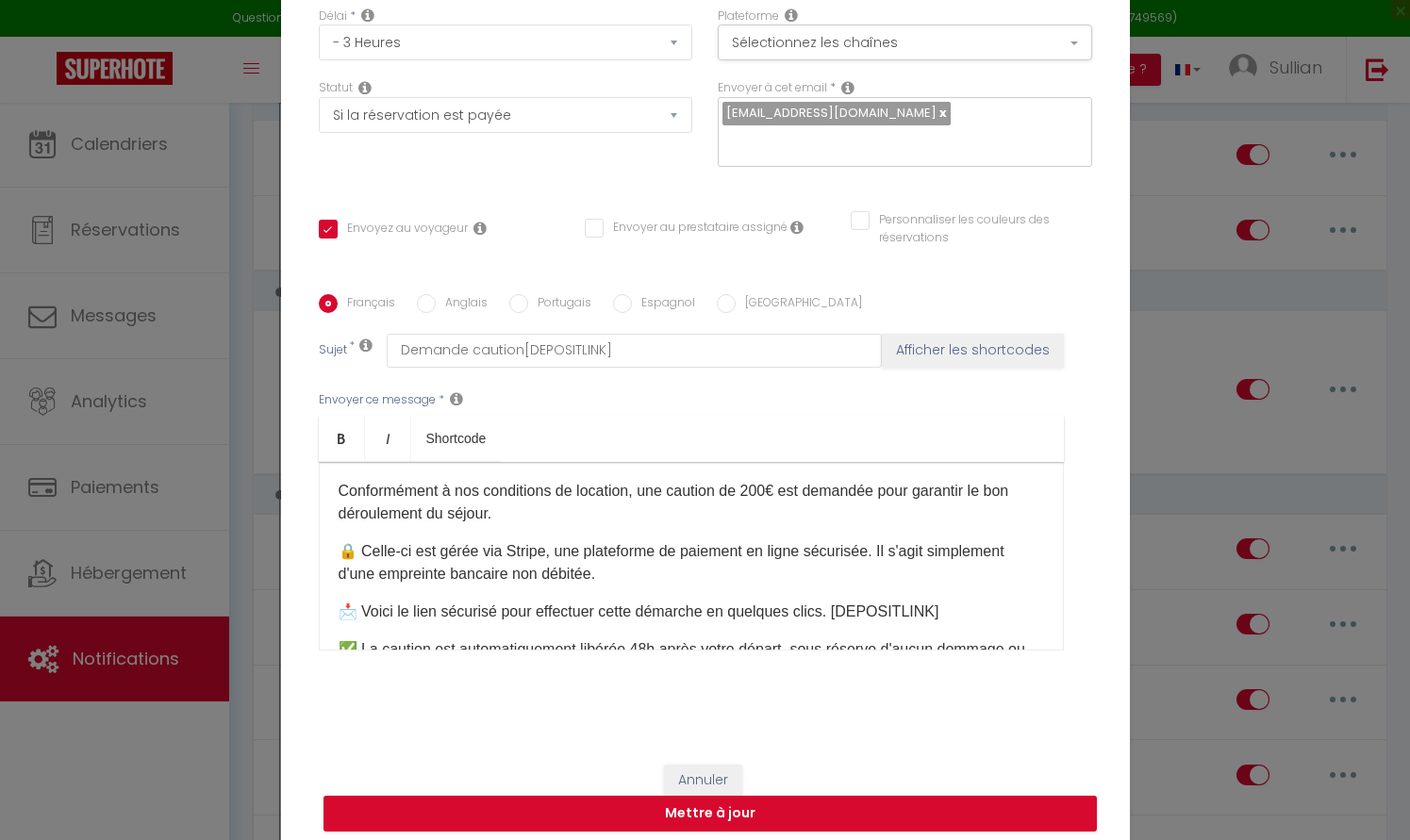
scroll to position [83, 0]
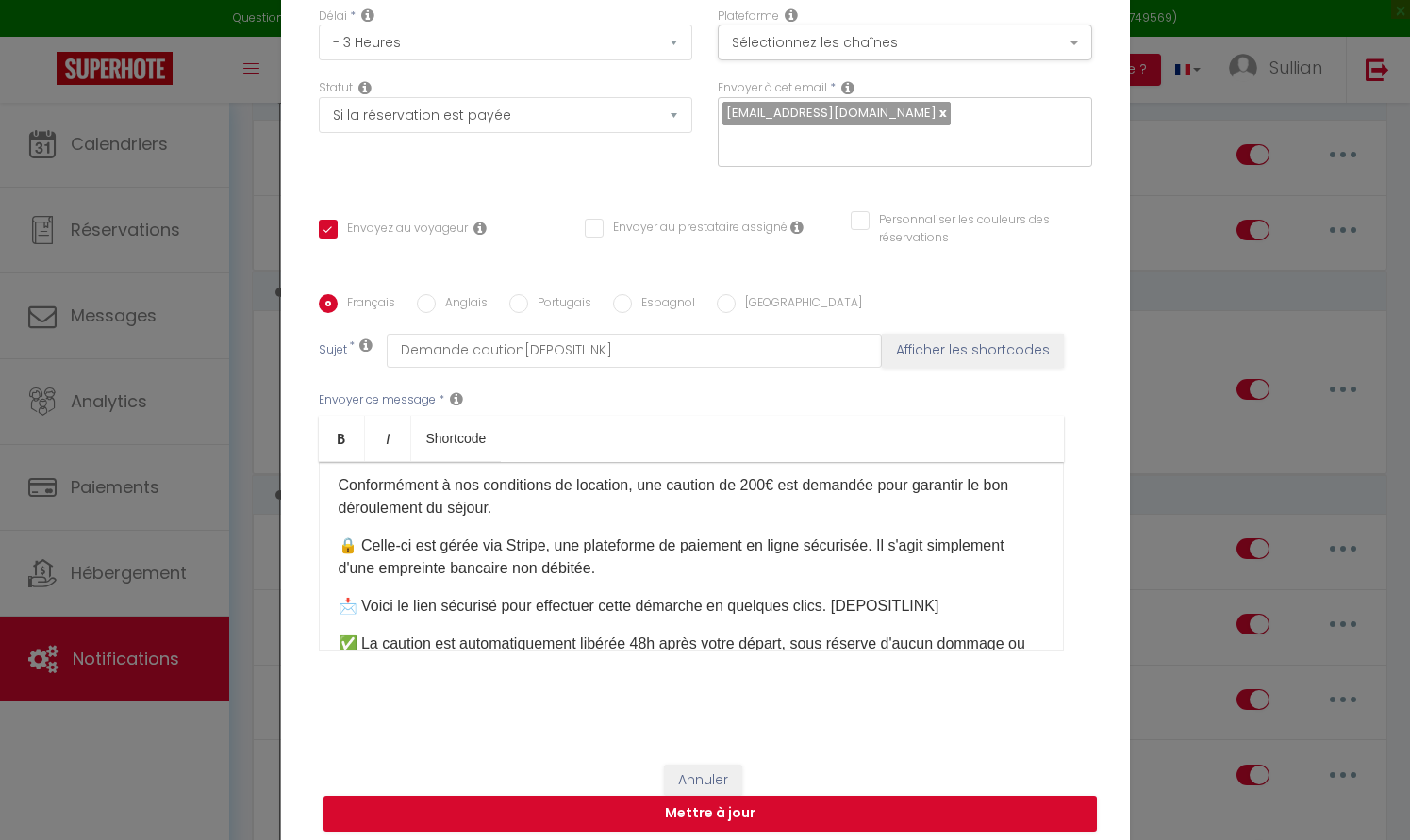
click at [951, 609] on p "📩 Voici le lien sécurisé pour effectuer cette démarche en quelques clics. ​[DEP…" at bounding box center [691, 606] width 705 height 23
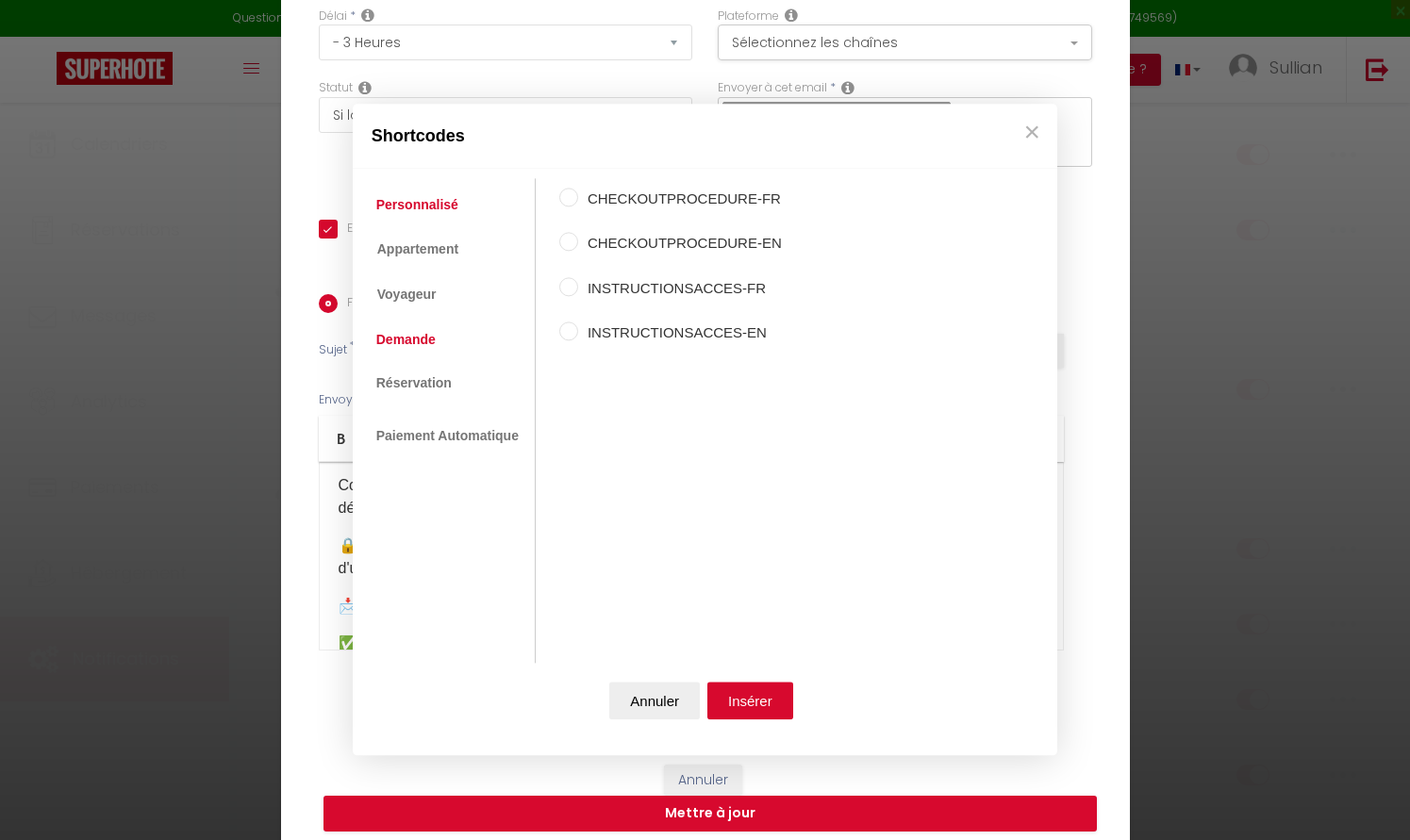
click at [443, 344] on link "Demande" at bounding box center [406, 339] width 79 height 34
click at [467, 286] on ul "Personnalisé Appartement Voyageur Demande Réservation Lien De Paiement Paiement…" at bounding box center [449, 420] width 173 height 485
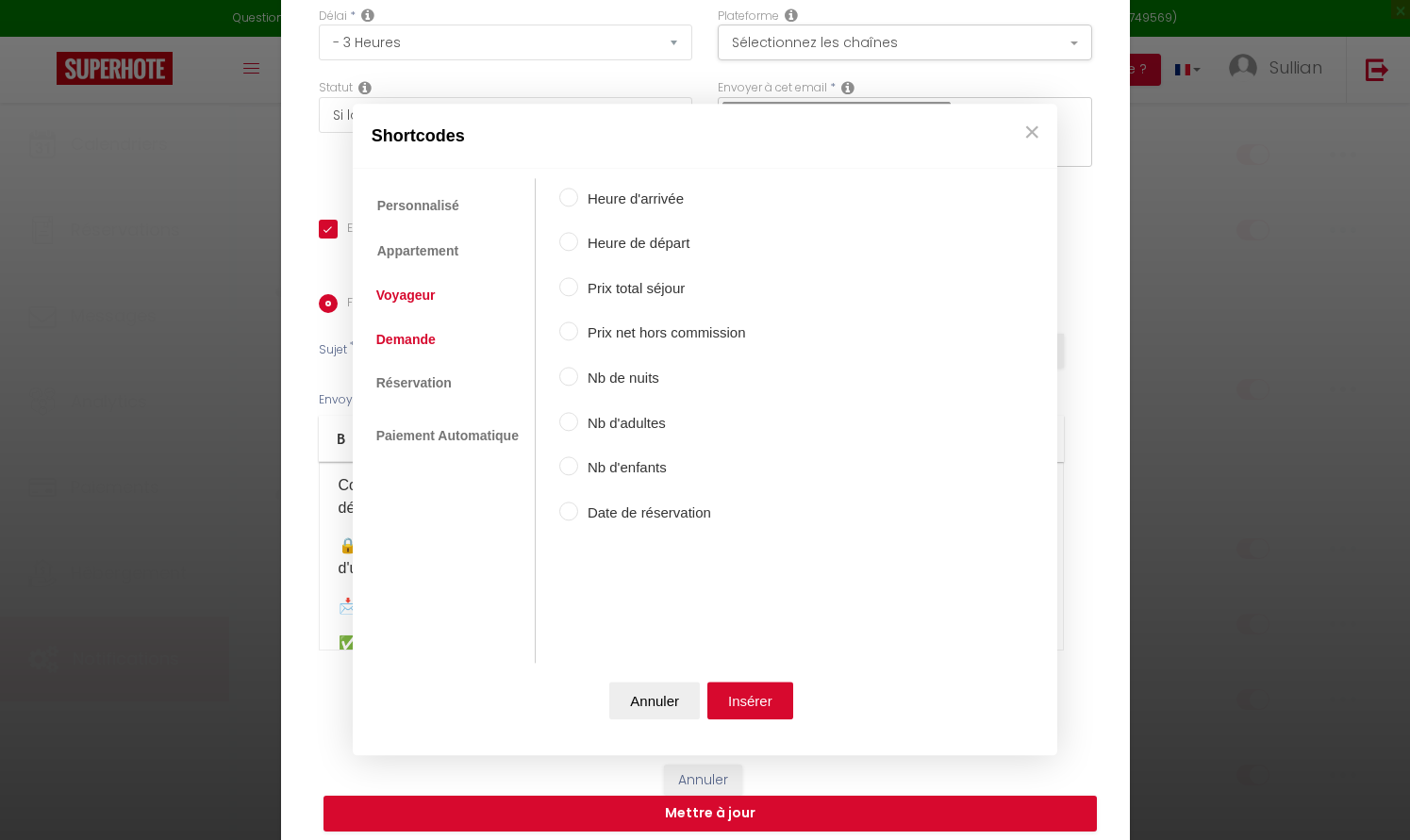
click at [424, 295] on link "Voyageur" at bounding box center [406, 296] width 79 height 34
click at [454, 254] on link "Appartement" at bounding box center [417, 250] width 100 height 34
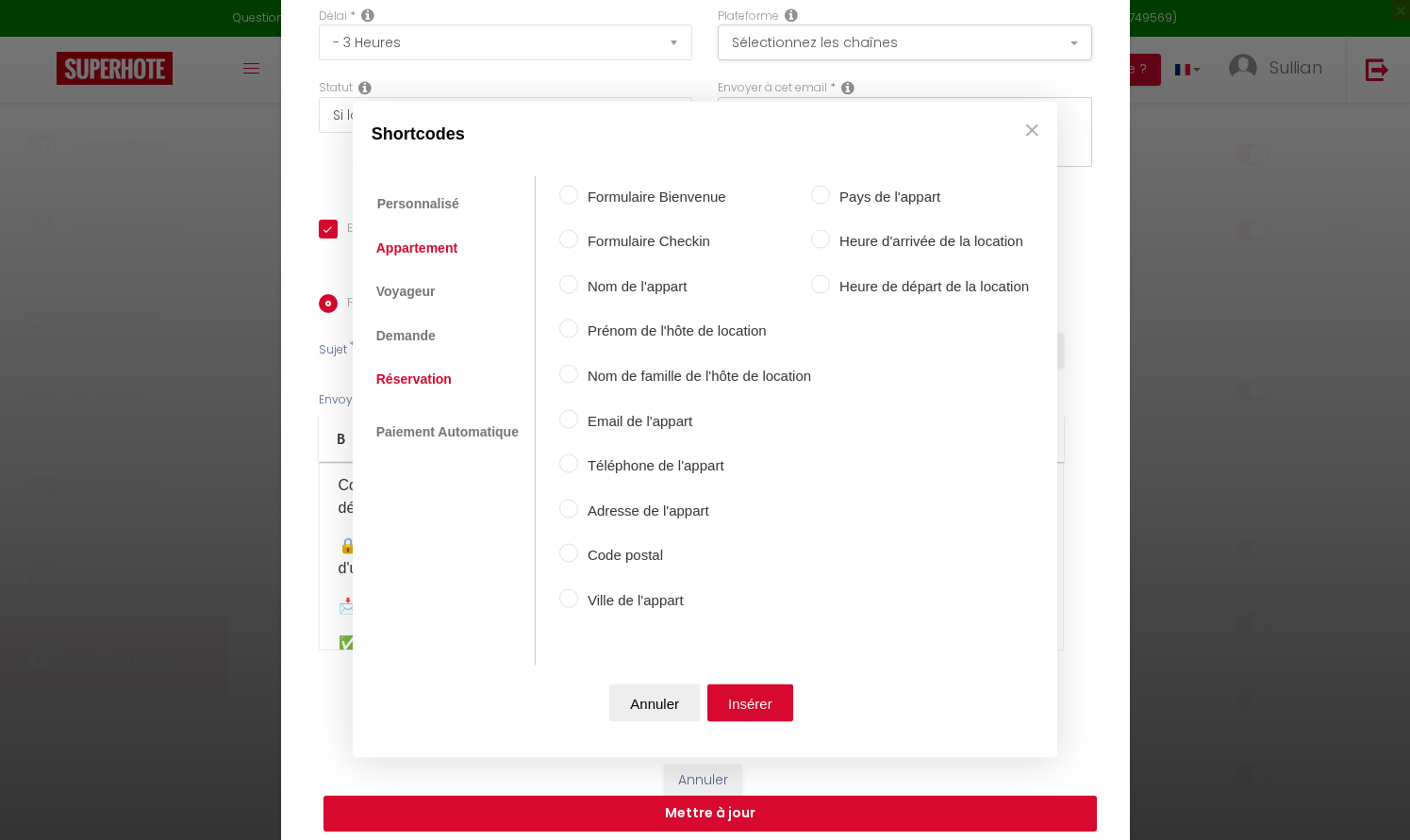
click at [425, 367] on link "Réservation" at bounding box center [414, 379] width 94 height 34
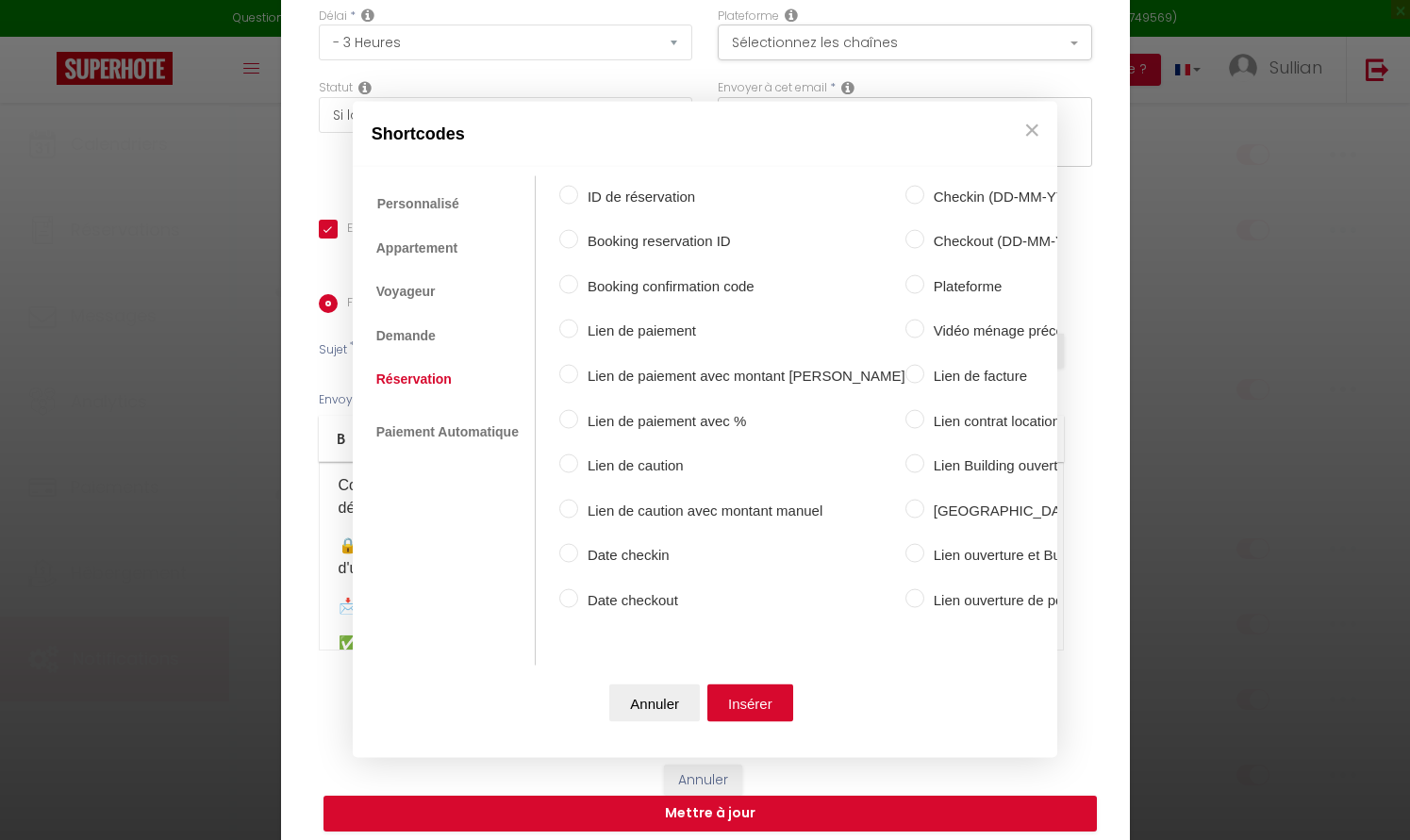
click at [572, 458] on input "Lien de caution" at bounding box center [568, 463] width 19 height 19
radio input "true"
click at [770, 707] on button "Insérer" at bounding box center [750, 703] width 86 height 37
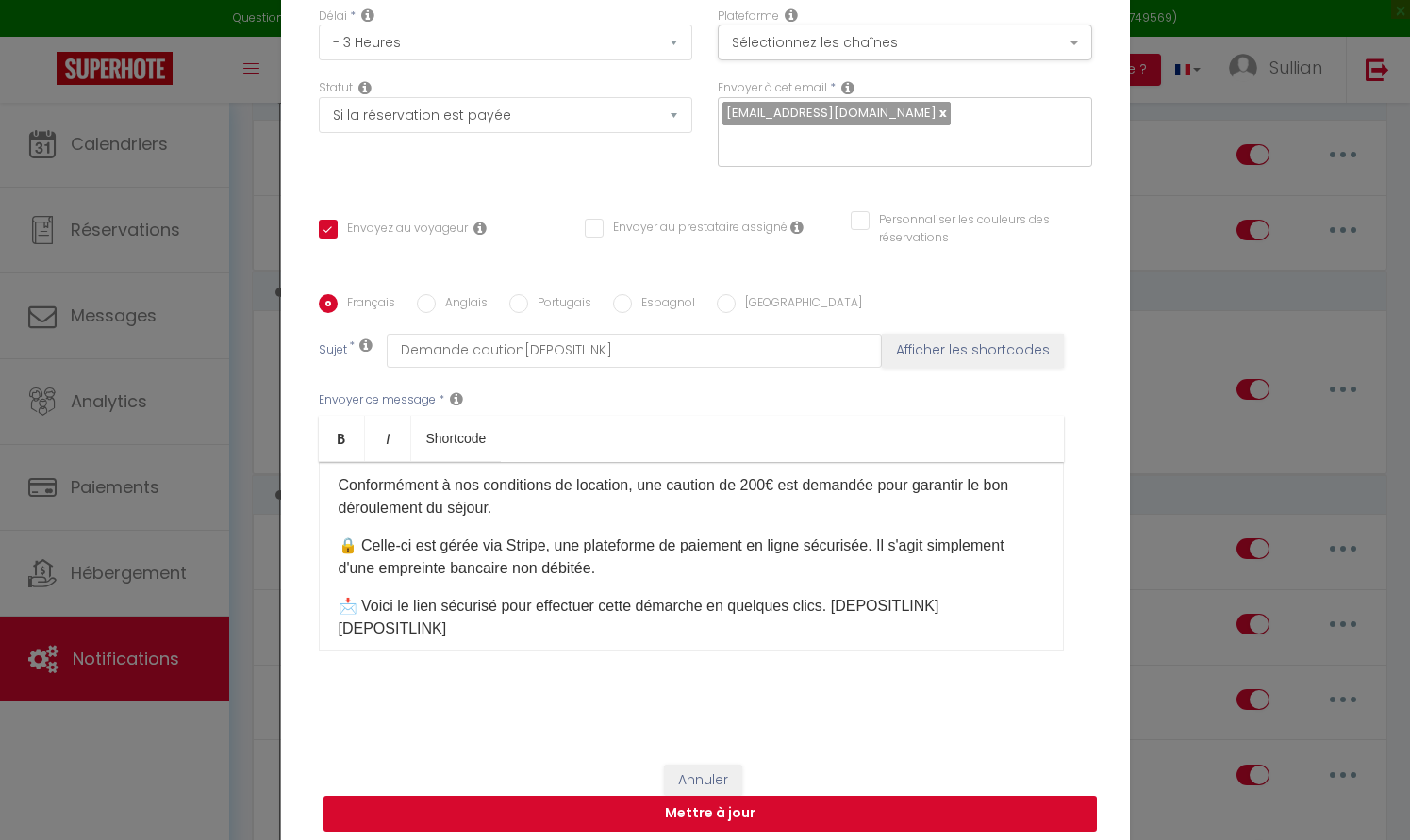
click at [795, 808] on button "Mettre à jour" at bounding box center [710, 813] width 773 height 35
checkbox input "true"
checkbox input "false"
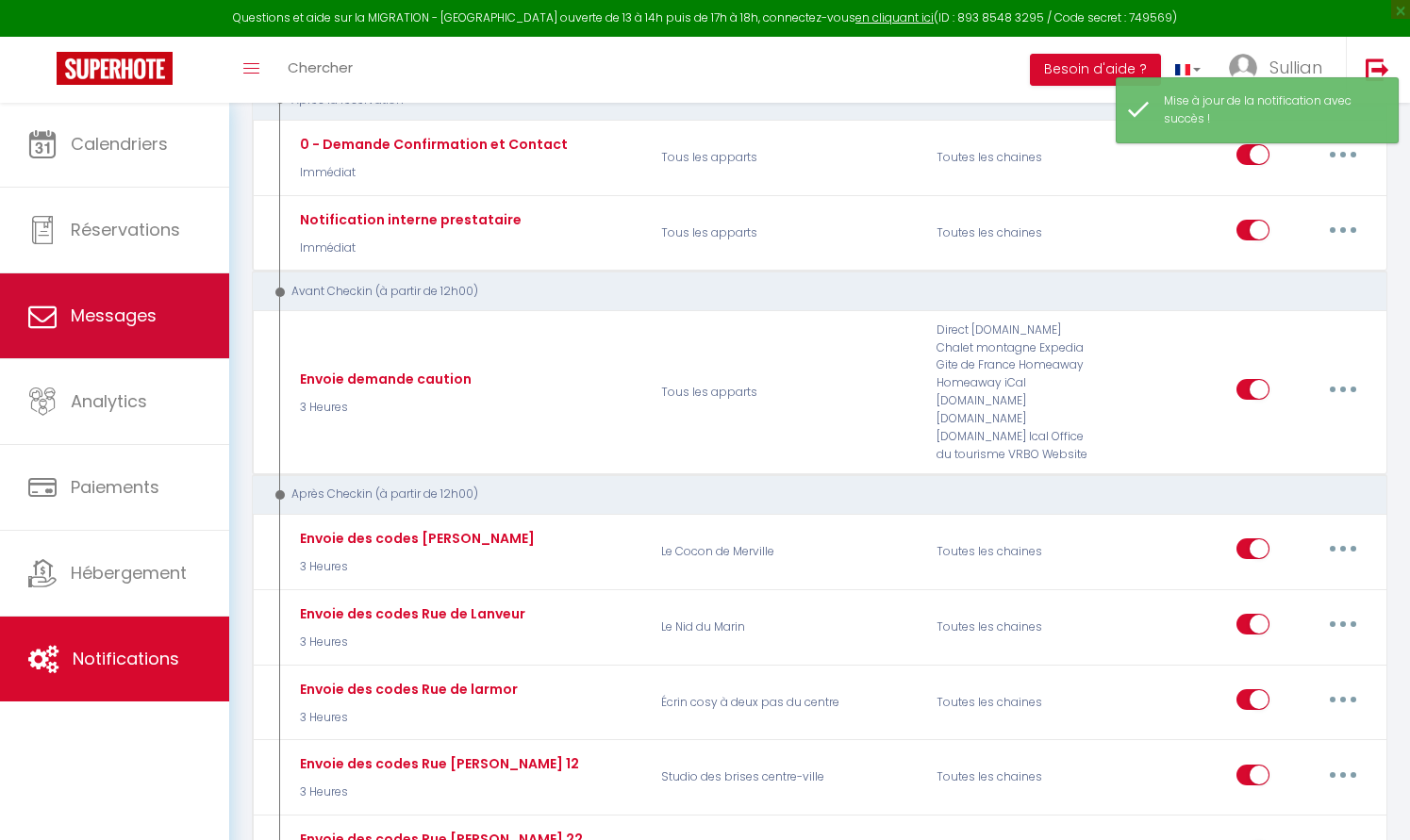
click at [157, 341] on link "Messages" at bounding box center [114, 316] width 229 height 85
select select "message"
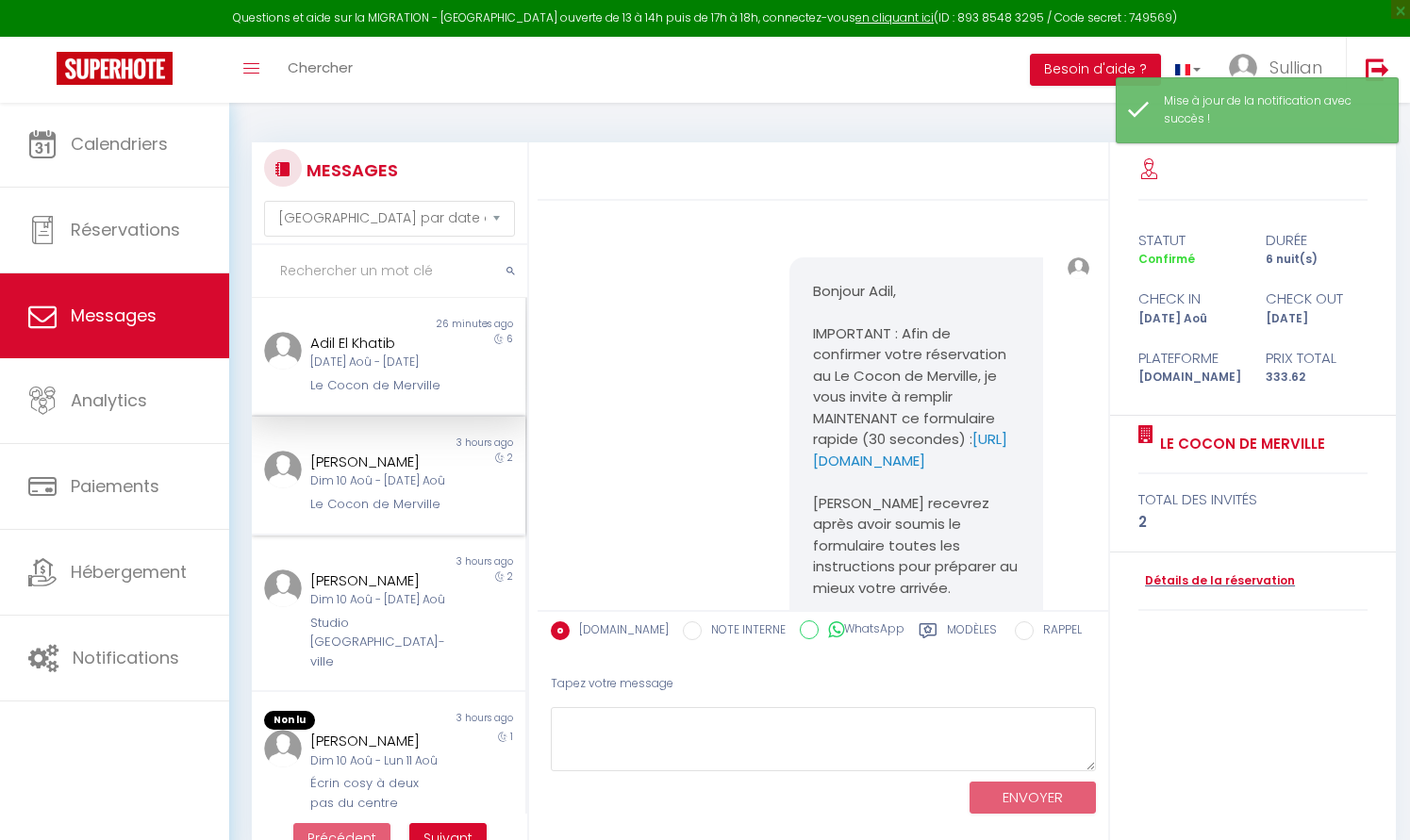
scroll to position [204, 0]
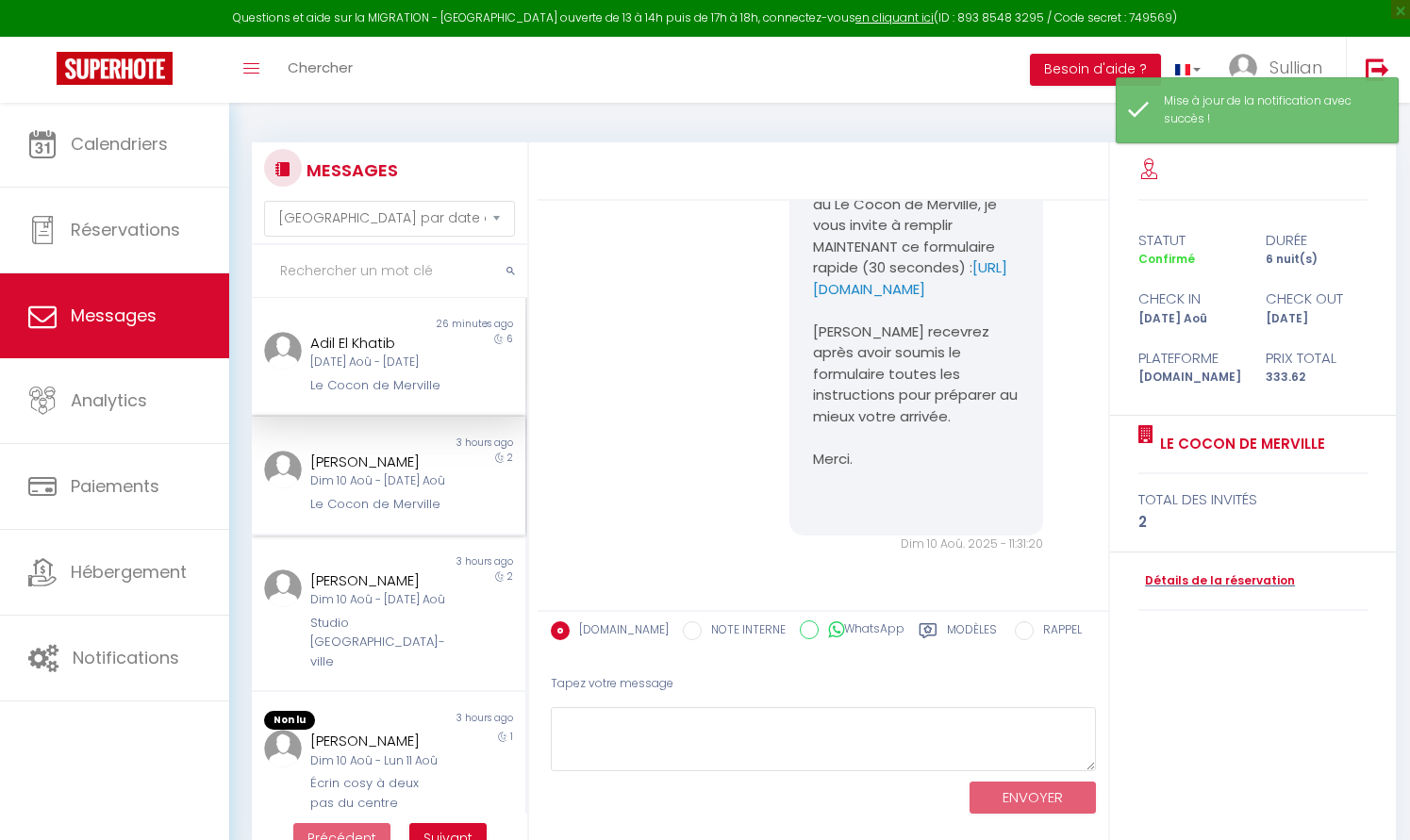
click at [390, 477] on div "Dim 10 Aoû - [DATE] Aoû" at bounding box center [377, 481] width 135 height 18
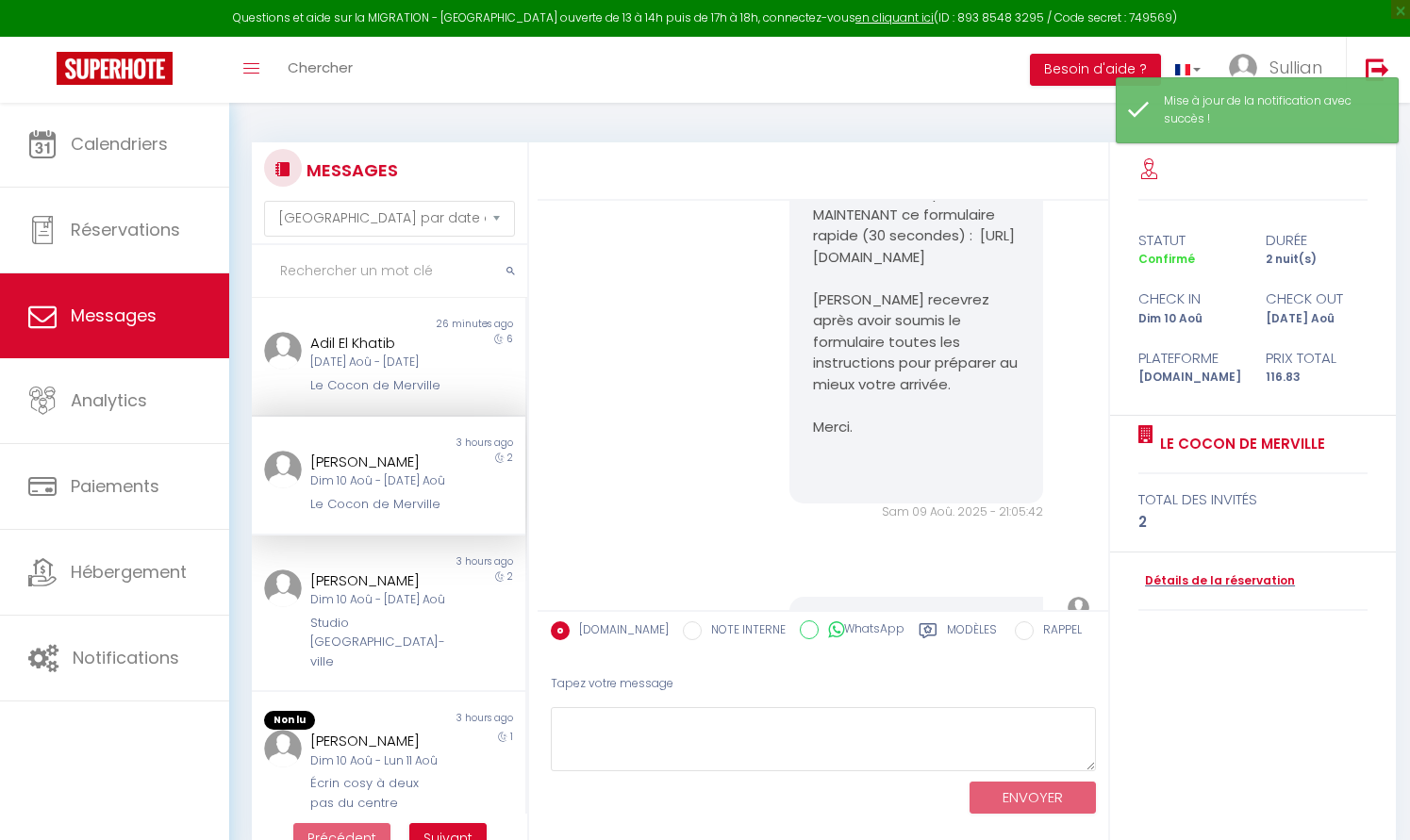
scroll to position [1277, 0]
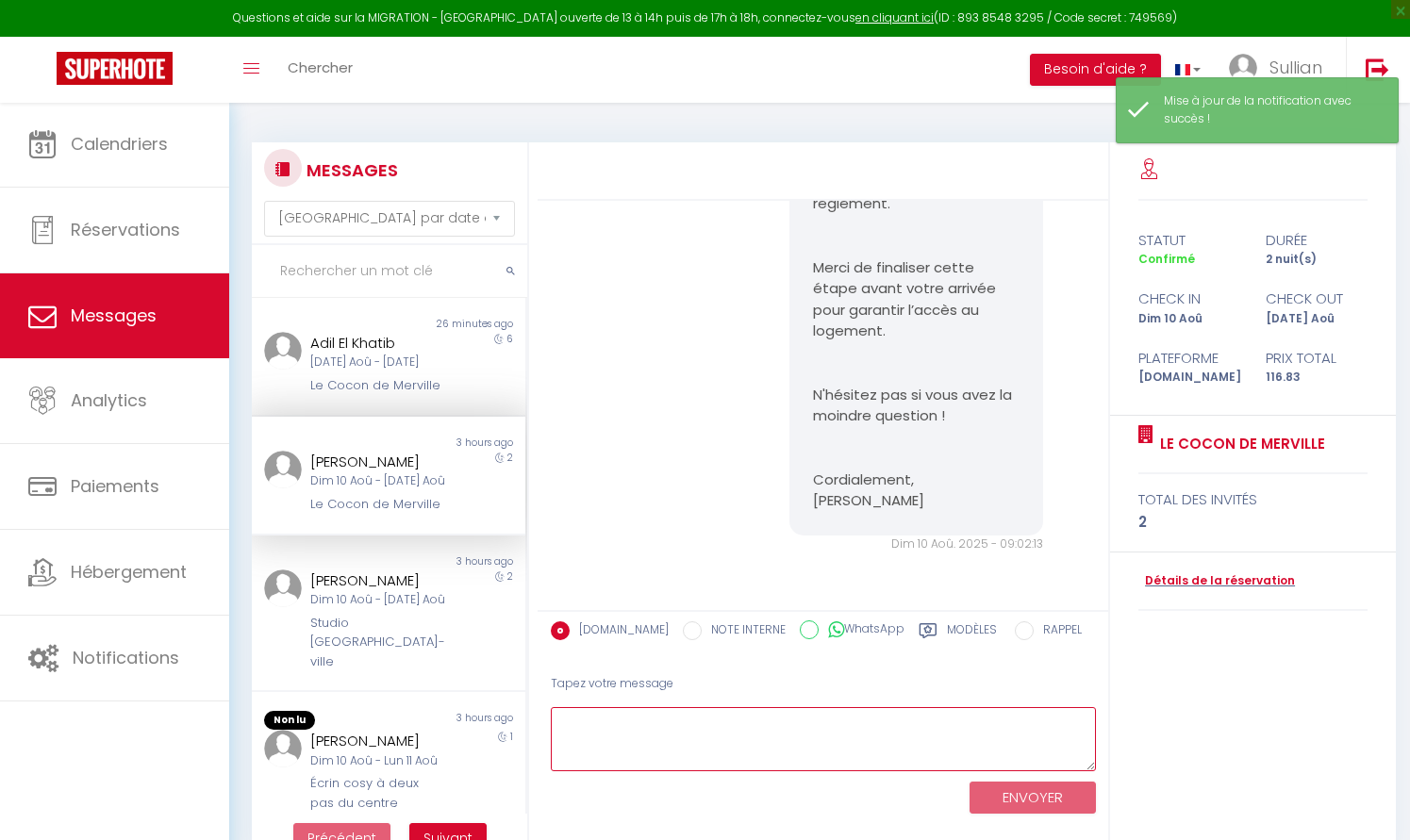
click at [740, 729] on textarea at bounding box center [824, 740] width 545 height 65
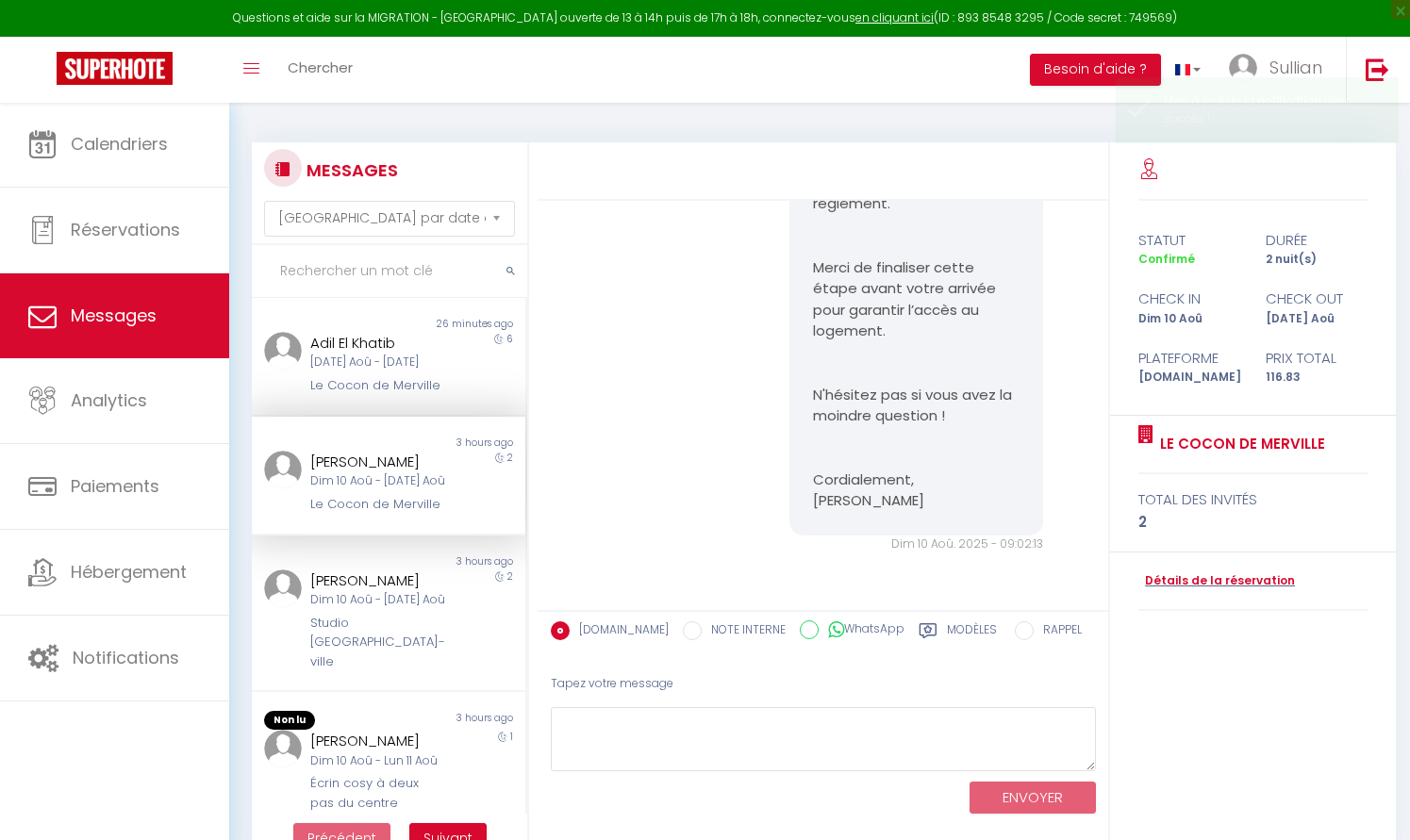
click at [947, 625] on label "Modèles" at bounding box center [971, 633] width 50 height 24
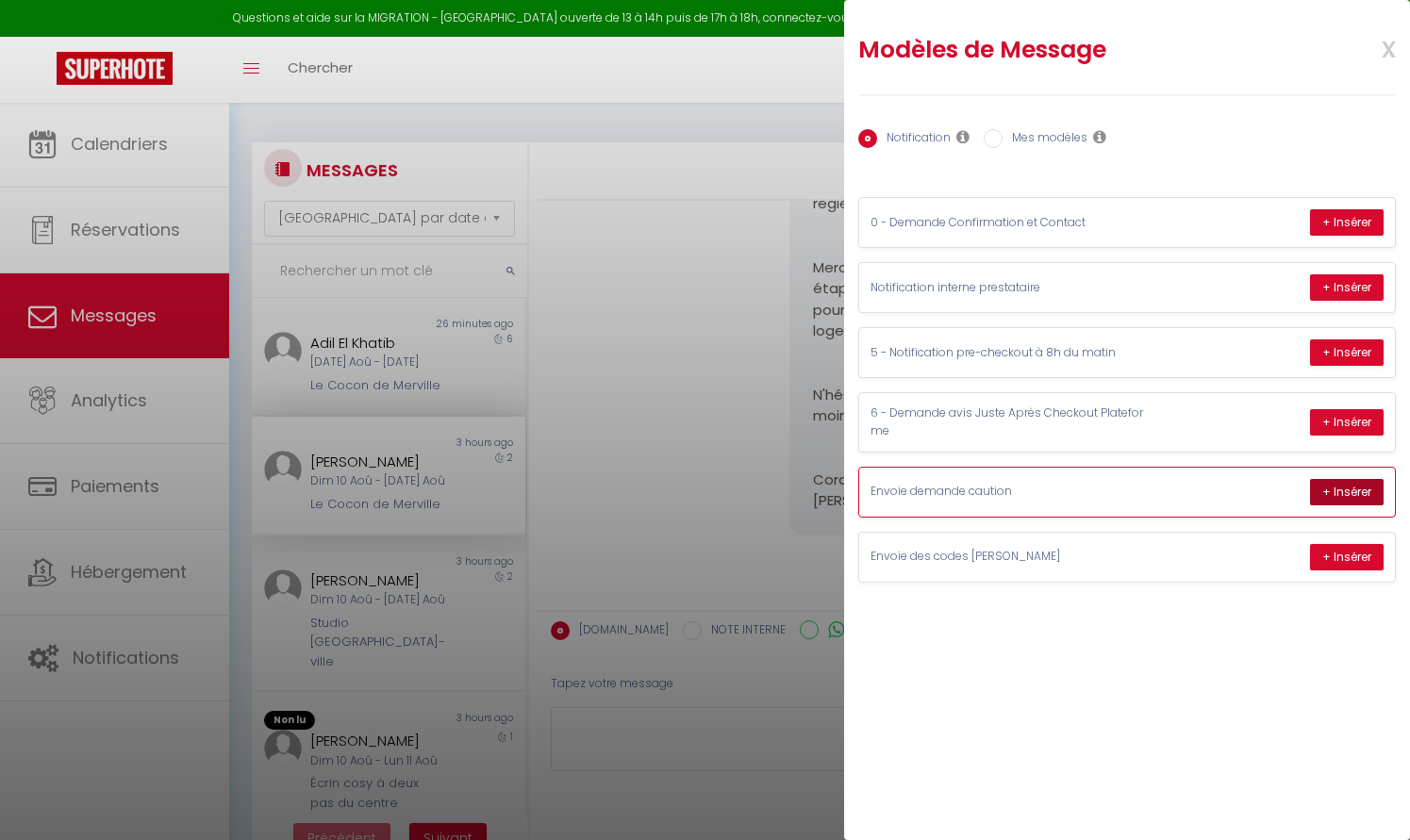
click at [1357, 489] on button "+ Insérer" at bounding box center [1346, 492] width 74 height 27
type textarea "Bonjour [PERSON_NAME], Merci pour votre réservation et votre confiance ! Confor…"
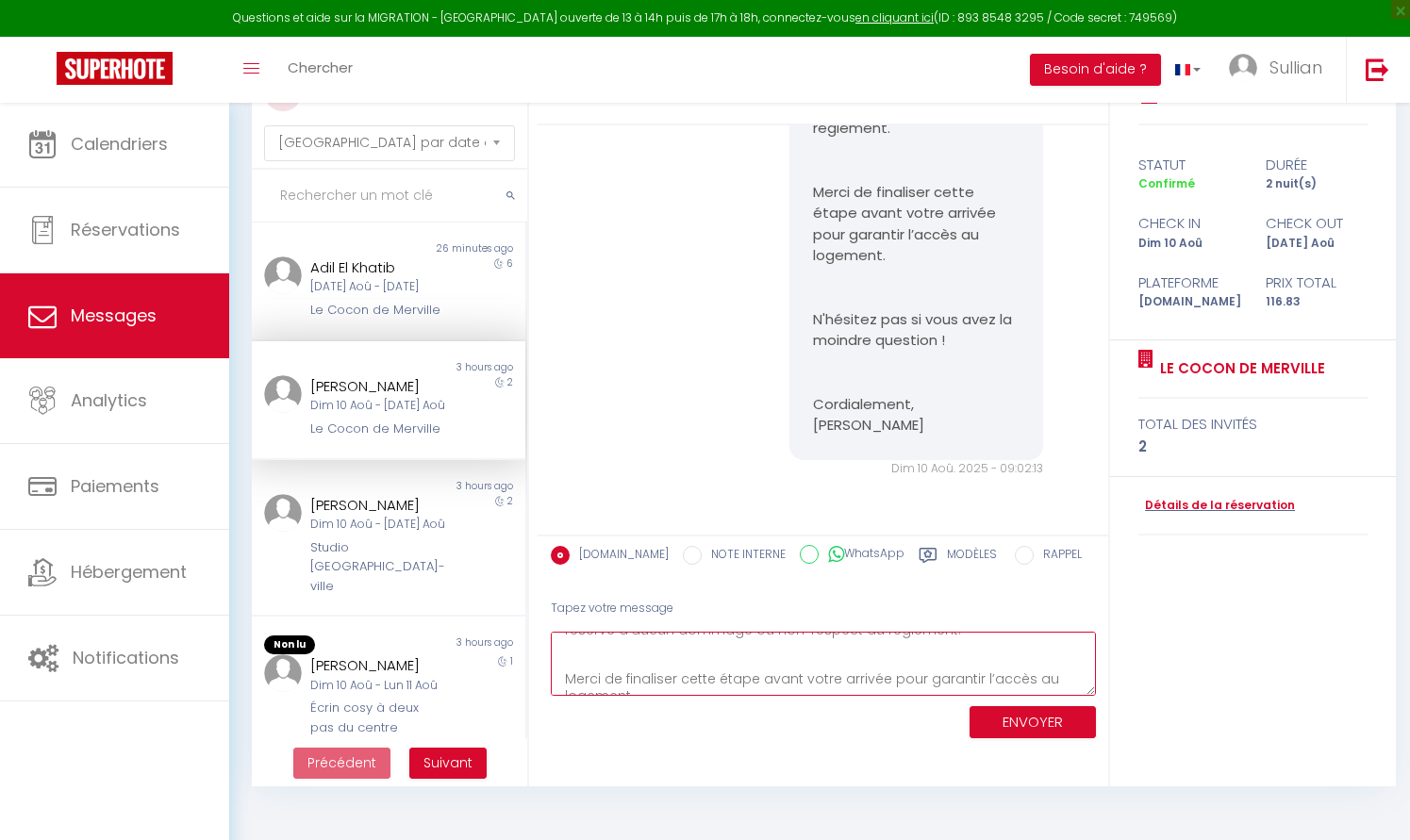
scroll to position [300, 0]
click at [923, 674] on textarea "Bonjour [PERSON_NAME], Merci pour votre réservation et votre confiance ! Confor…" at bounding box center [824, 664] width 545 height 65
click at [910, 681] on textarea "Bonjour [PERSON_NAME], Merci pour votre réservation et votre confiance ! Confor…" at bounding box center [824, 664] width 545 height 65
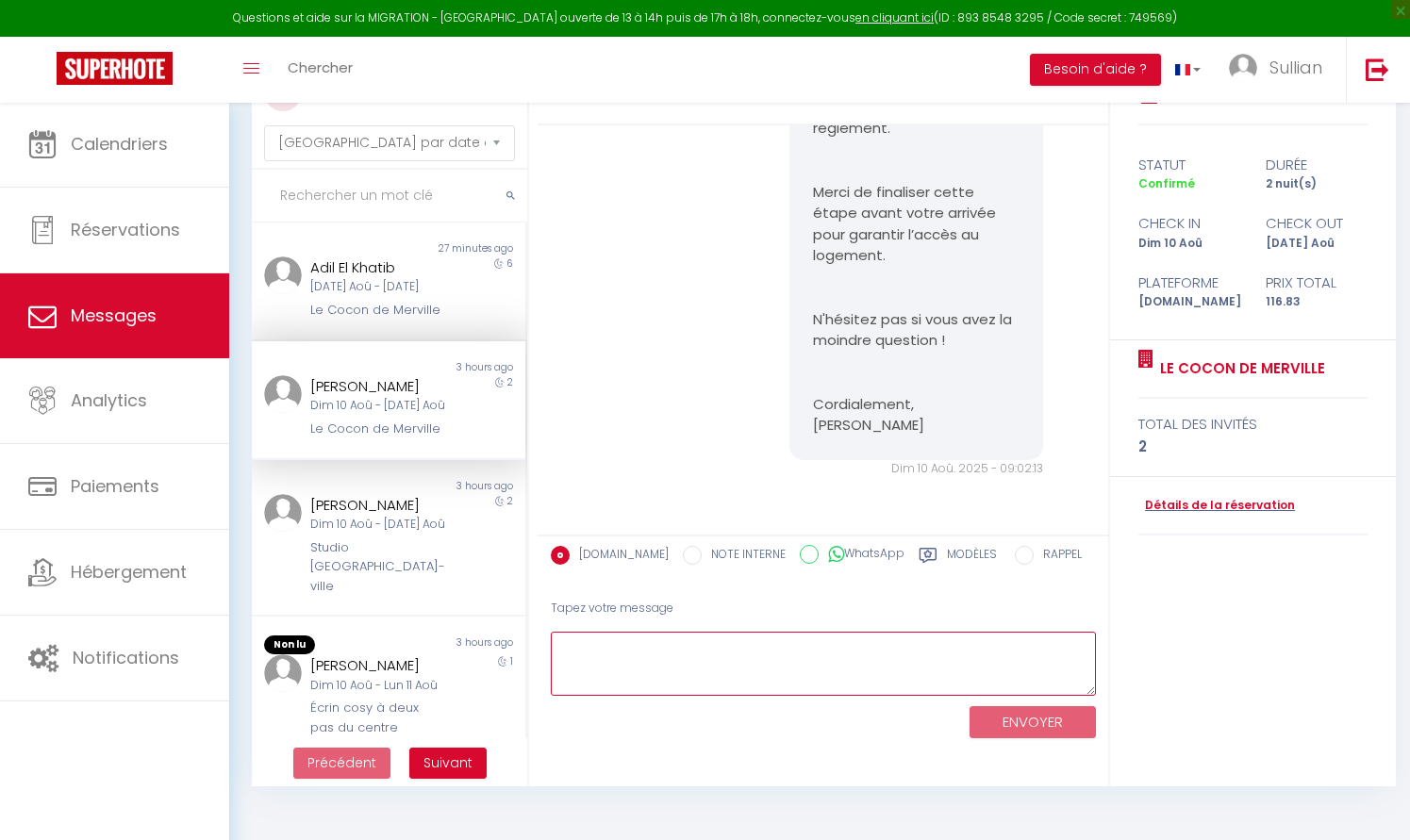
scroll to position [0, 0]
drag, startPoint x: 1005, startPoint y: 470, endPoint x: 1046, endPoint y: 469, distance: 41.0
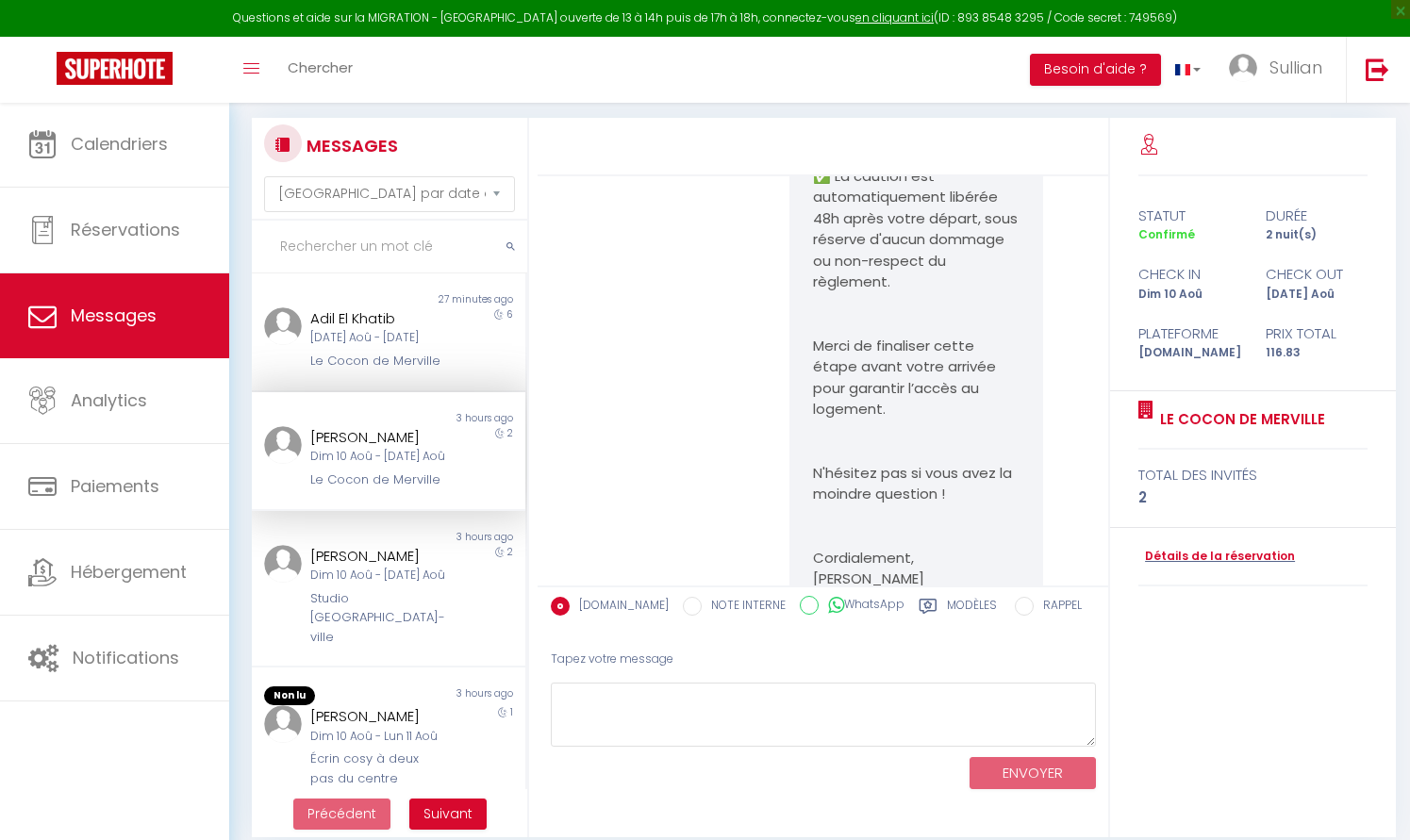
scroll to position [1151, 0]
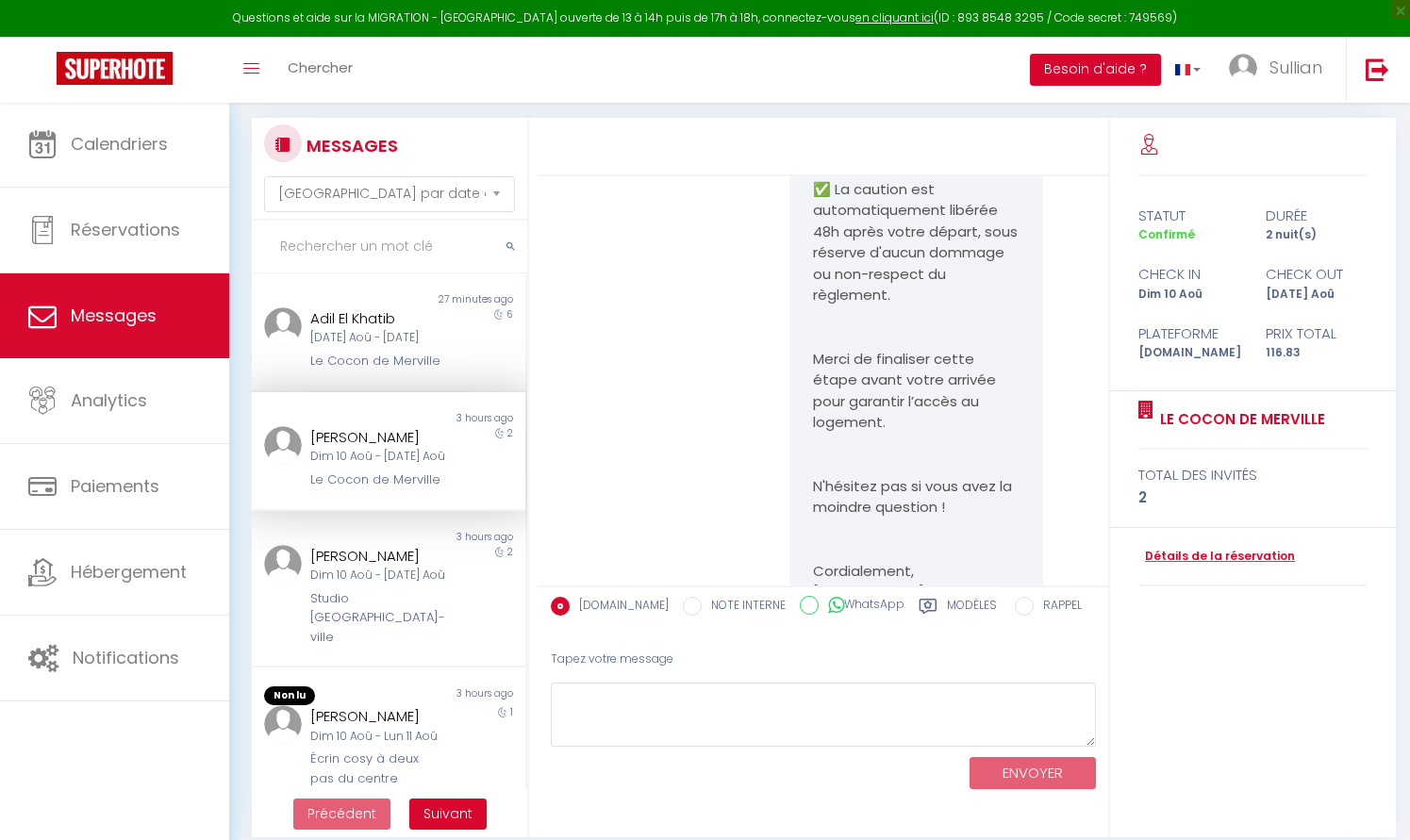
click at [1112, 65] on button "Besoin d'aide ?" at bounding box center [1095, 70] width 131 height 32
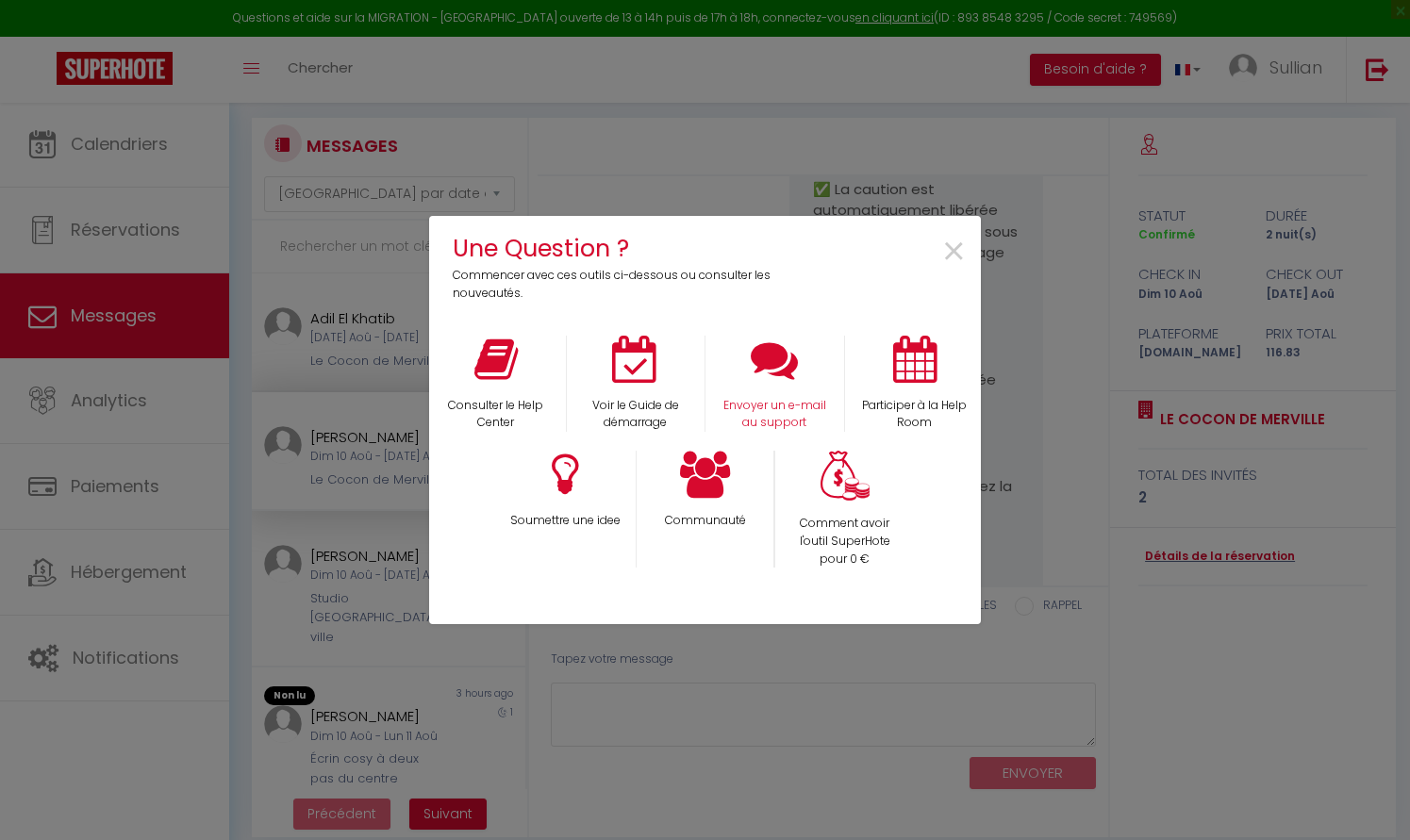
click at [820, 390] on div "Envoyer un e-mail au support" at bounding box center [775, 384] width 140 height 97
click at [804, 410] on p "Envoyer un e-mail au support" at bounding box center [774, 415] width 115 height 35
click at [1167, 161] on div "Une Question ? Commencer avec ces outils ci-dessous ou consulter les nouveautés…" at bounding box center [705, 420] width 1410 height 840
click at [950, 259] on span "×" at bounding box center [954, 252] width 26 height 59
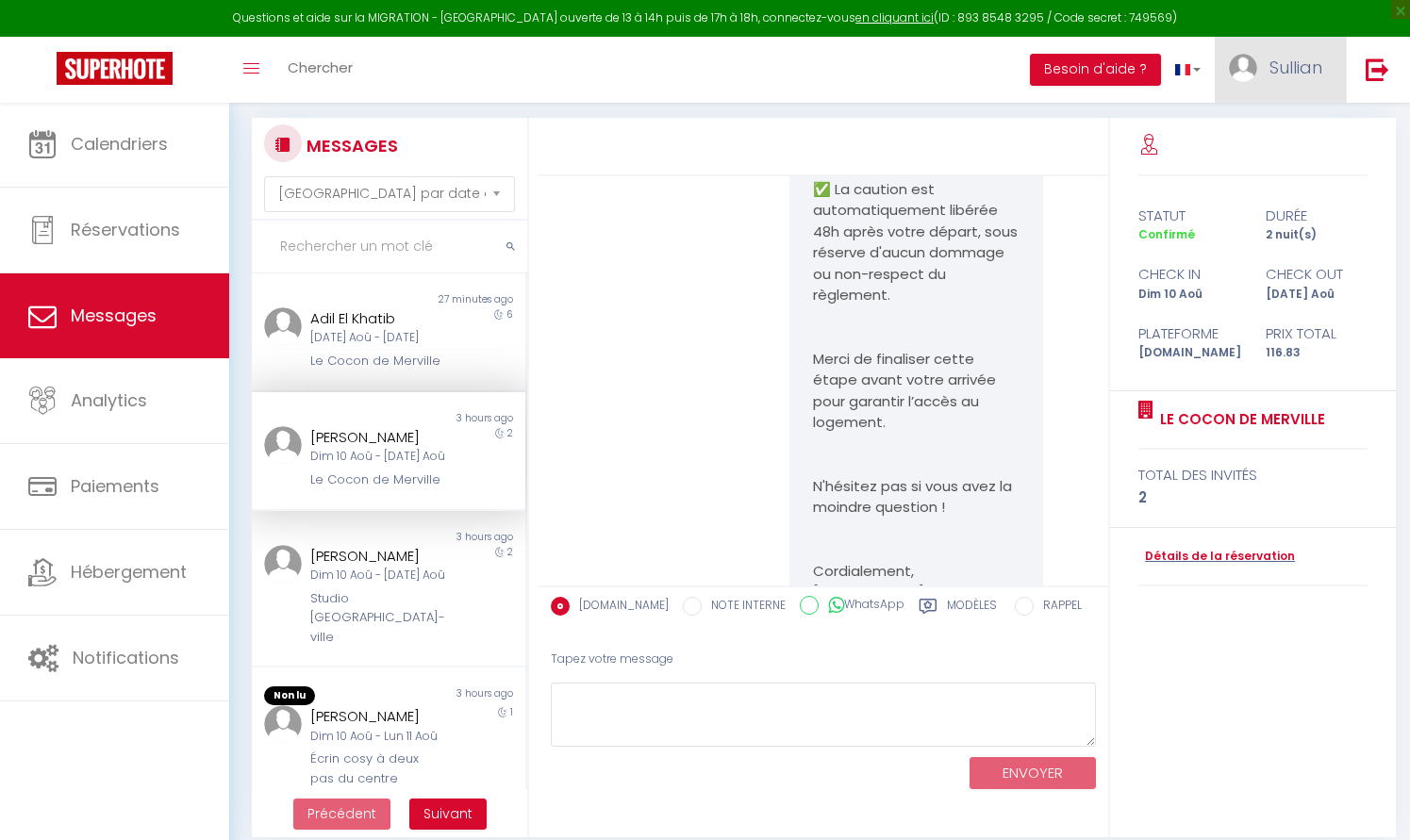
click at [1284, 77] on span "Sullian" at bounding box center [1296, 68] width 53 height 24
click at [1258, 120] on link "Paramètres" at bounding box center [1270, 131] width 140 height 32
select select "28"
select select "fr"
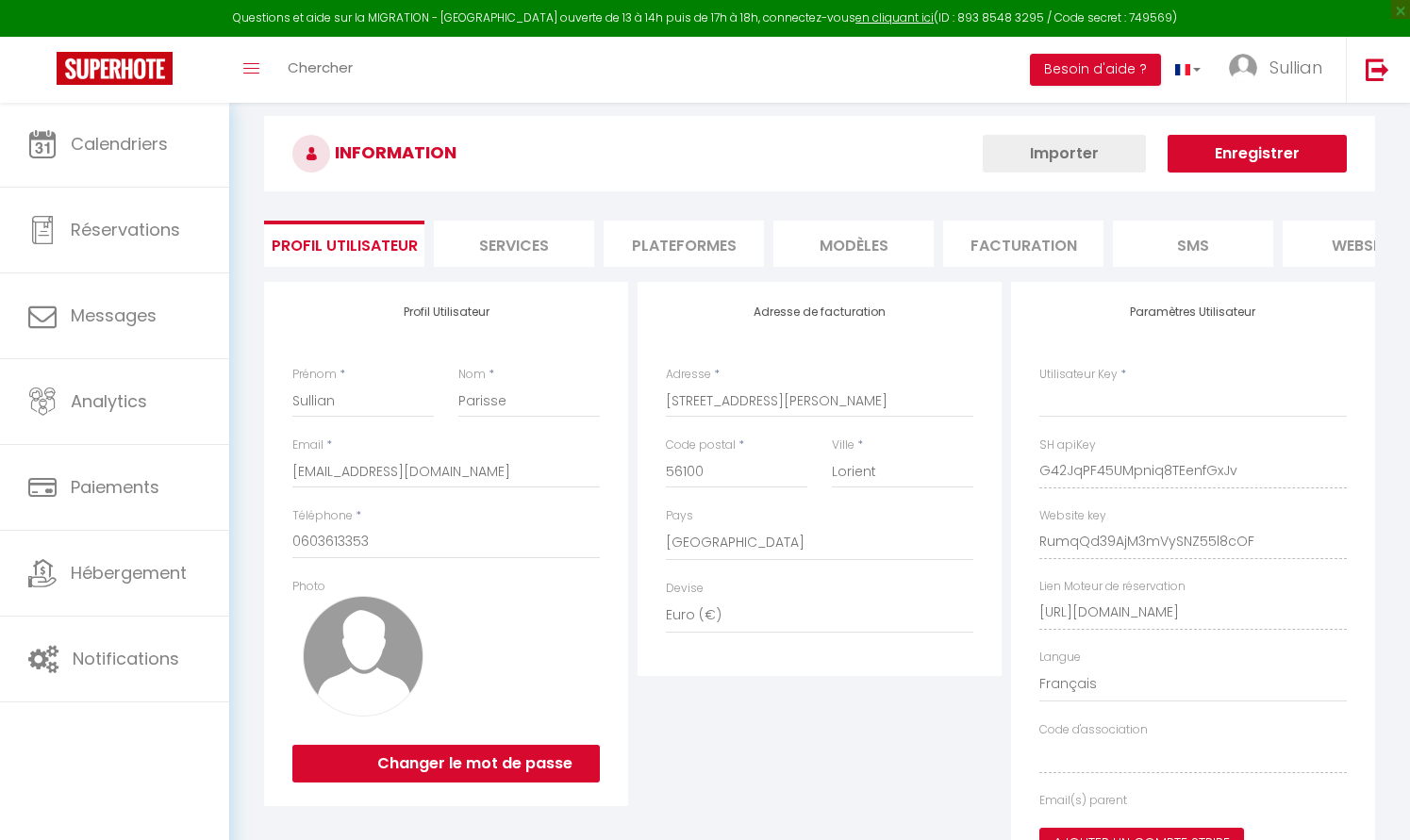
scroll to position [12, 0]
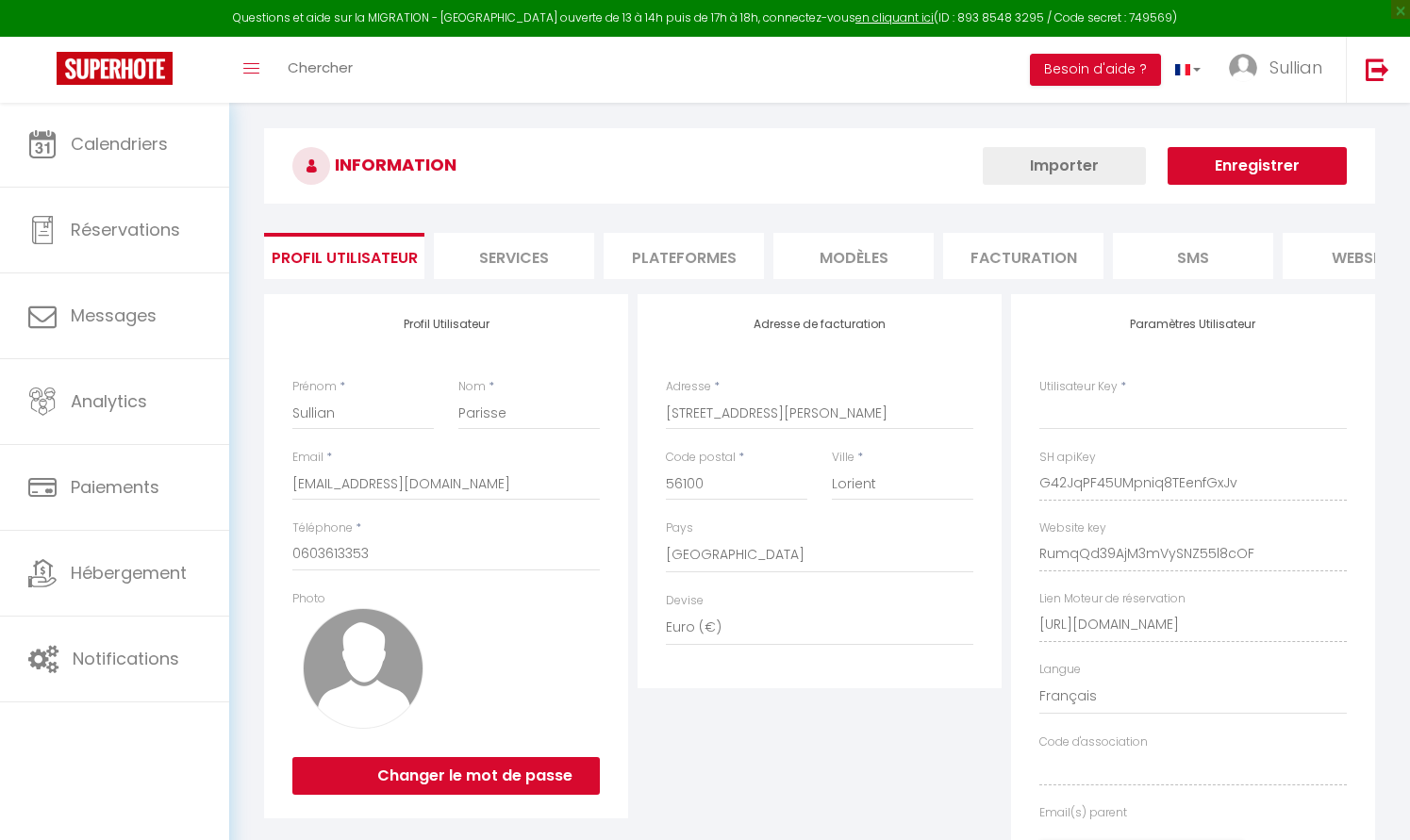
type input "G42JqPF45UMpniq8TEenfGxJv"
type input "RumqQd39AjM3mVySNZ55l8cOF"
type input "[URL][DOMAIN_NAME]"
select select "fr"
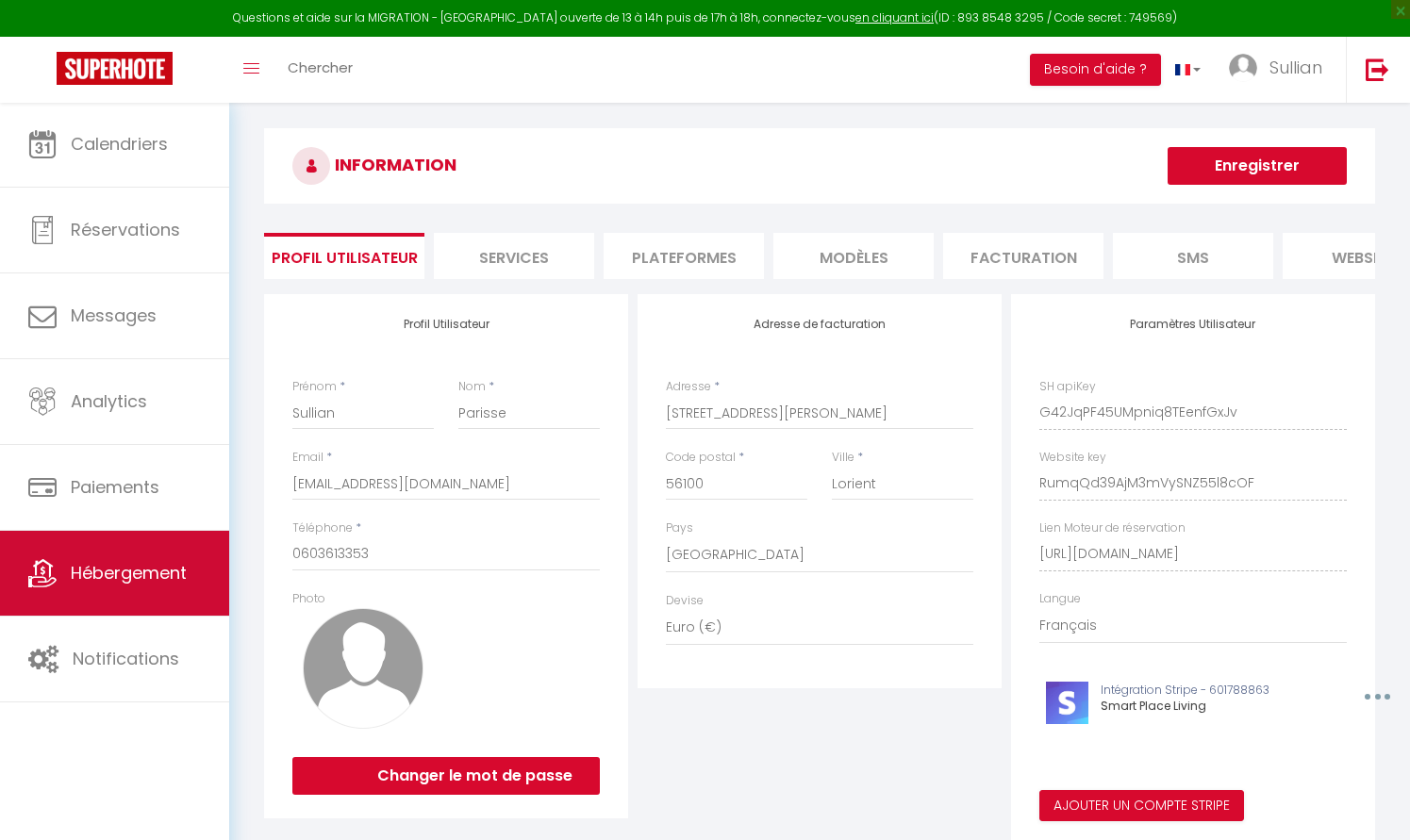
click at [132, 561] on span "Hébergement" at bounding box center [129, 572] width 116 height 24
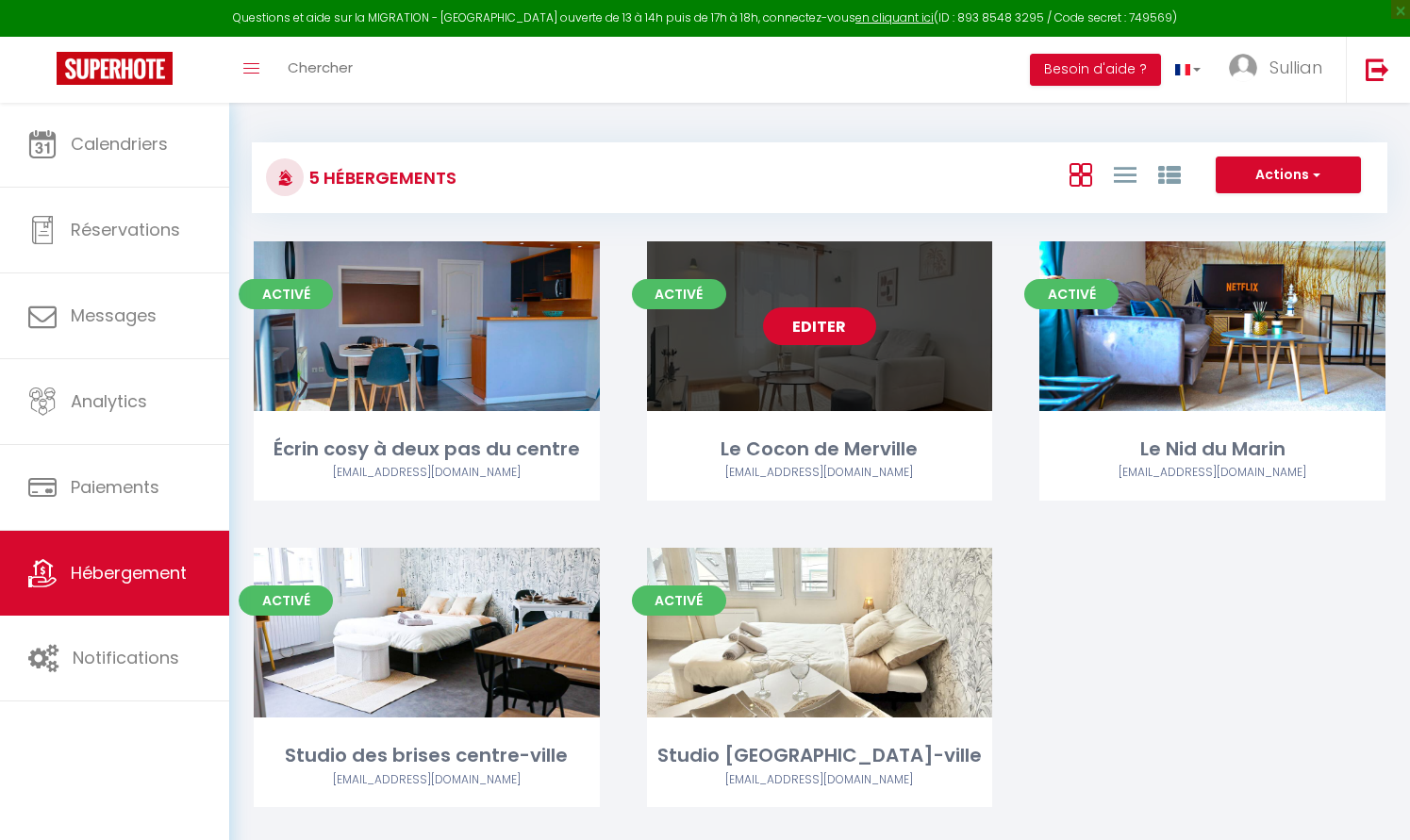
click at [842, 330] on link "Editer" at bounding box center [820, 327] width 113 height 37
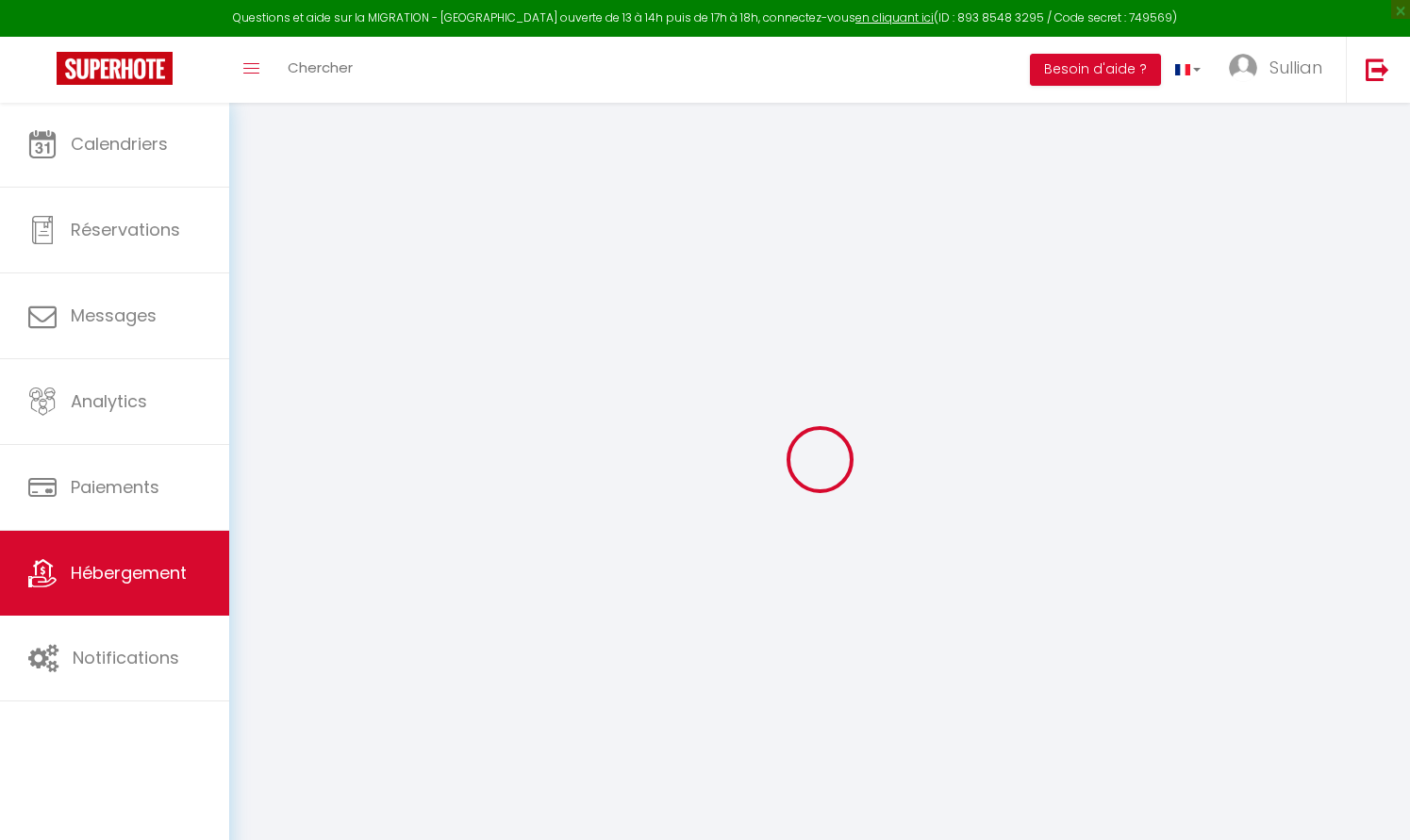
select select "16:00"
select select "23:45"
select select "10:00"
select select "30"
select select "120"
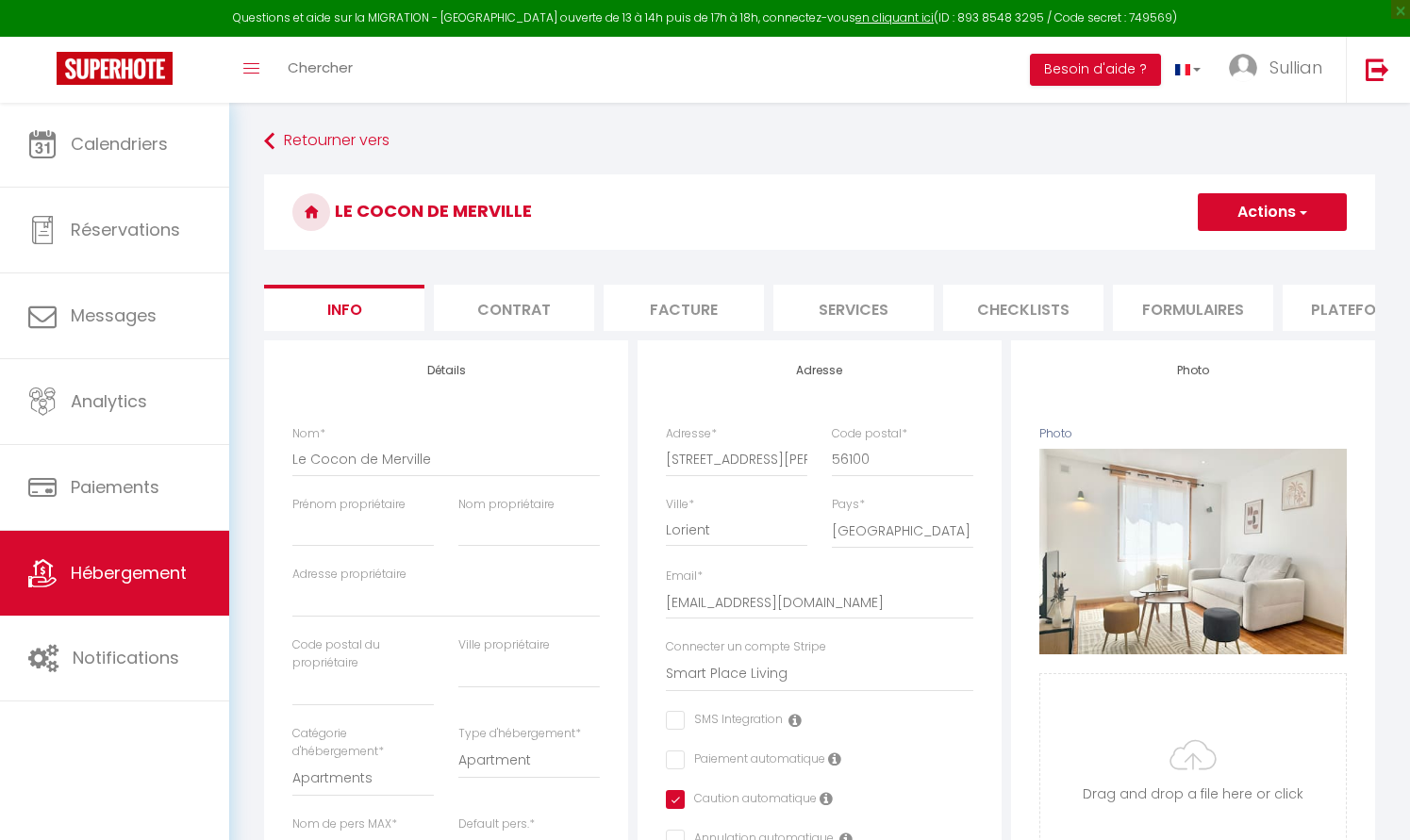
checkbox input "false"
checkbox input "true"
checkbox input "false"
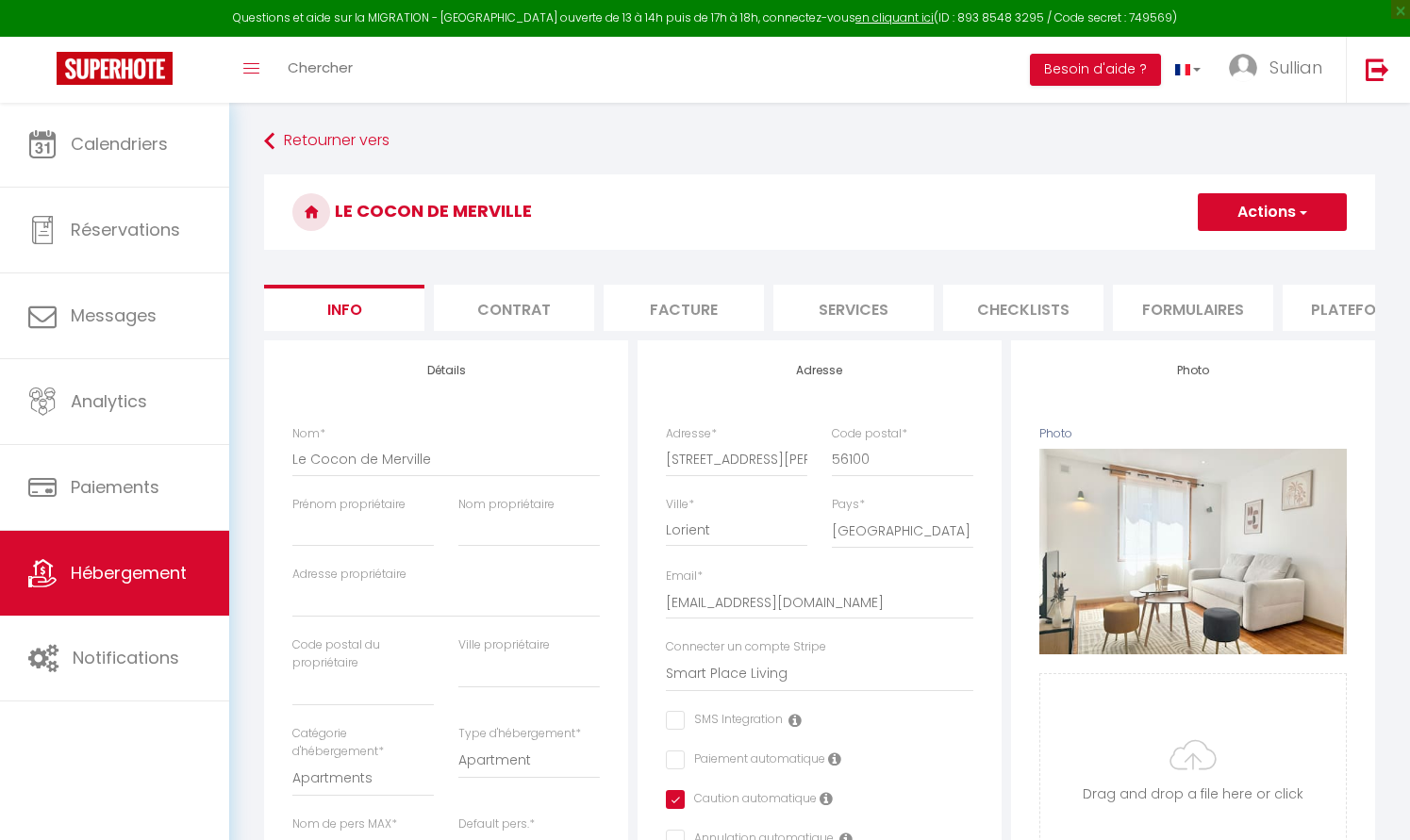
checkbox input "false"
checkbox input "true"
checkbox input "false"
click at [727, 304] on li "Facture" at bounding box center [683, 307] width 160 height 46
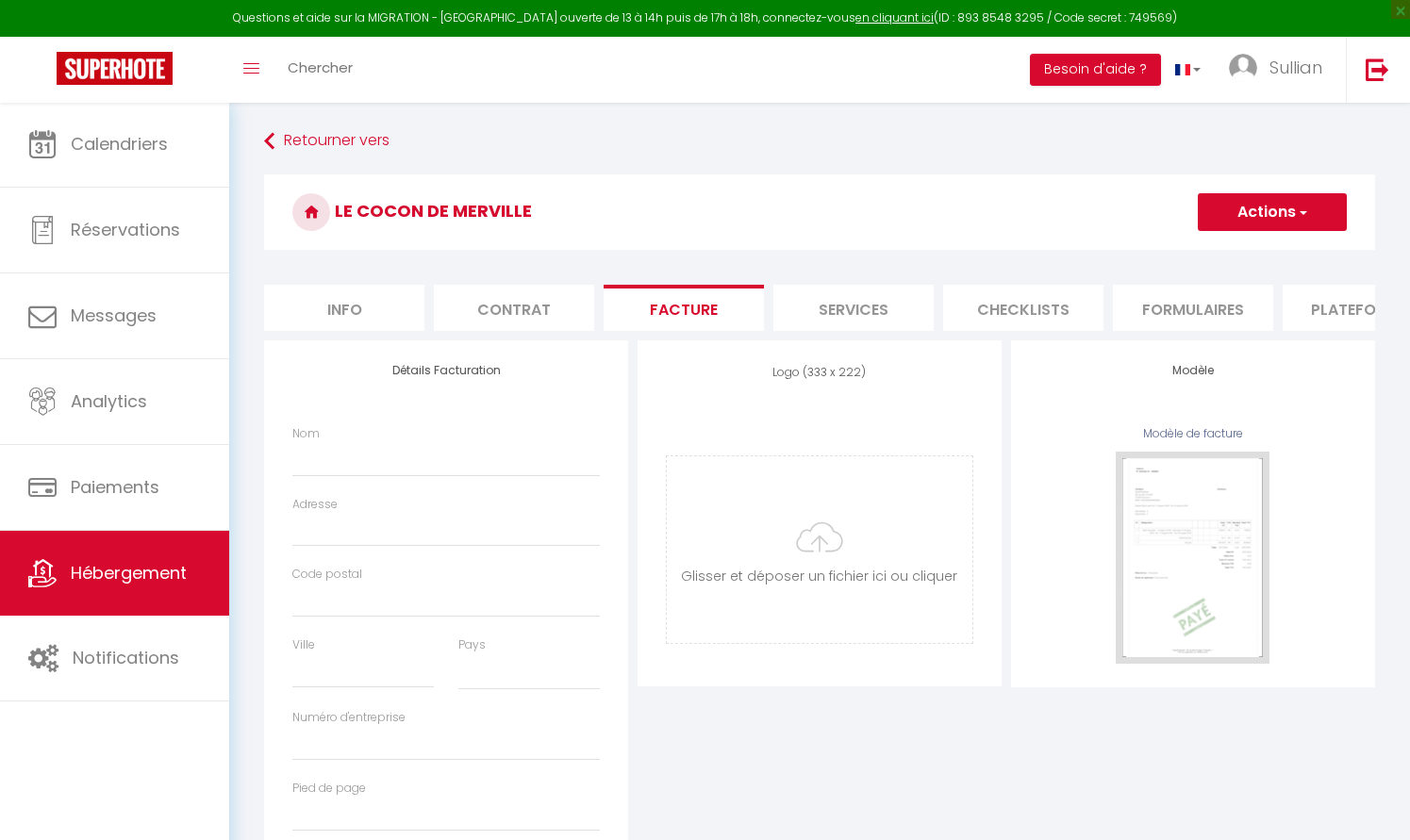
click at [547, 304] on li "Contrat" at bounding box center [514, 307] width 160 height 46
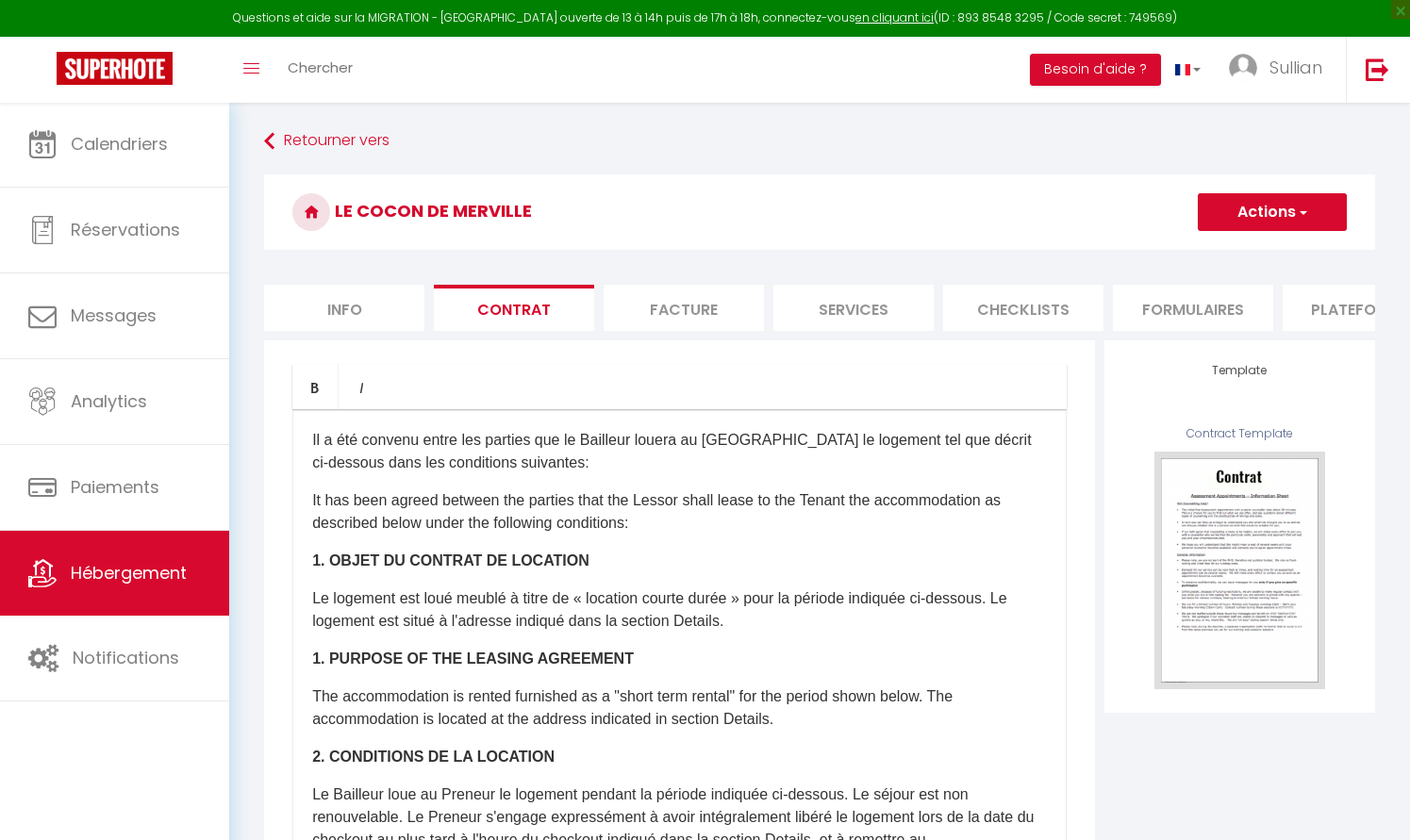
click at [683, 297] on li "Facture" at bounding box center [683, 307] width 160 height 46
select select
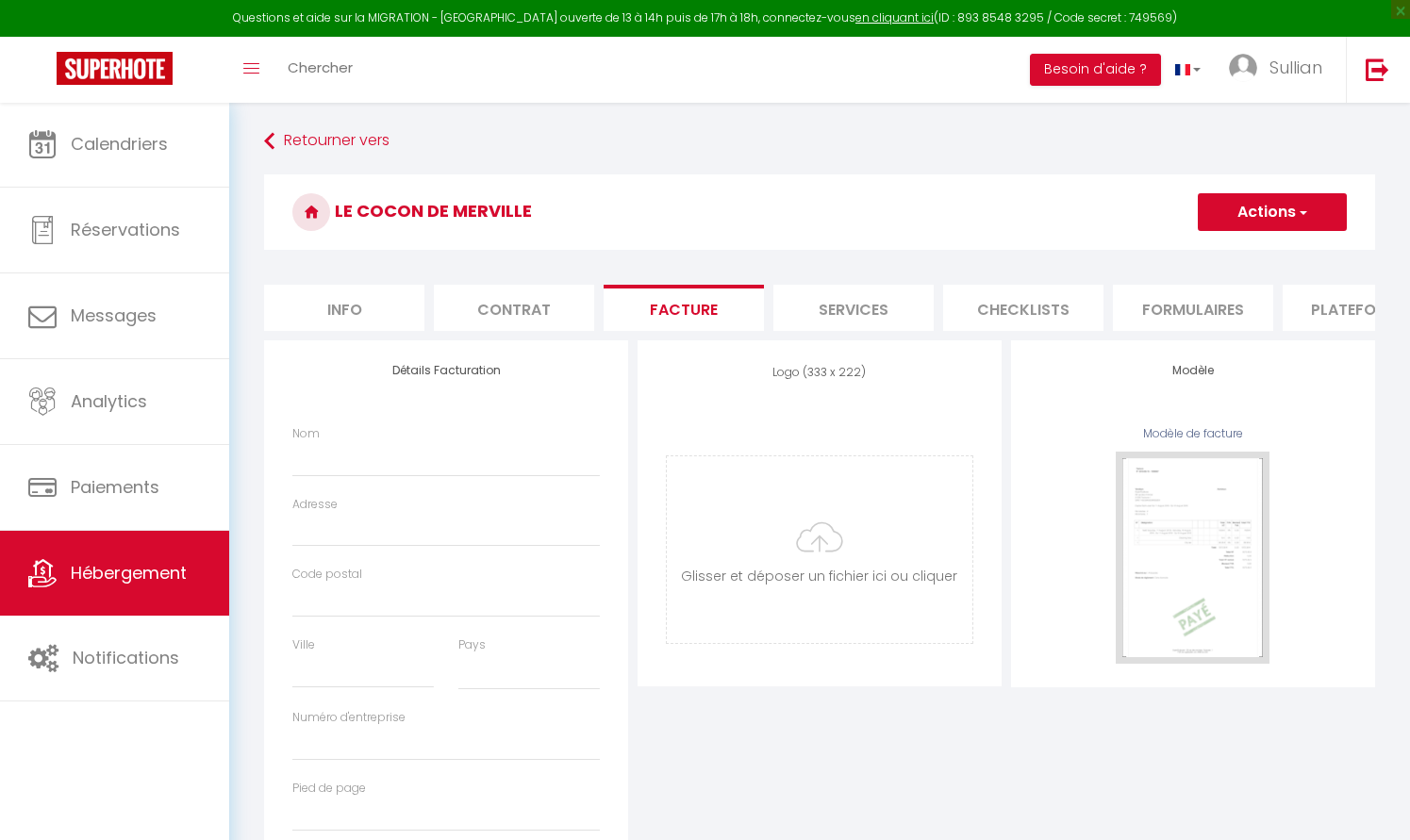
click at [815, 287] on li "Services" at bounding box center [853, 307] width 160 height 46
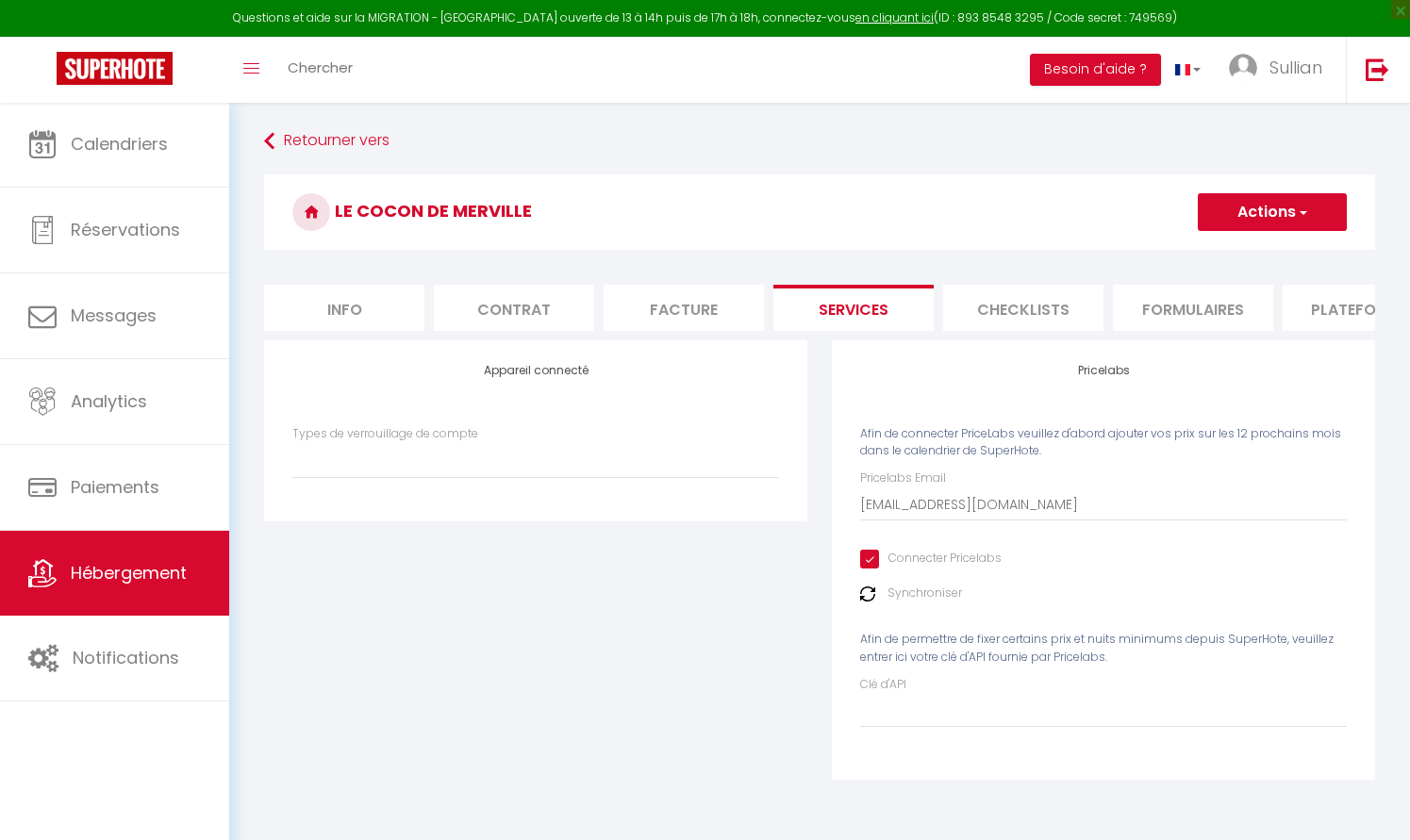
click at [1045, 306] on li "Checklists" at bounding box center [1023, 307] width 160 height 46
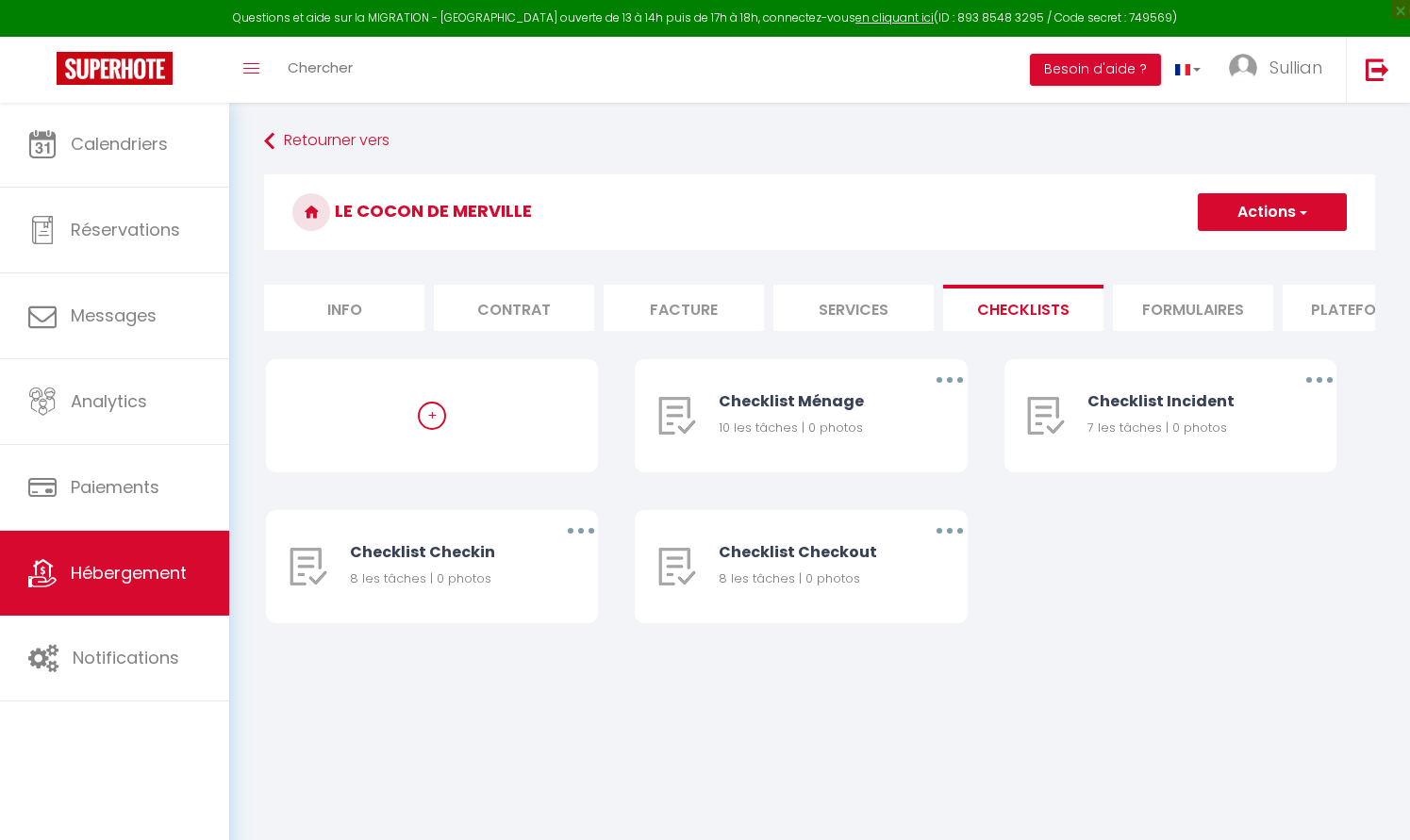
click at [1163, 311] on li "Formulaires" at bounding box center [1193, 307] width 160 height 46
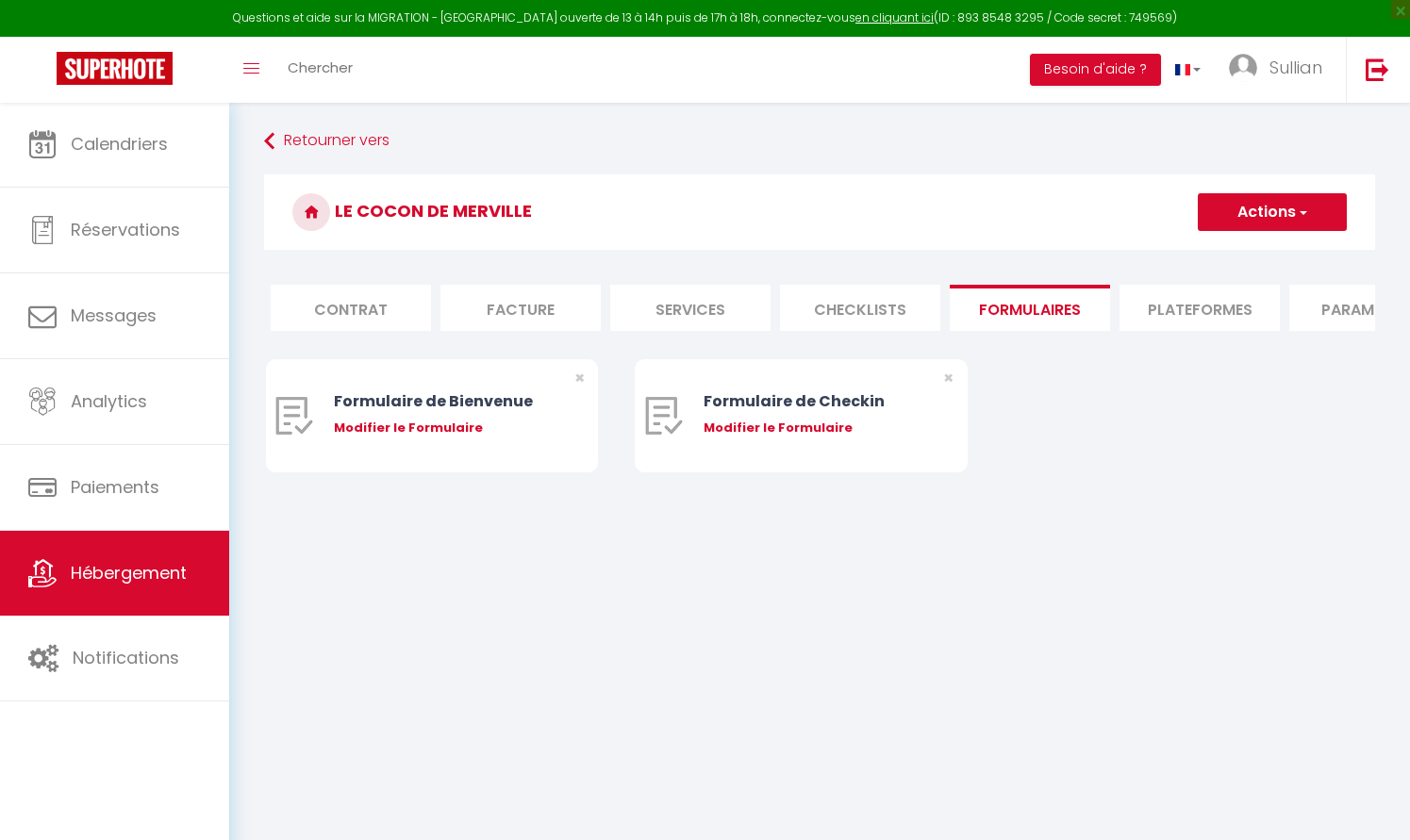
scroll to position [0, 184]
click at [1163, 311] on li "Plateformes" at bounding box center [1179, 307] width 160 height 46
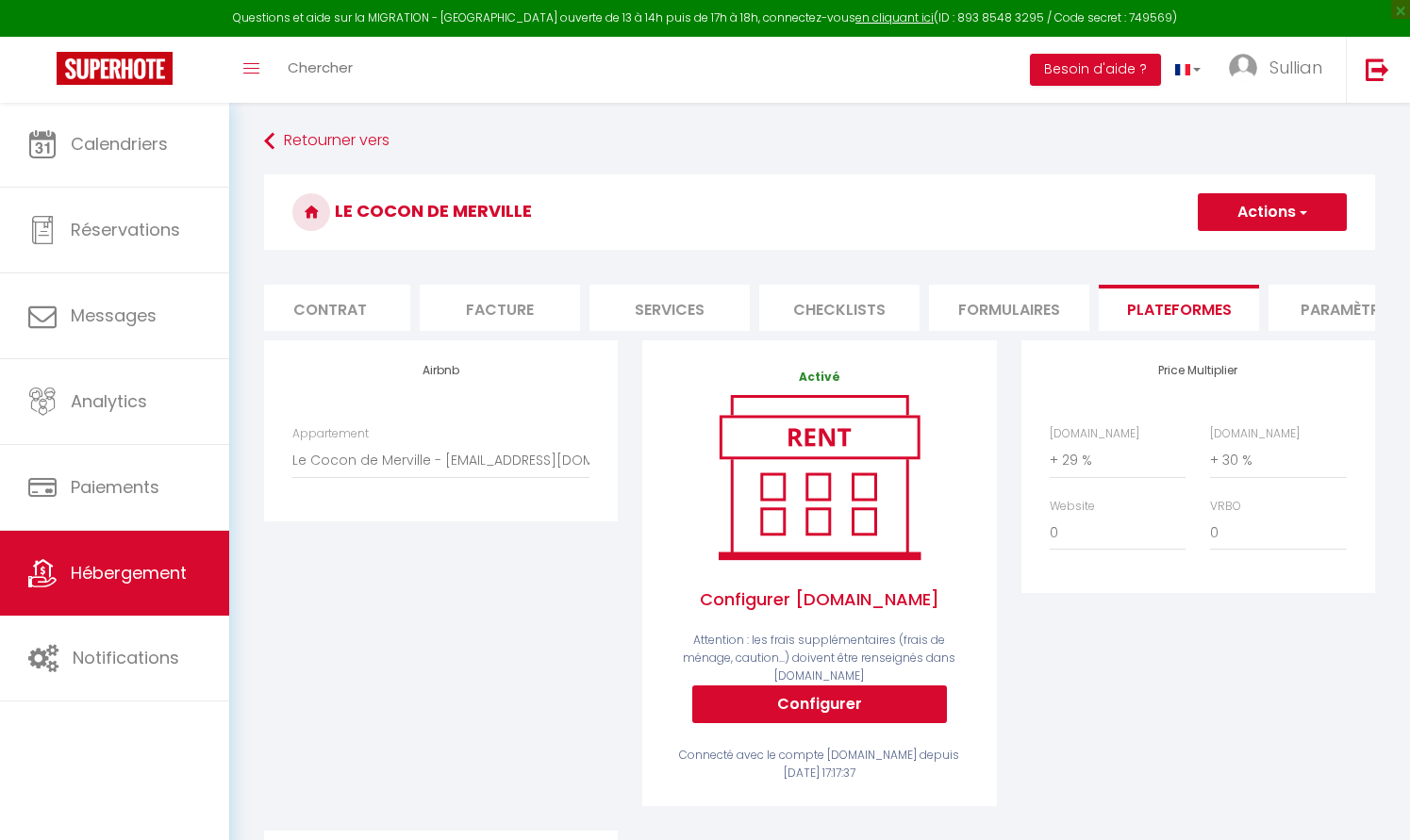
click at [1338, 306] on li "Paramètres" at bounding box center [1348, 307] width 160 height 46
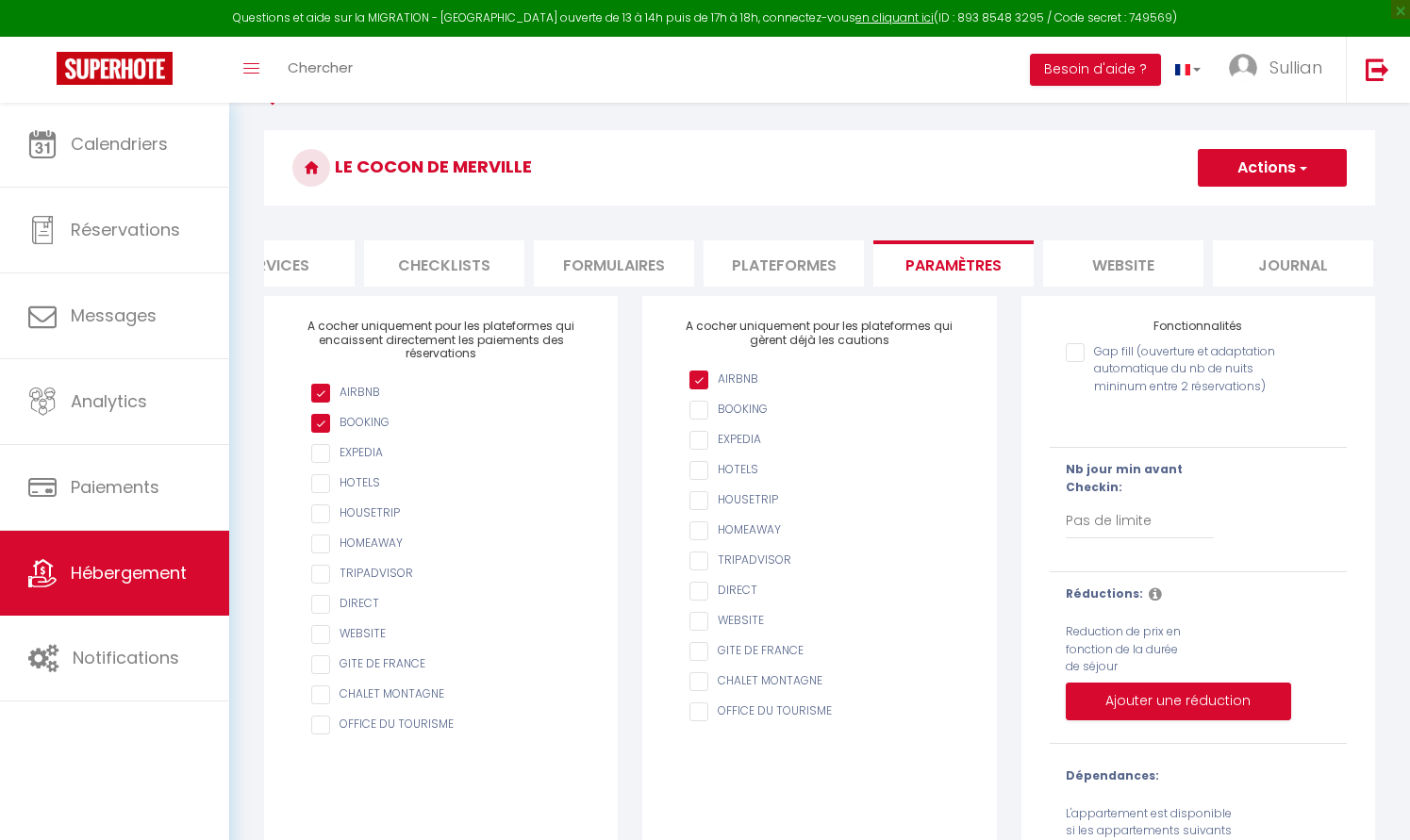
scroll to position [0, 578]
click at [1159, 253] on li "website" at bounding box center [1125, 263] width 160 height 46
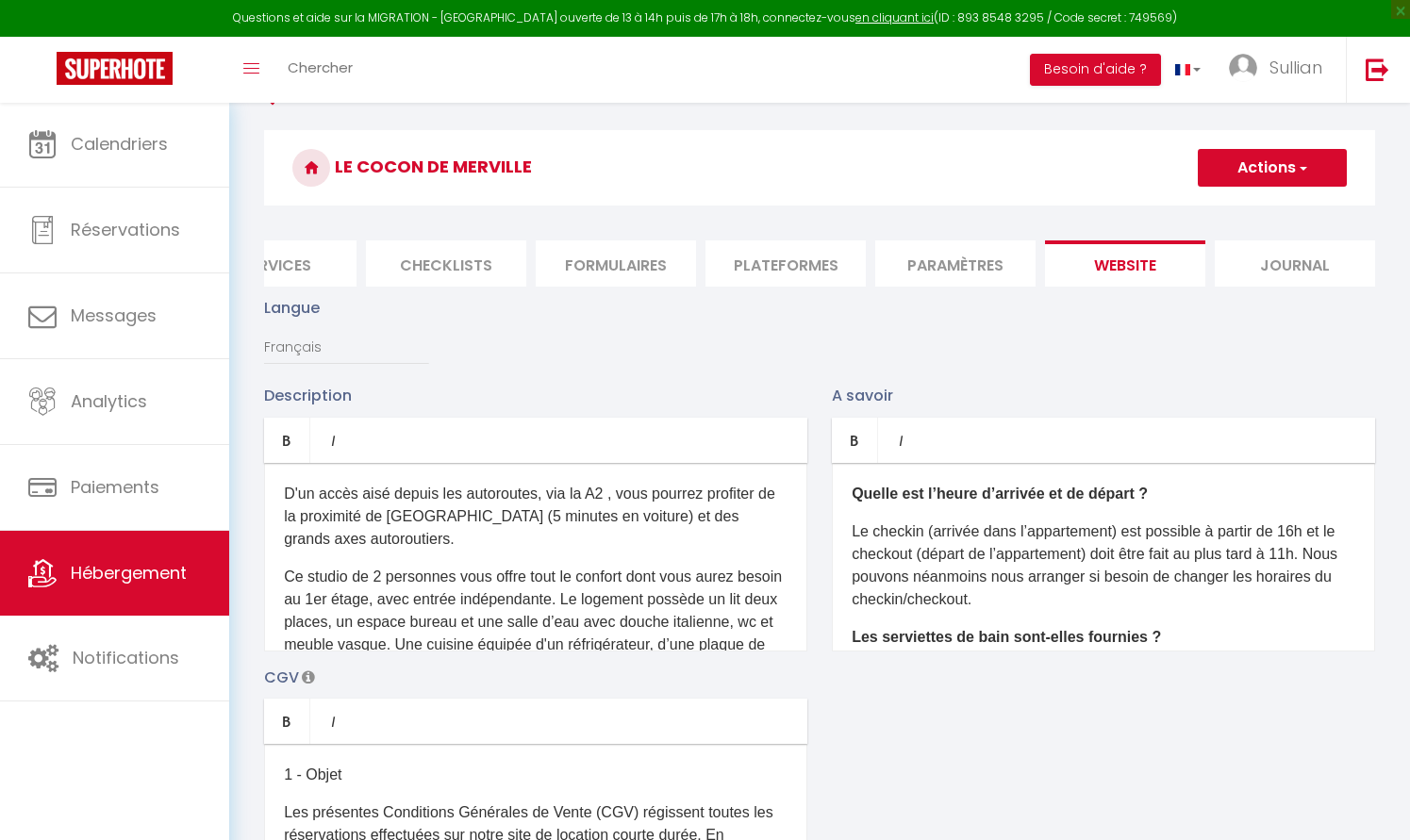
click at [1269, 267] on li "Journal" at bounding box center [1295, 263] width 160 height 46
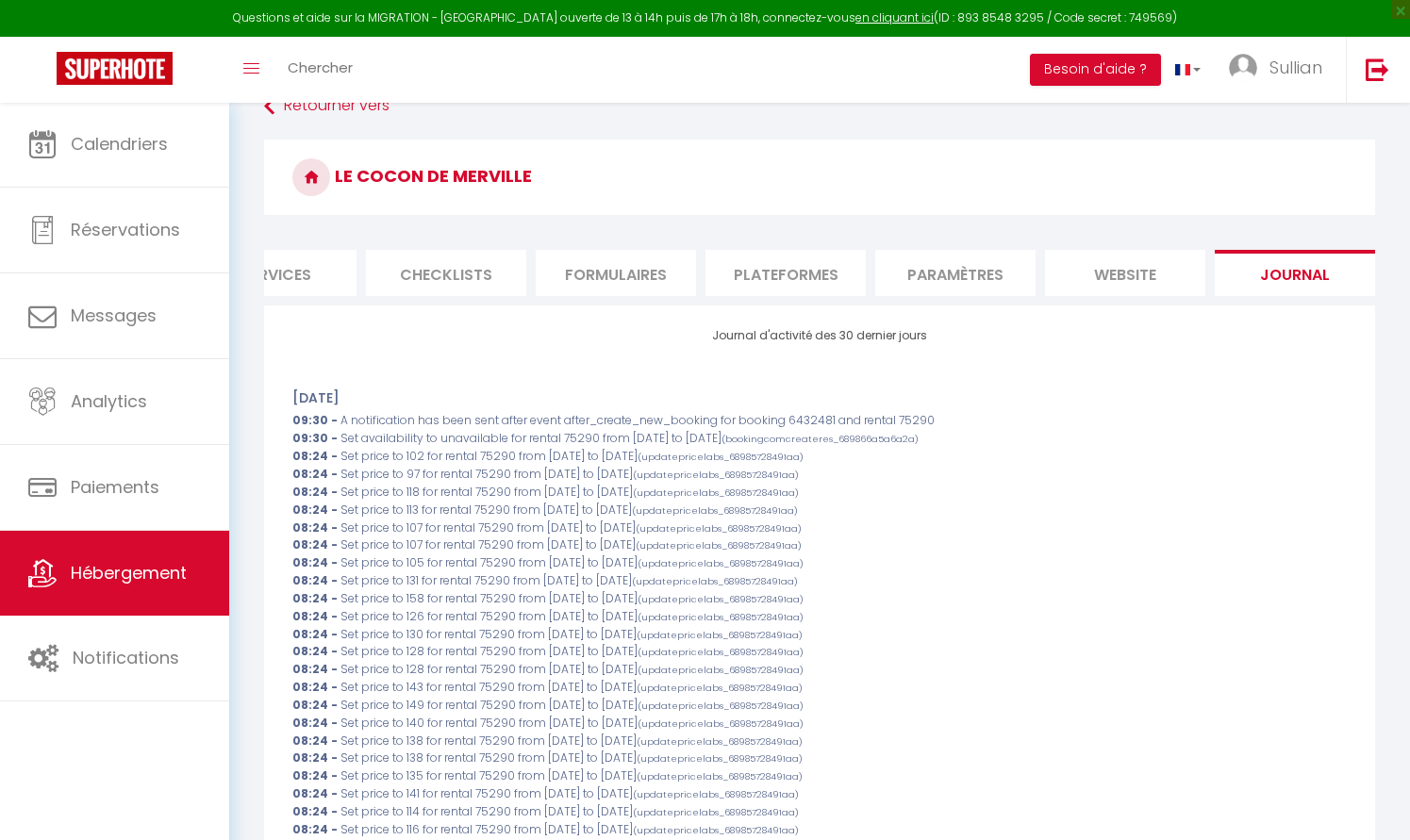
scroll to position [33, 0]
click at [1182, 268] on li "website" at bounding box center [1125, 274] width 160 height 46
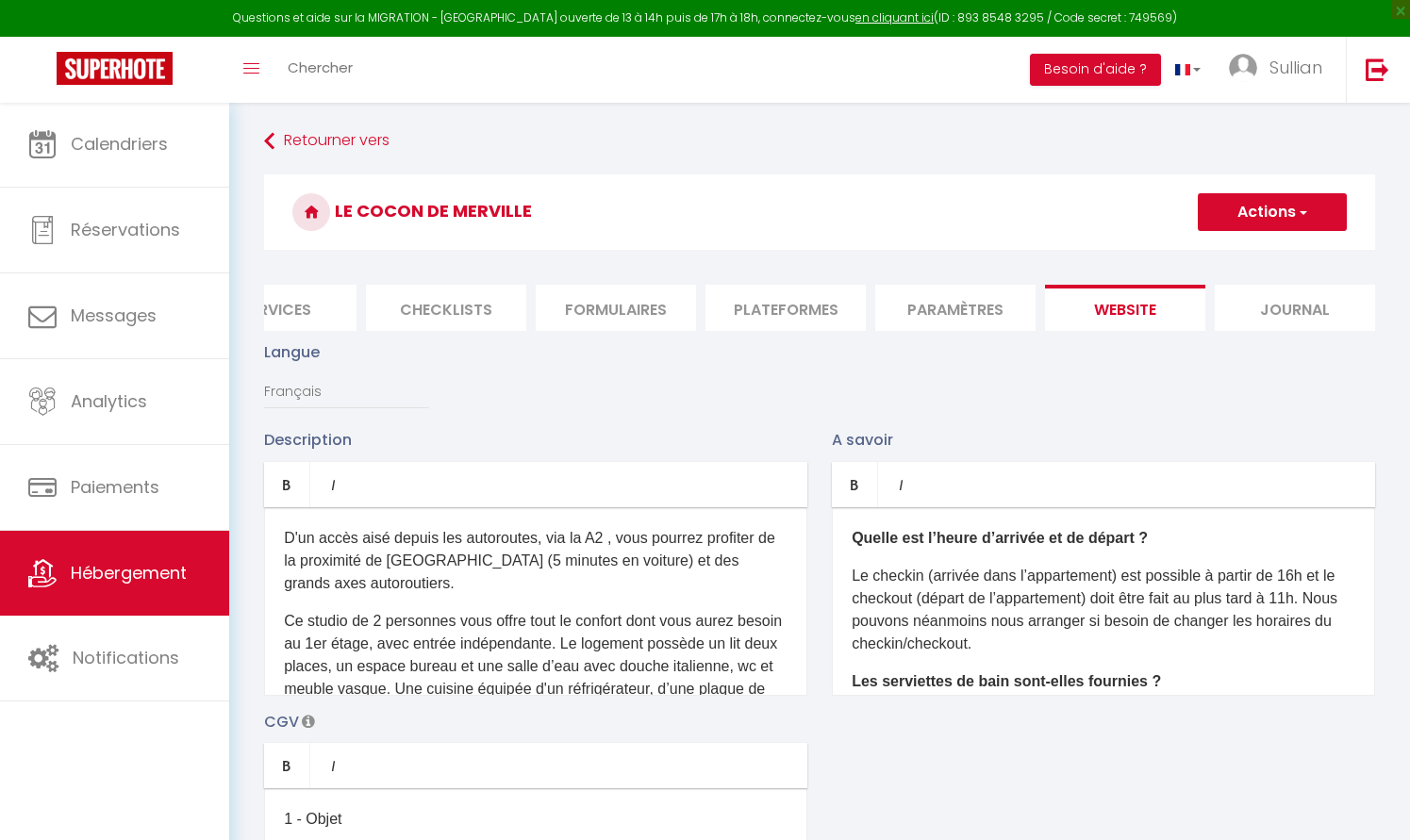
scroll to position [-1, 0]
click at [960, 311] on li "Paramètres" at bounding box center [955, 307] width 160 height 46
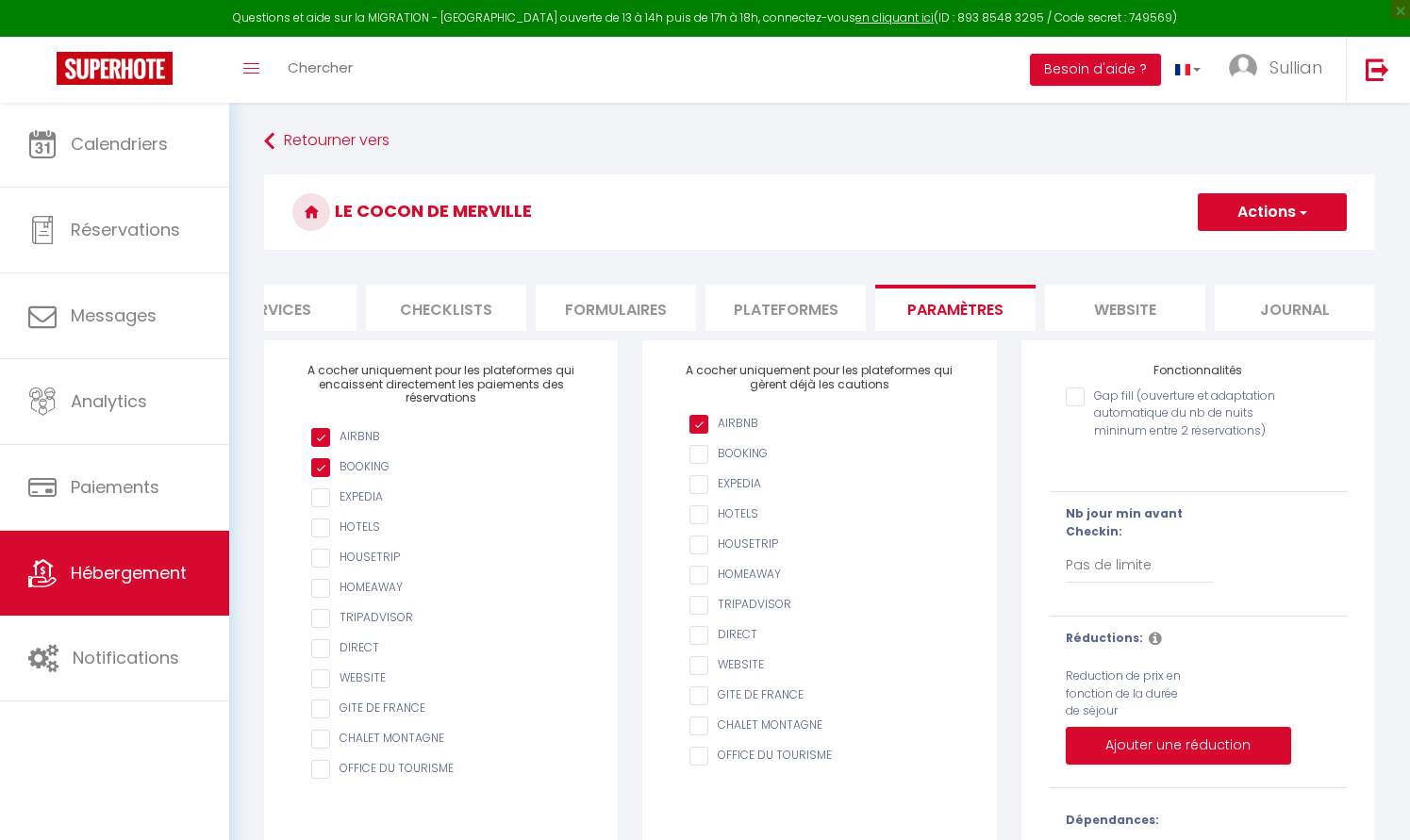
click at [828, 314] on li "Plateformes" at bounding box center [785, 307] width 160 height 46
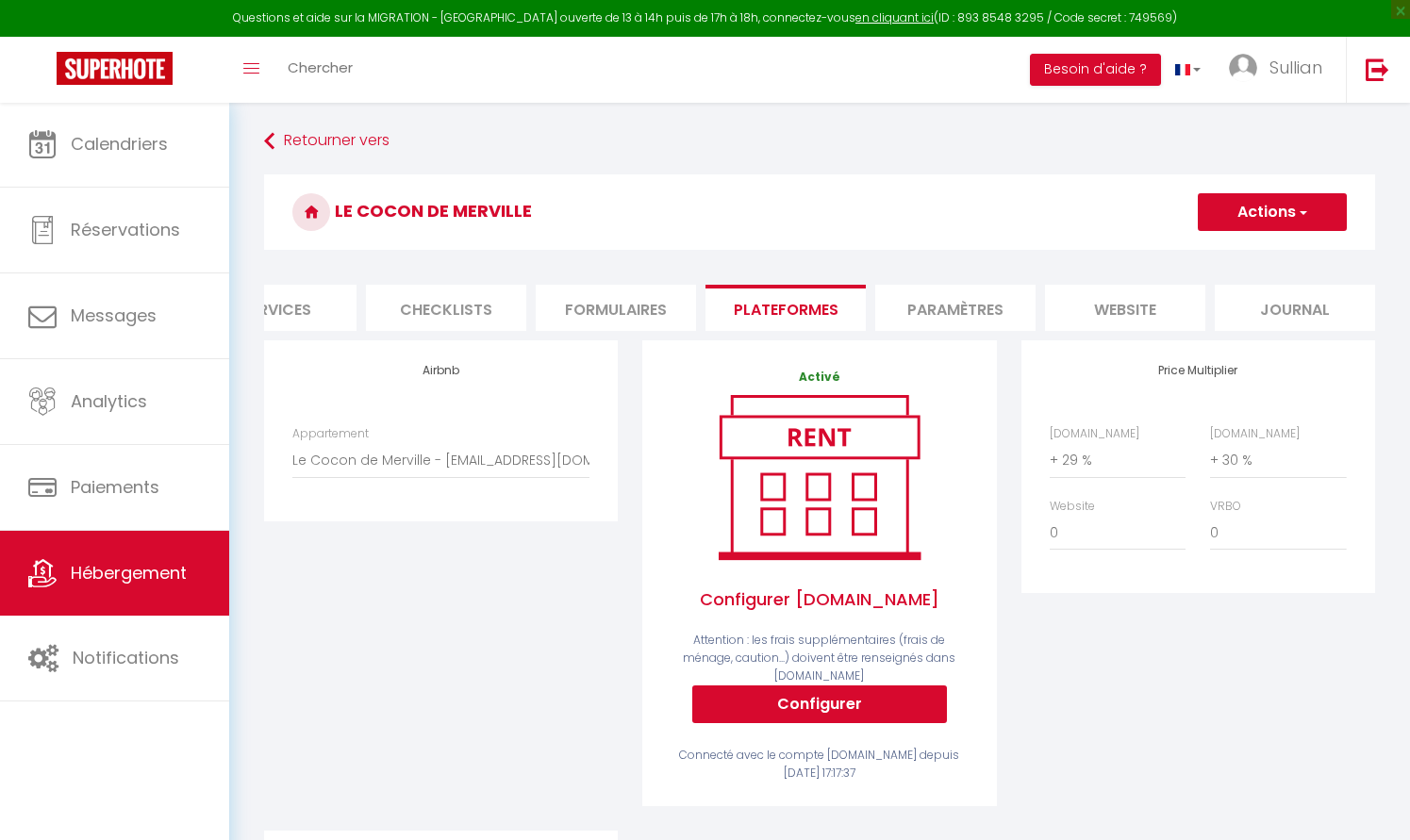
click at [654, 332] on form "Le Cocon de Merville Actions Enregistrer Info Contrat Facture Services Checklis…" at bounding box center [819, 682] width 1111 height 1015
click at [631, 313] on li "Formulaires" at bounding box center [615, 307] width 160 height 46
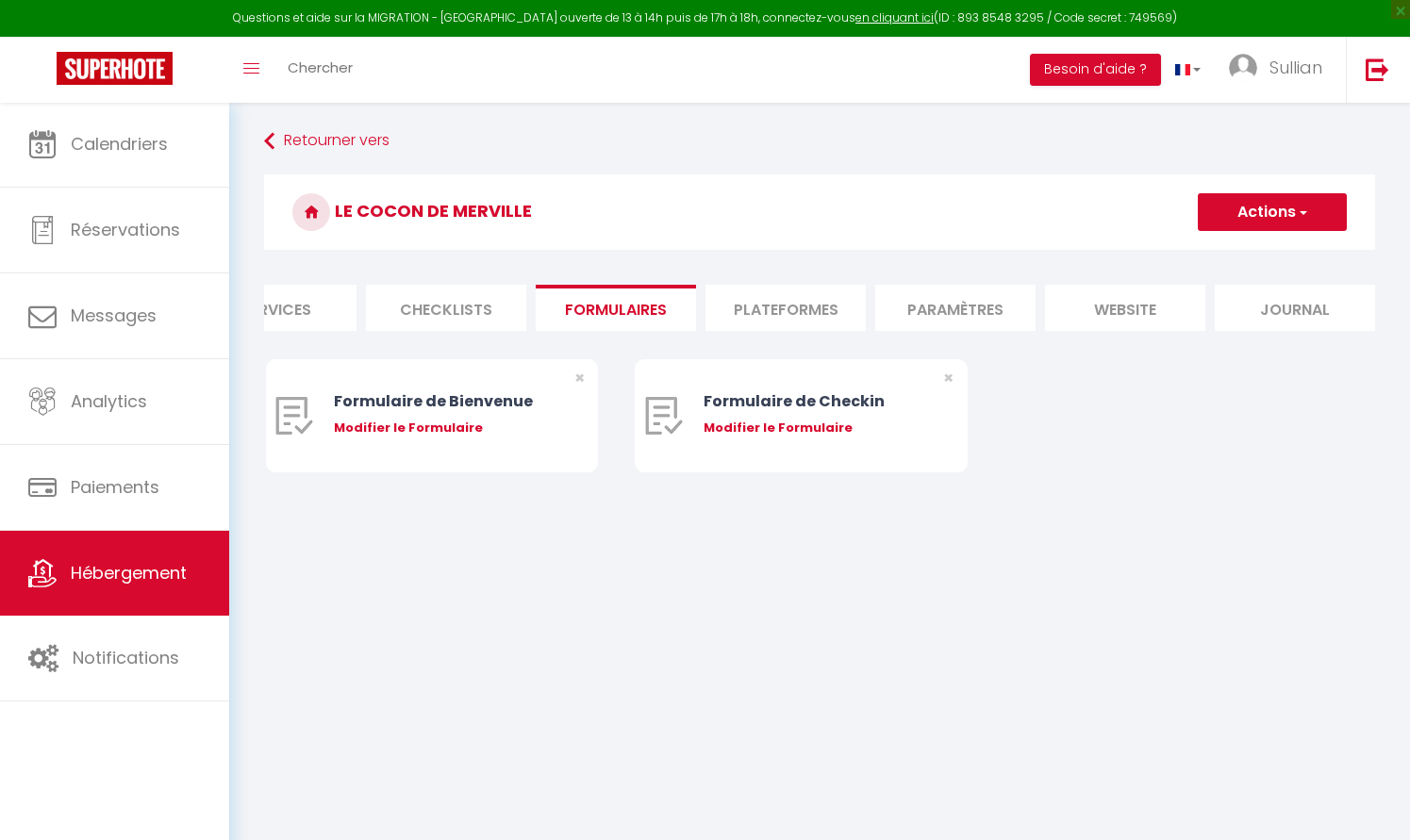
click at [483, 314] on li "Checklists" at bounding box center [446, 307] width 160 height 46
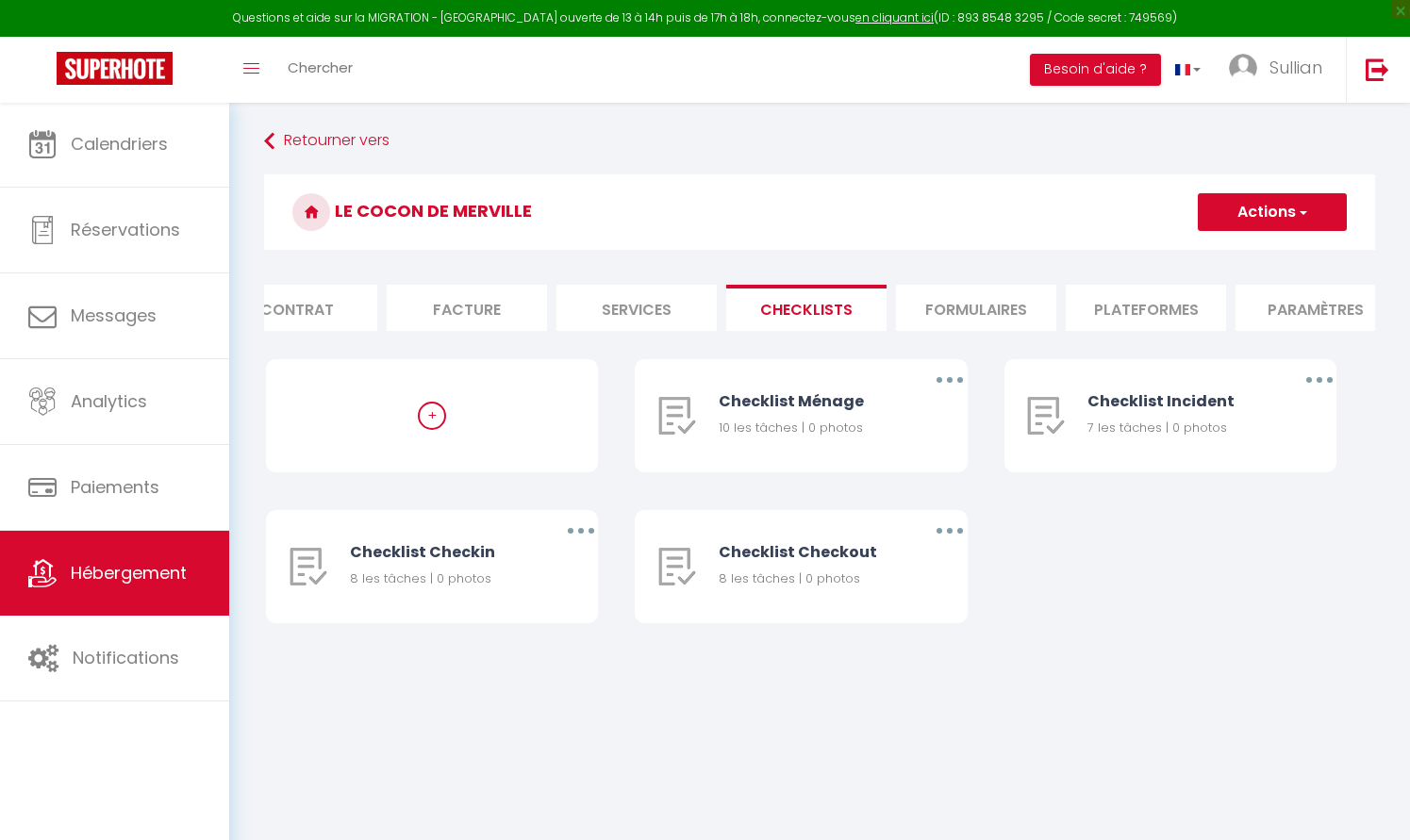
scroll to position [0, 196]
click at [344, 313] on li "Contrat" at bounding box center [318, 307] width 160 height 46
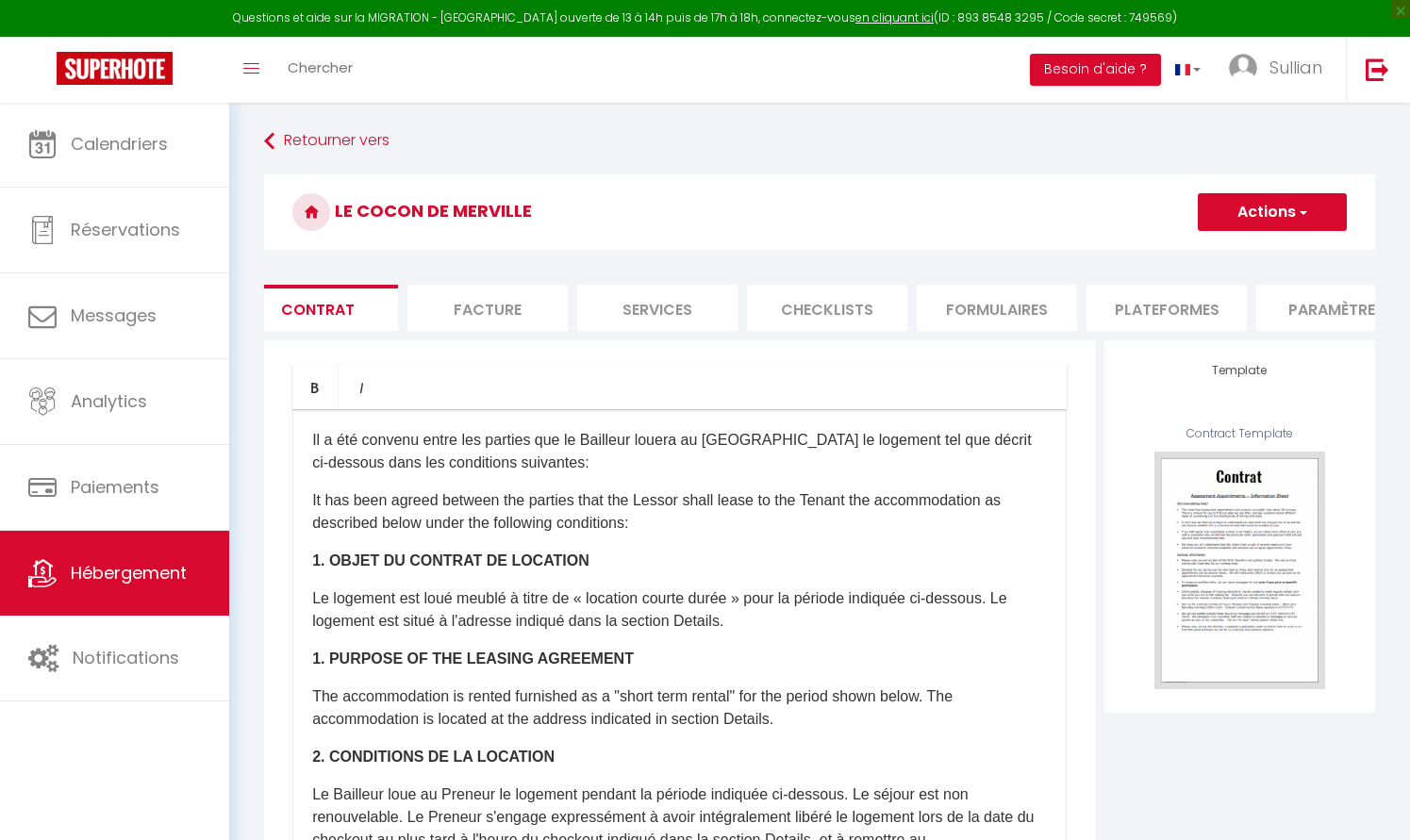
click at [637, 289] on li "Services" at bounding box center [657, 307] width 160 height 46
select select
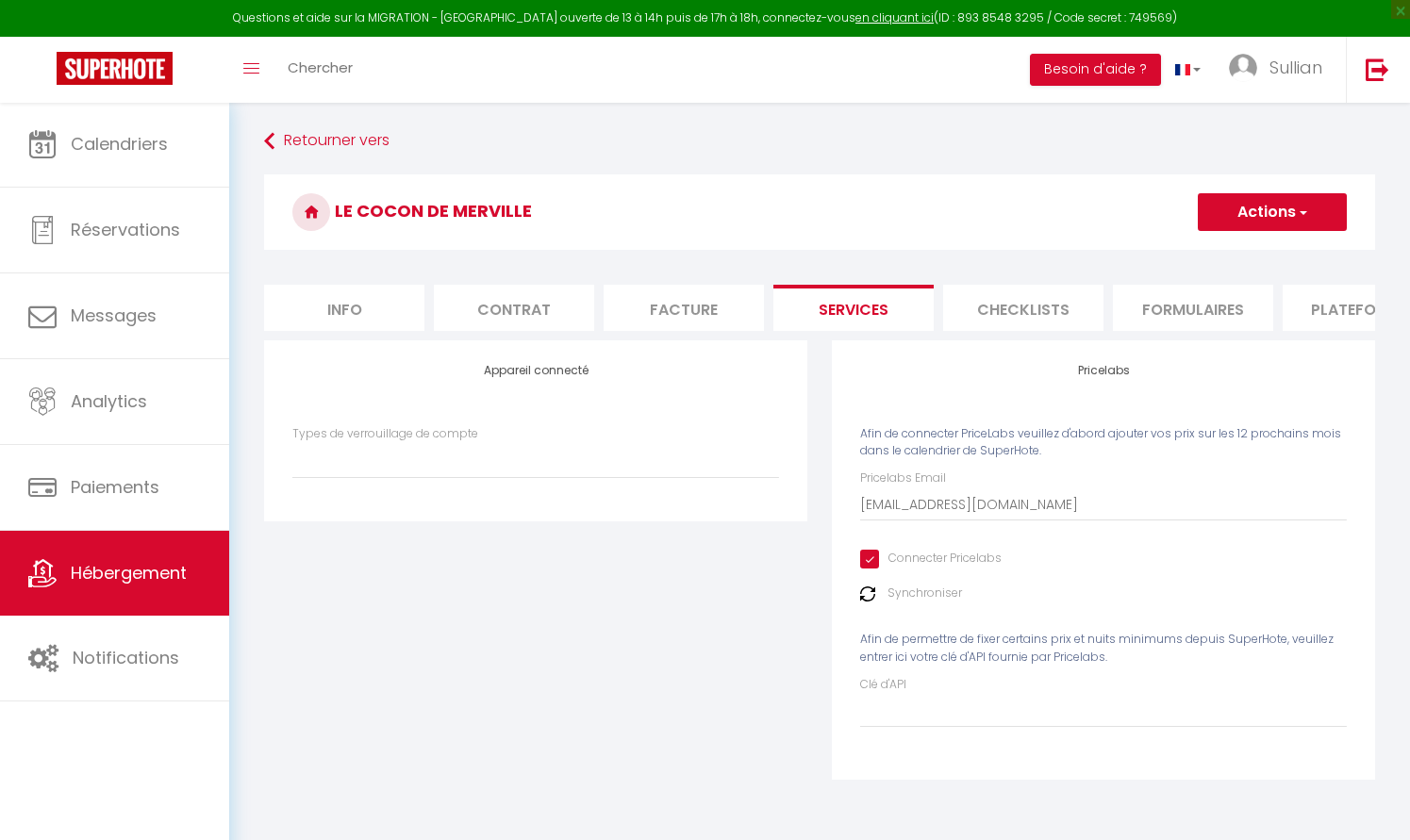
click at [397, 293] on li "Info" at bounding box center [343, 307] width 160 height 46
checkbox input "false"
checkbox input "true"
checkbox input "false"
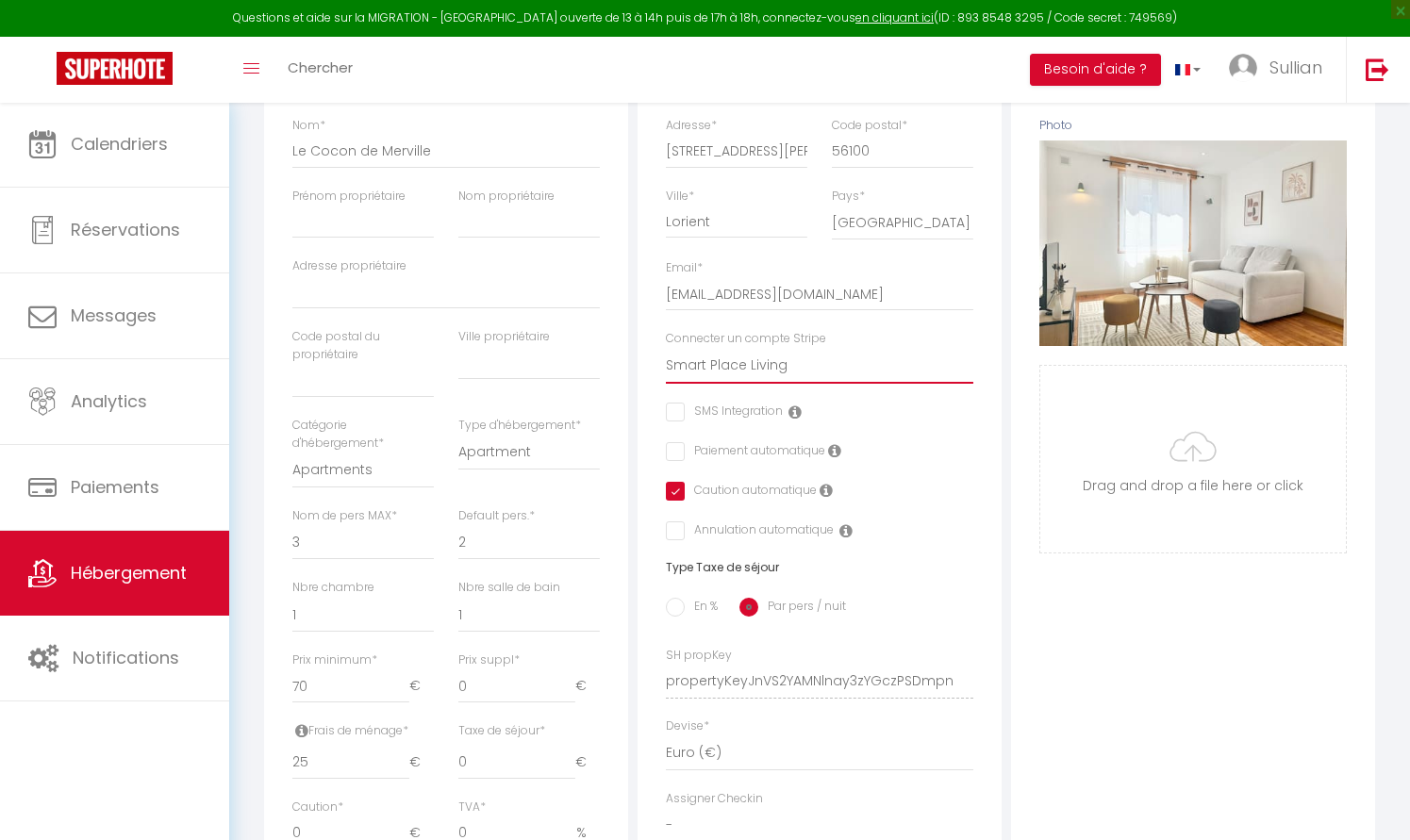
scroll to position [336, 0]
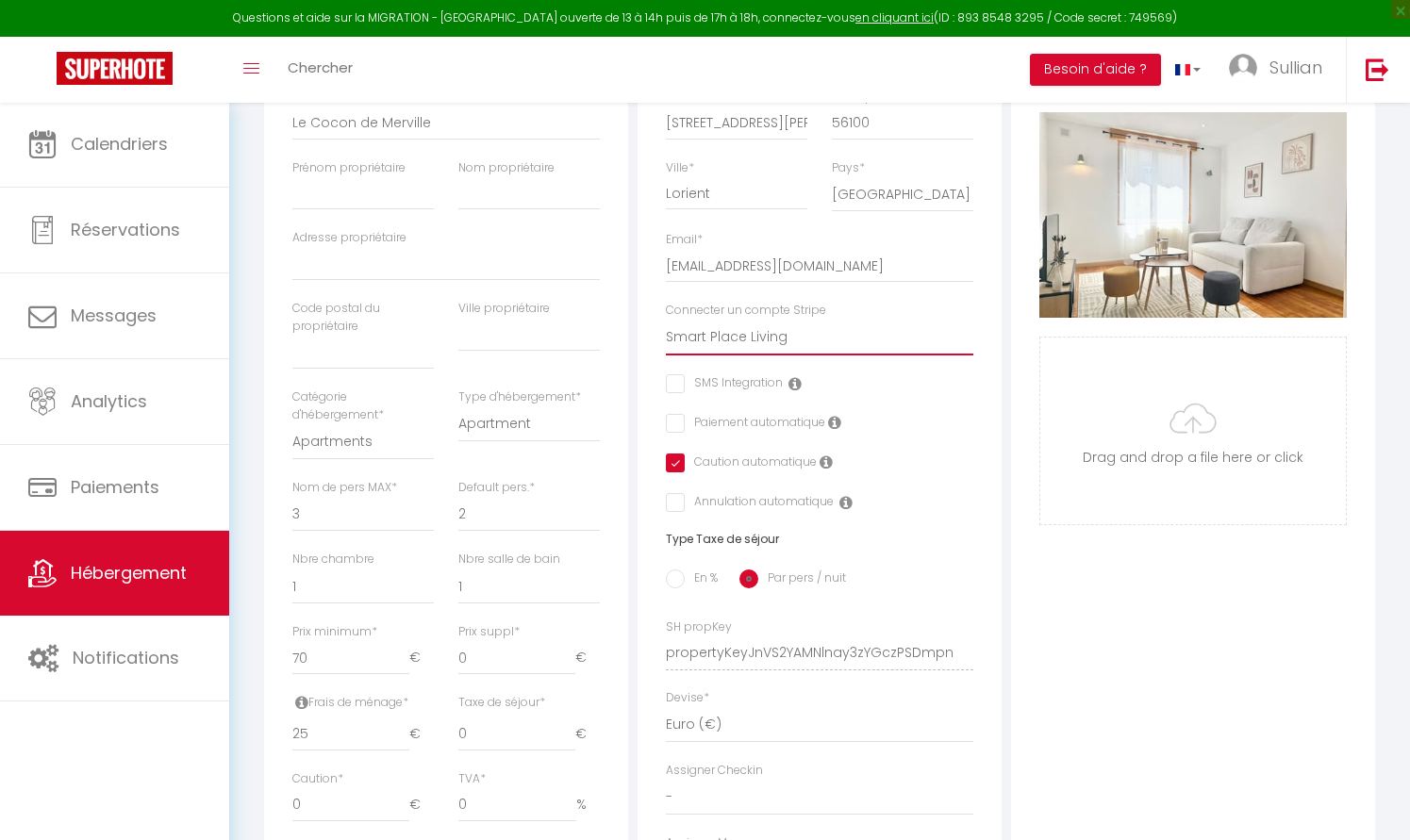
click at [828, 464] on icon at bounding box center [826, 461] width 13 height 15
click at [824, 455] on icon at bounding box center [826, 461] width 13 height 15
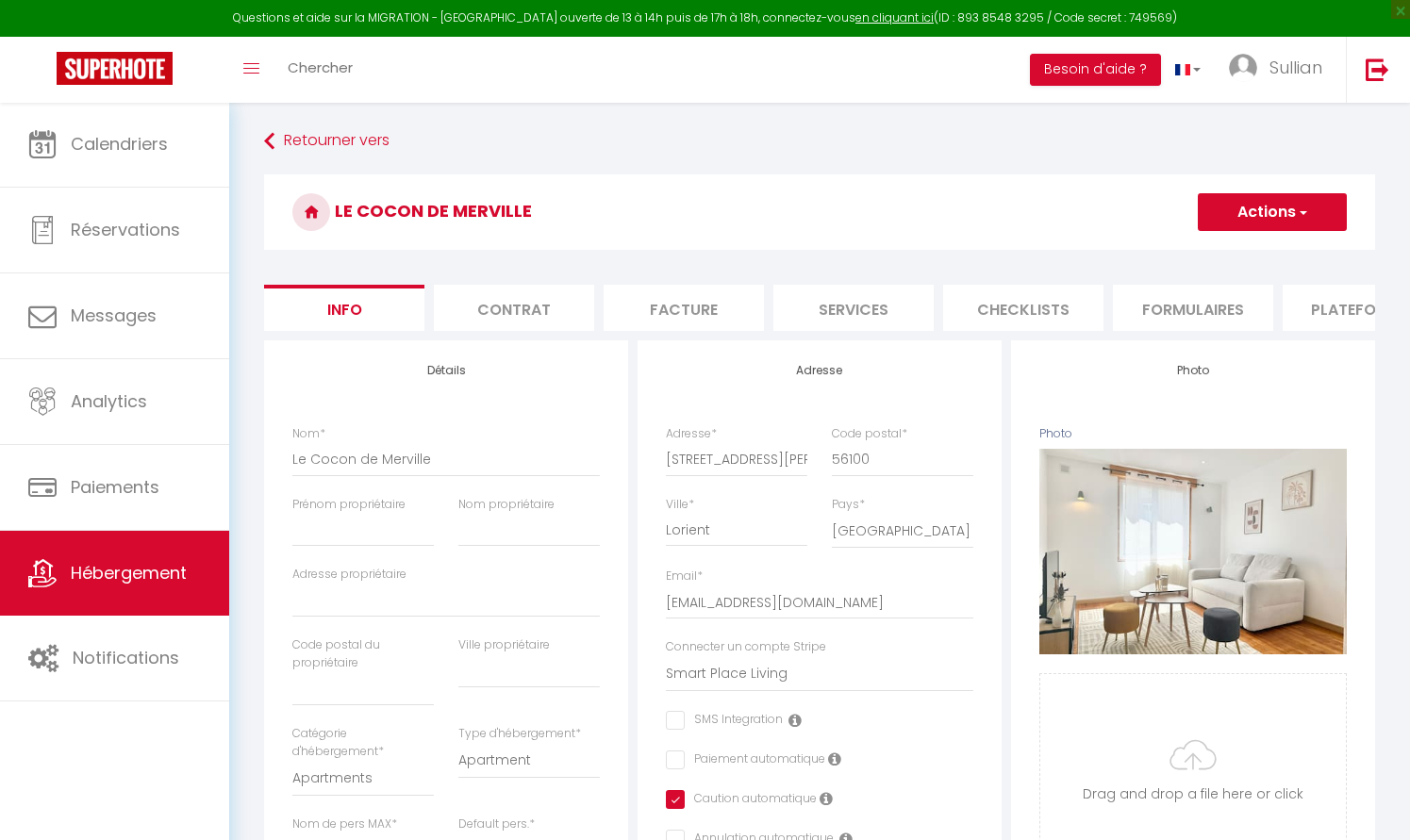
scroll to position [0, 0]
click at [1100, 64] on button "Besoin d'aide ?" at bounding box center [1095, 70] width 131 height 32
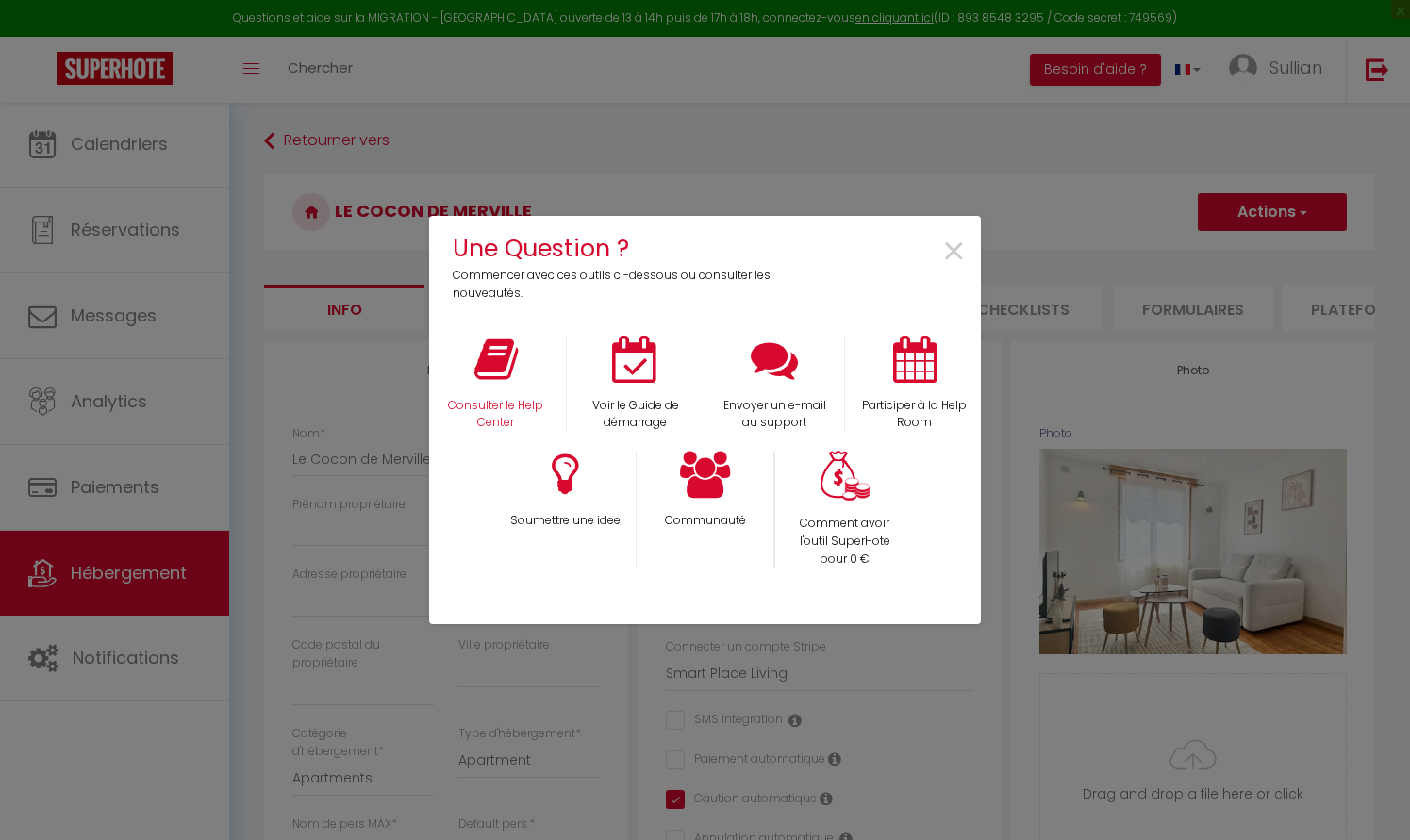
click at [509, 363] on icon at bounding box center [496, 359] width 43 height 47
